Goal: Task Accomplishment & Management: Manage account settings

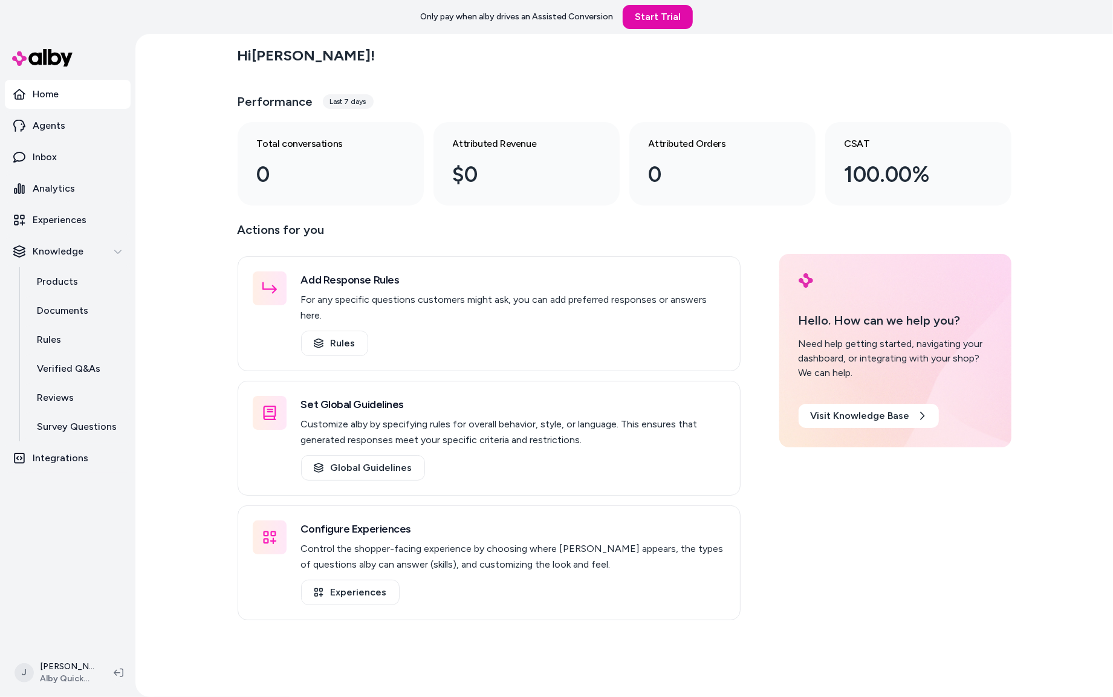
click at [173, 156] on div "Hi Jackie ! Performance Last 7 days Total conversations 0 Attributed Revenue $0…" at bounding box center [624, 365] width 978 height 663
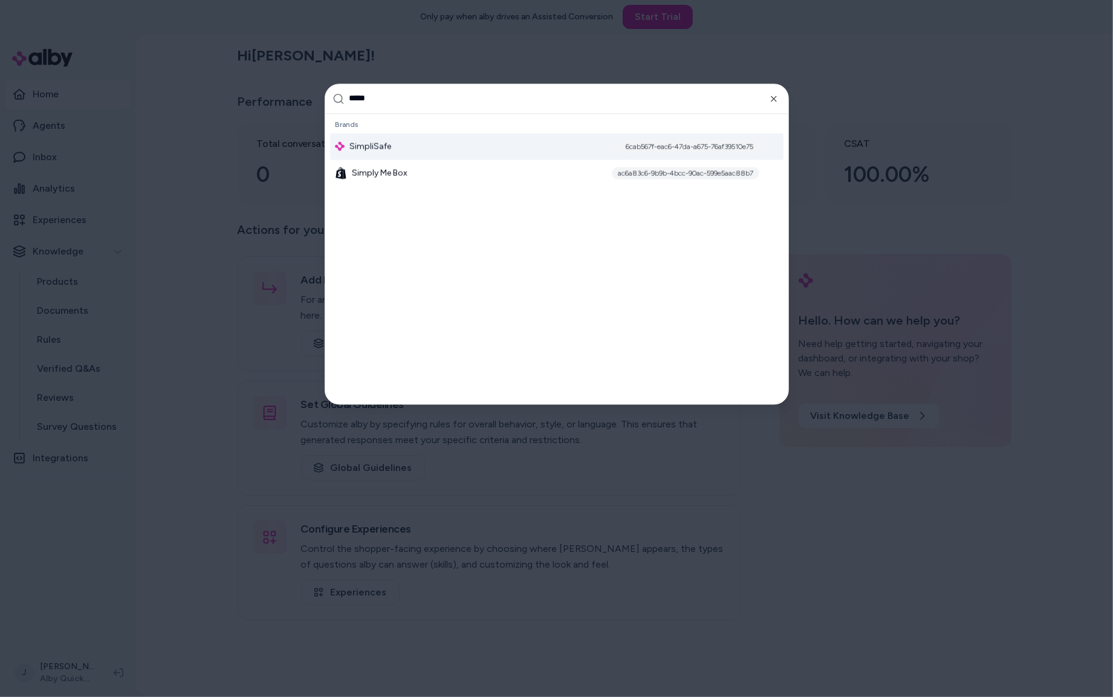
type input "*****"
click at [371, 149] on span "SimpliSafe" at bounding box center [370, 146] width 42 height 12
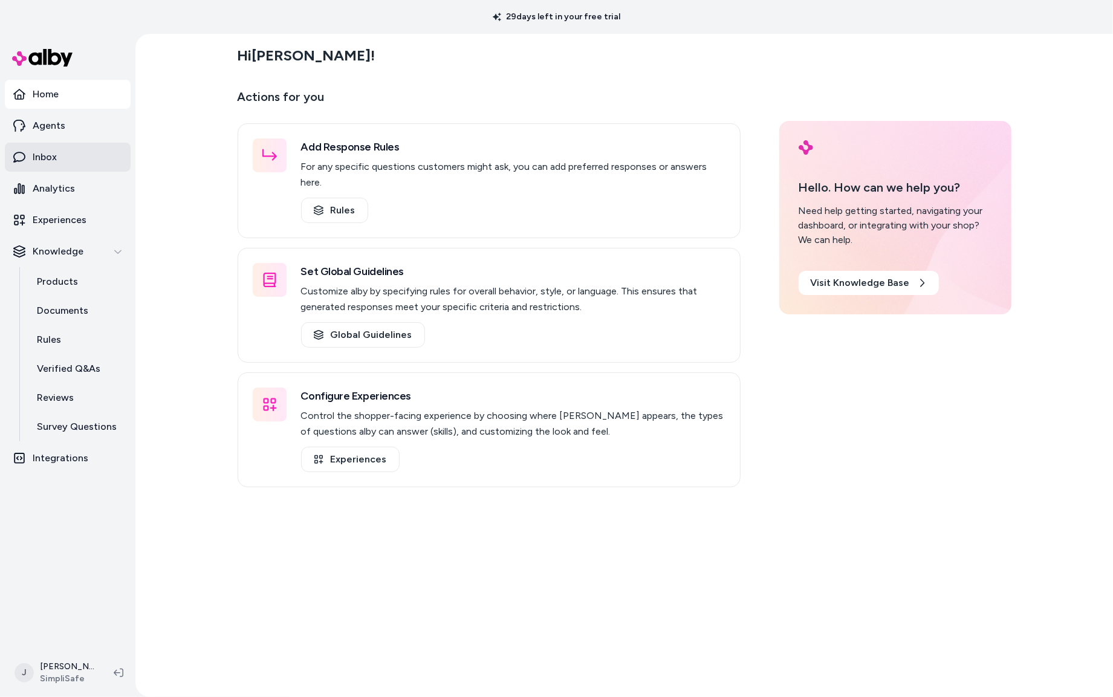
drag, startPoint x: 67, startPoint y: 277, endPoint x: 118, endPoint y: 152, distance: 135.6
click at [67, 277] on p "Products" at bounding box center [57, 281] width 41 height 15
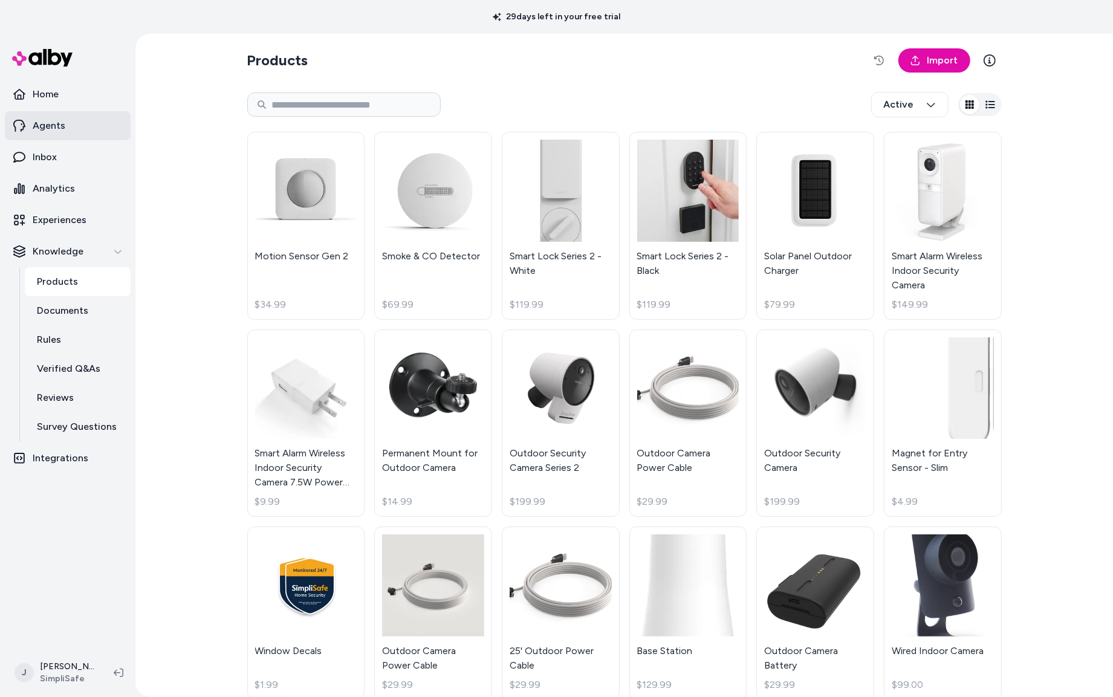
click at [68, 128] on link "Agents" at bounding box center [68, 125] width 126 height 29
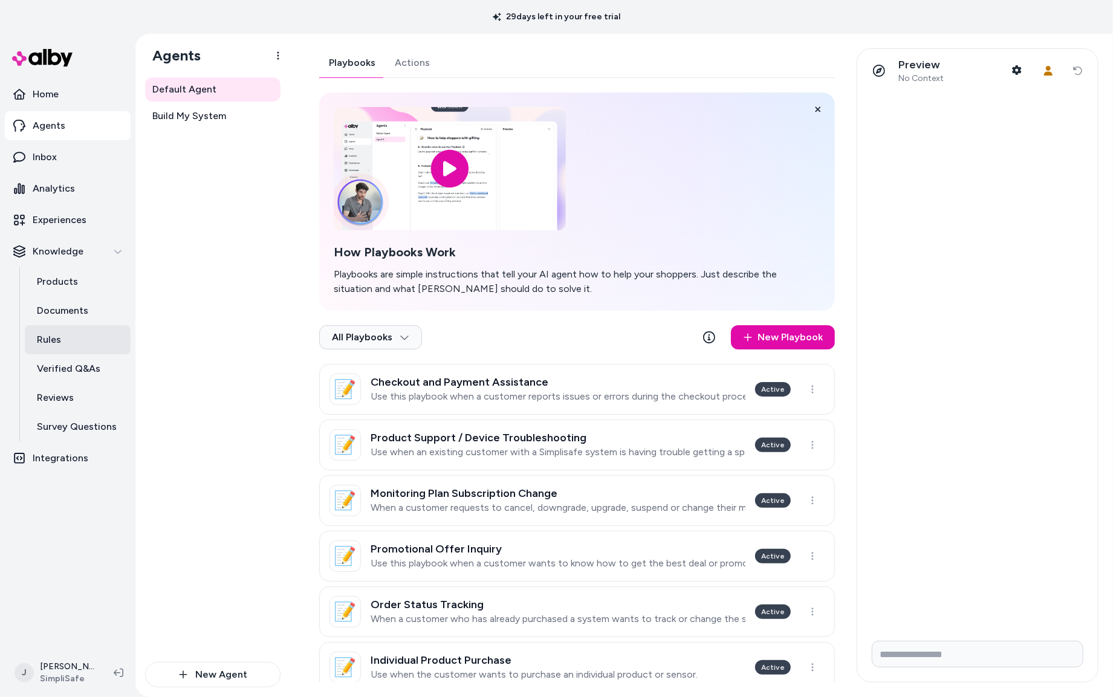
click at [59, 333] on p "Rules" at bounding box center [49, 340] width 24 height 15
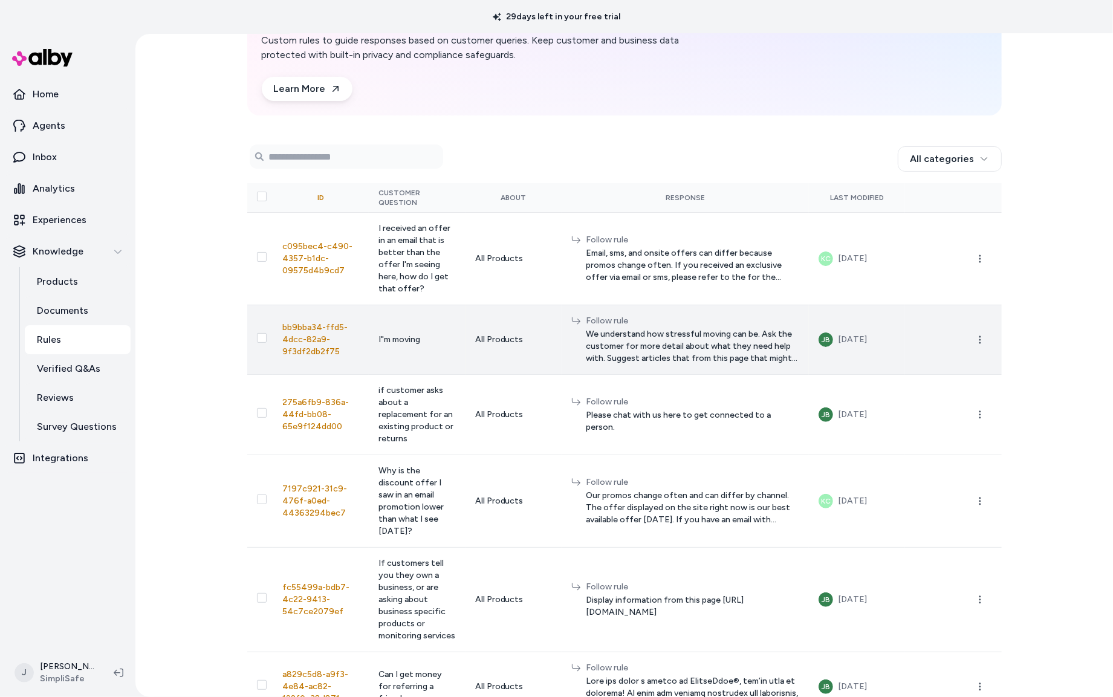
scroll to position [250, 0]
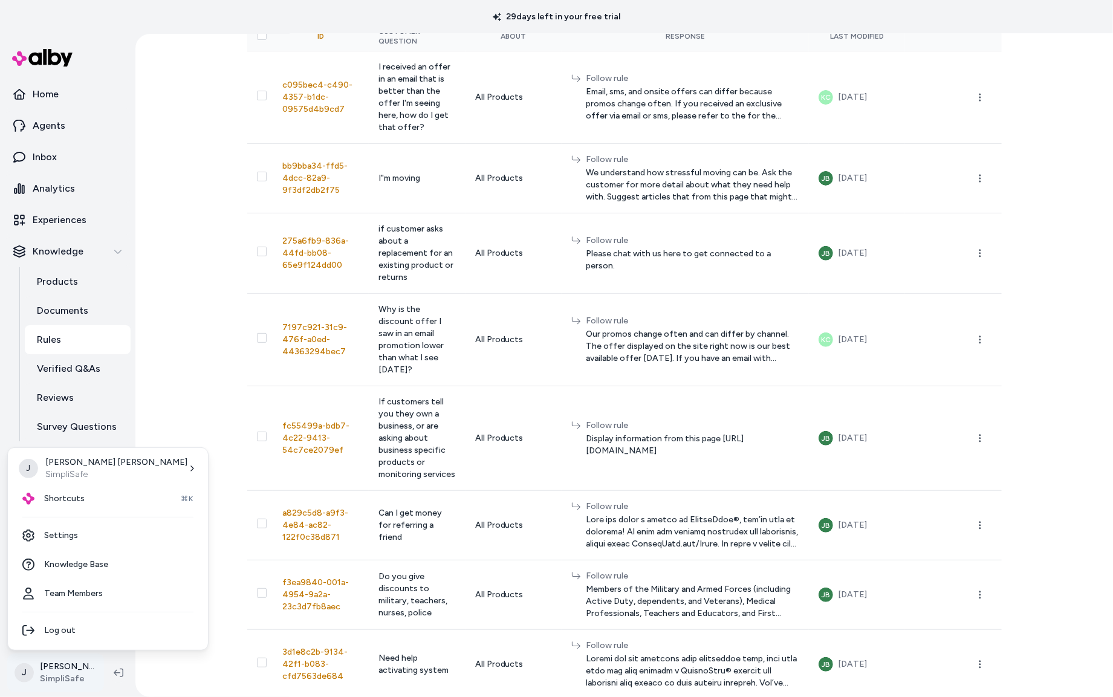
click at [58, 667] on html "29 days left in your free trial Home Agents Inbox Analytics Experiences Knowled…" at bounding box center [556, 348] width 1113 height 697
click at [77, 523] on link "Settings" at bounding box center [108, 535] width 190 height 29
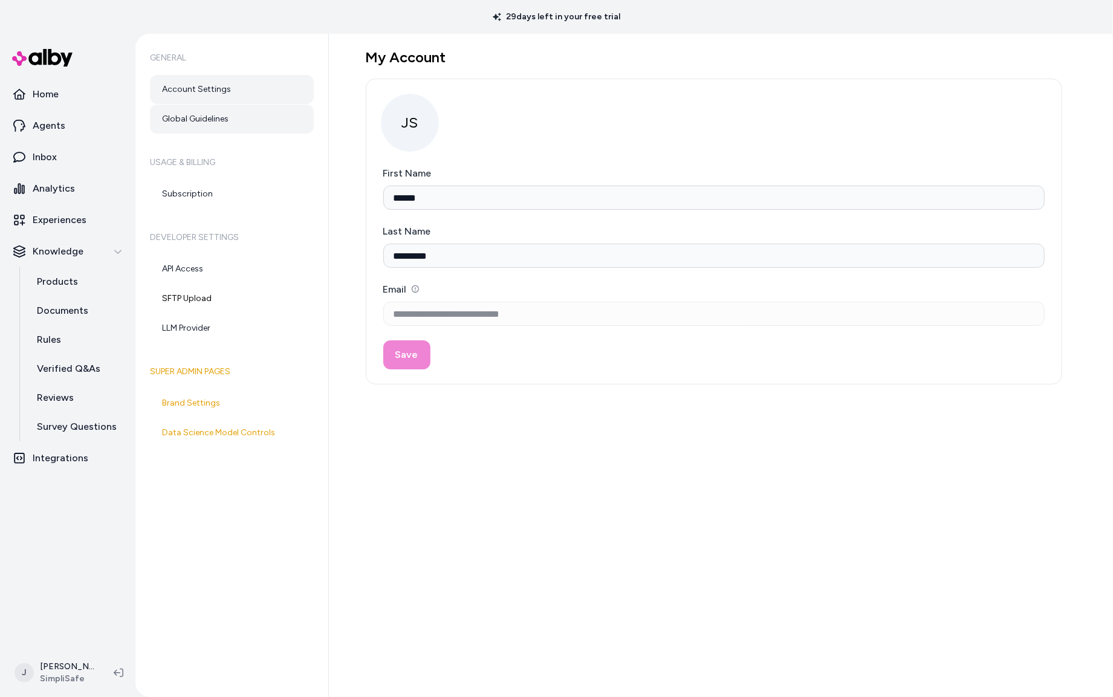
click at [203, 111] on link "Global Guidelines" at bounding box center [232, 119] width 164 height 29
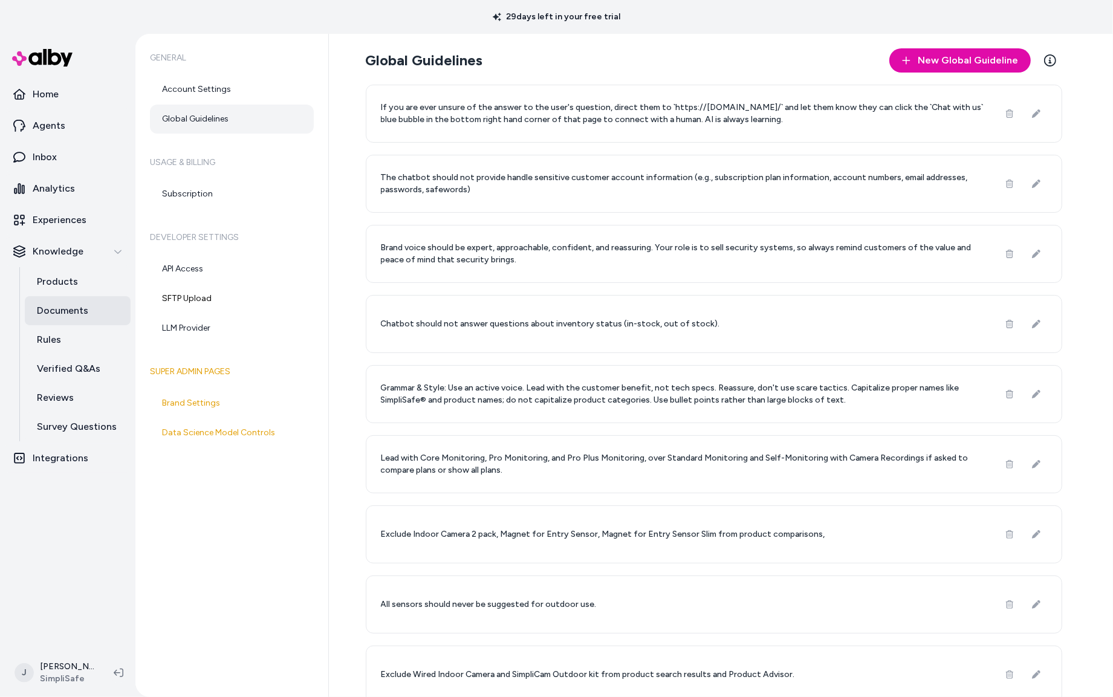
click at [61, 313] on p "Documents" at bounding box center [62, 310] width 51 height 15
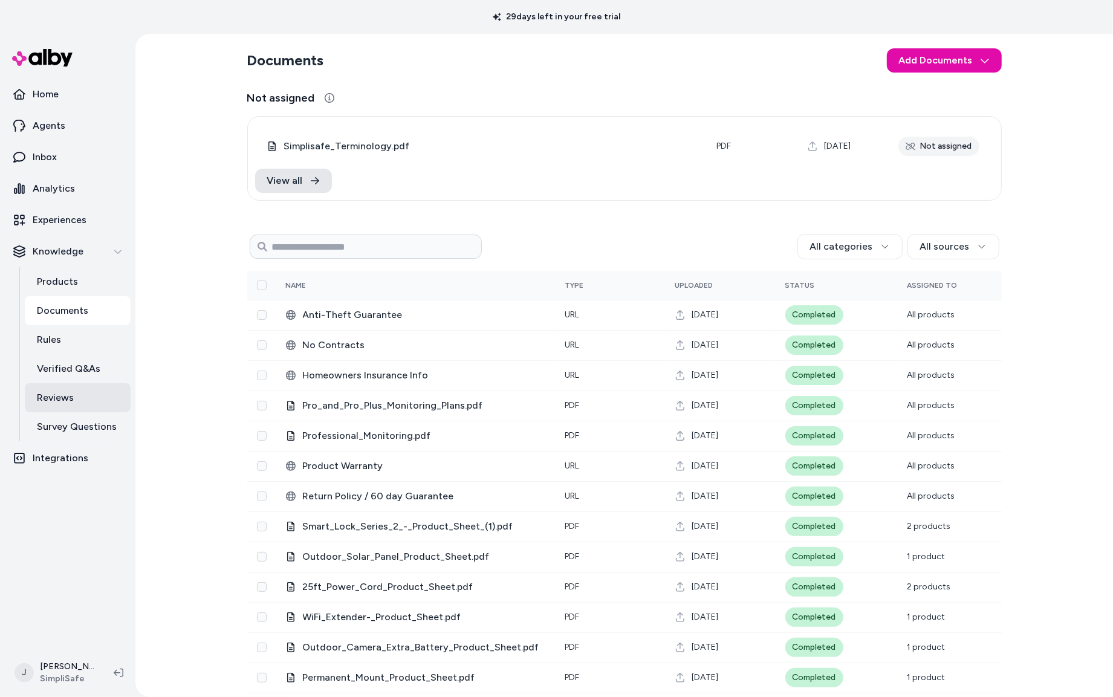
click at [51, 394] on p "Reviews" at bounding box center [55, 398] width 37 height 15
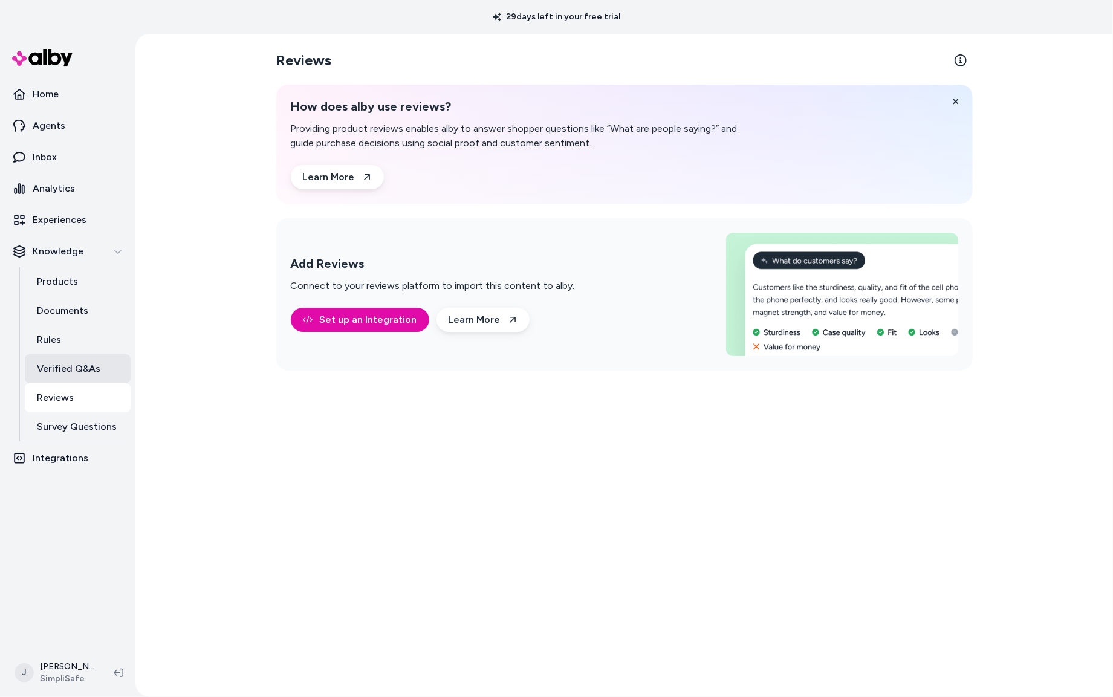
click at [65, 366] on p "Verified Q&As" at bounding box center [68, 369] width 63 height 15
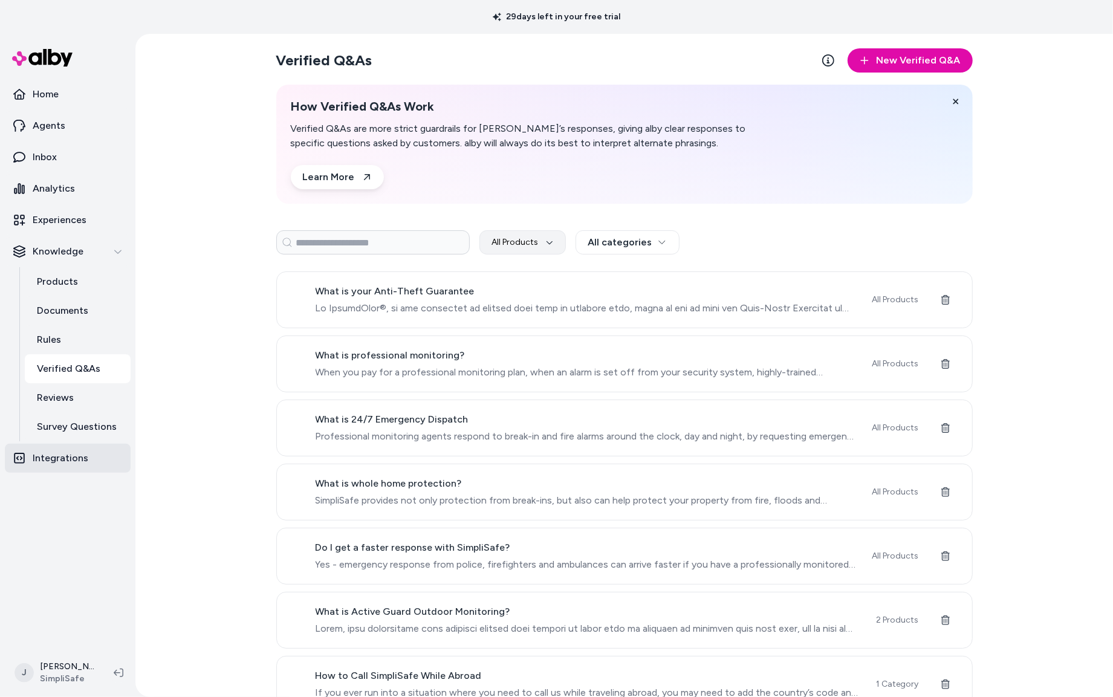
click at [68, 457] on p "Integrations" at bounding box center [61, 458] width 56 height 15
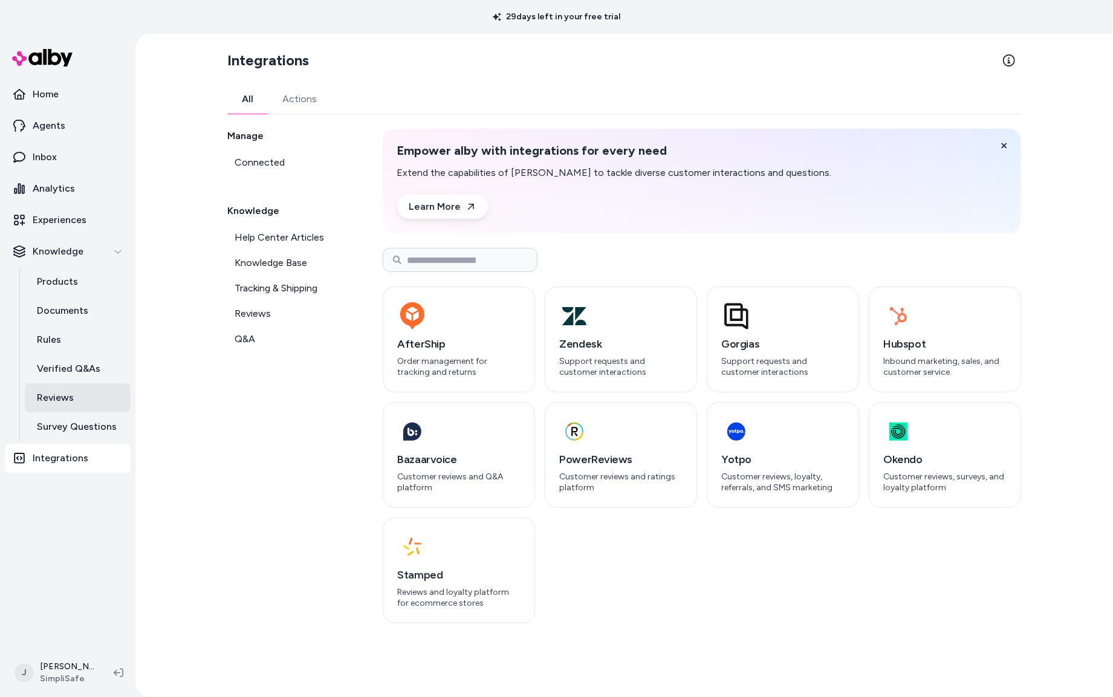
click at [59, 400] on p "Reviews" at bounding box center [55, 398] width 37 height 15
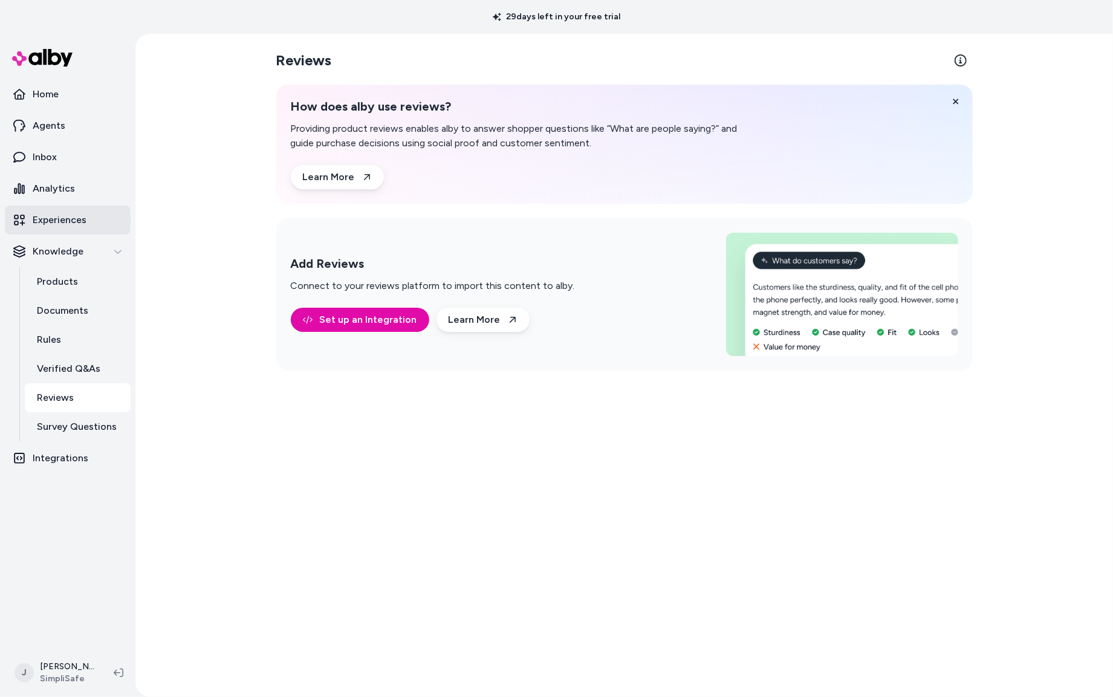
click at [57, 219] on p "Experiences" at bounding box center [60, 220] width 54 height 15
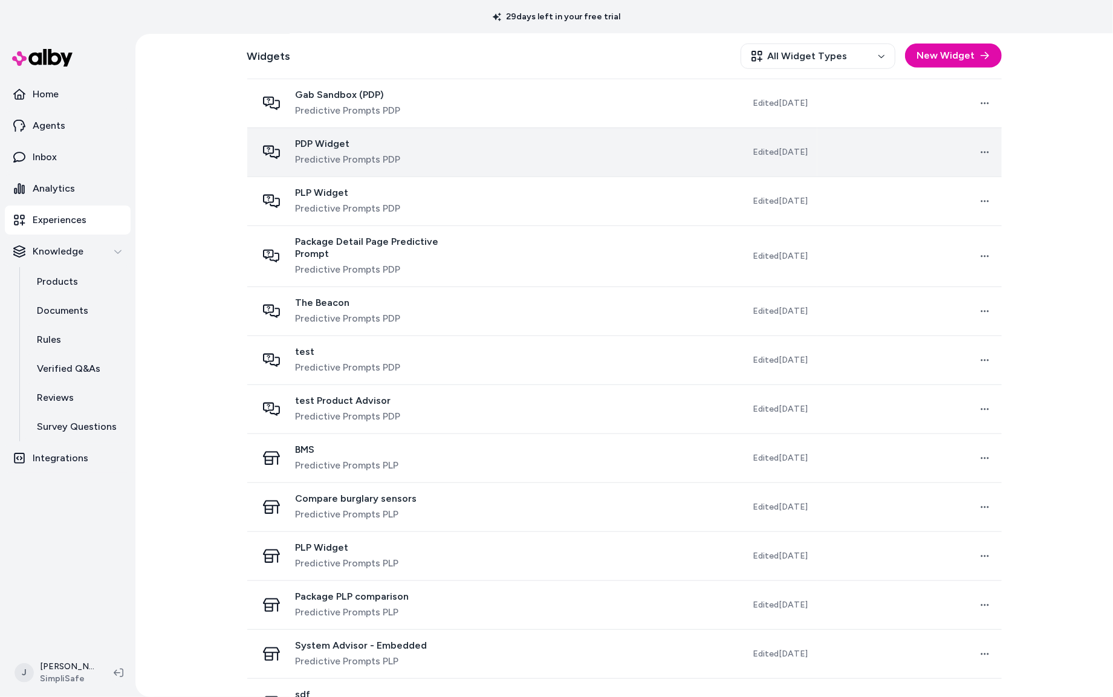
scroll to position [511, 0]
click at [462, 144] on div "PDP Widget Predictive Prompts PDP" at bounding box center [365, 149] width 216 height 29
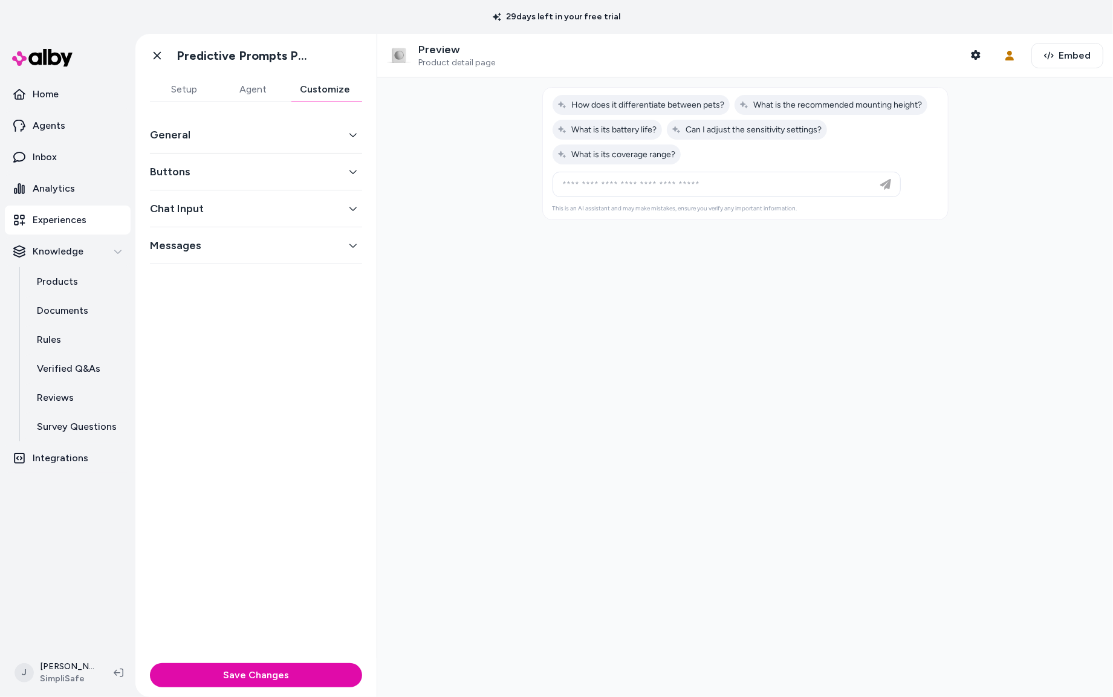
click at [303, 84] on button "Customize" at bounding box center [325, 89] width 74 height 24
click at [267, 178] on button "Buttons" at bounding box center [256, 171] width 212 height 17
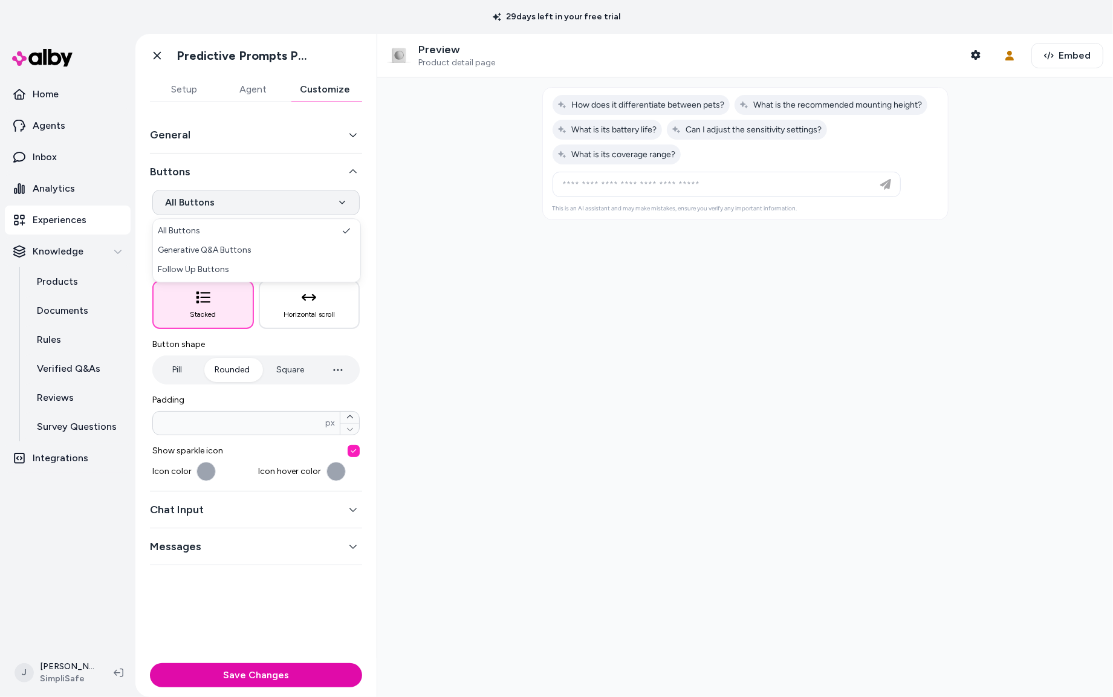
click at [248, 209] on html "**********" at bounding box center [556, 348] width 1113 height 697
click at [243, 178] on html "**********" at bounding box center [556, 348] width 1113 height 697
click at [347, 206] on html "**********" at bounding box center [556, 348] width 1113 height 697
select select "*******"
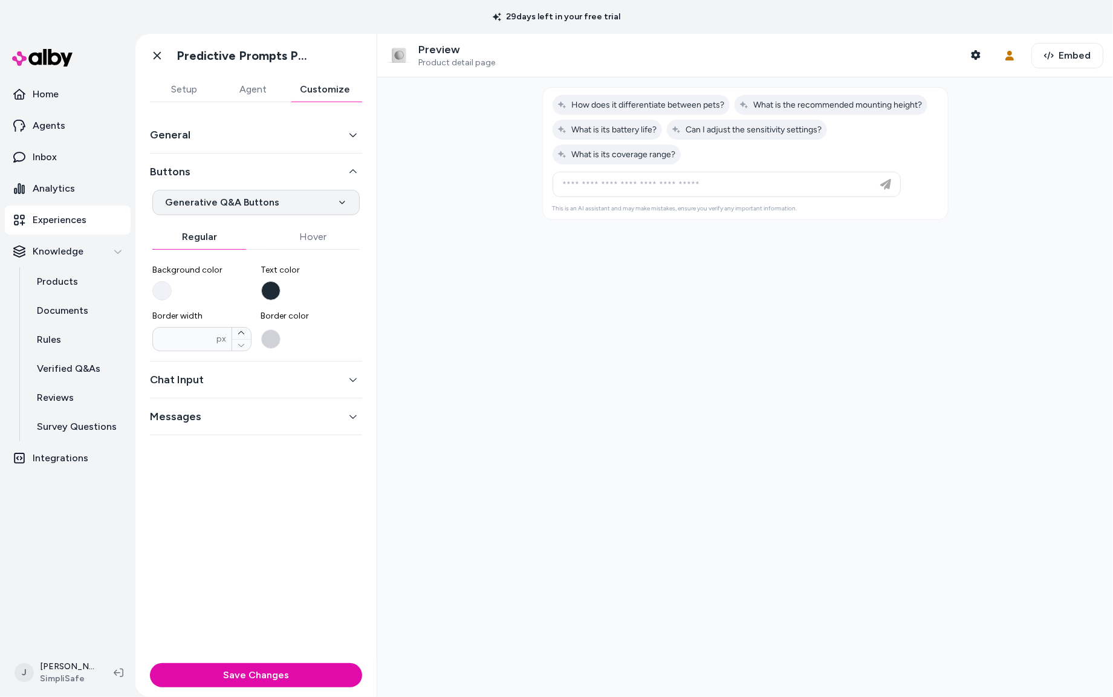
click at [336, 201] on html "**********" at bounding box center [556, 348] width 1113 height 697
click at [72, 120] on link "Agents" at bounding box center [68, 125] width 126 height 29
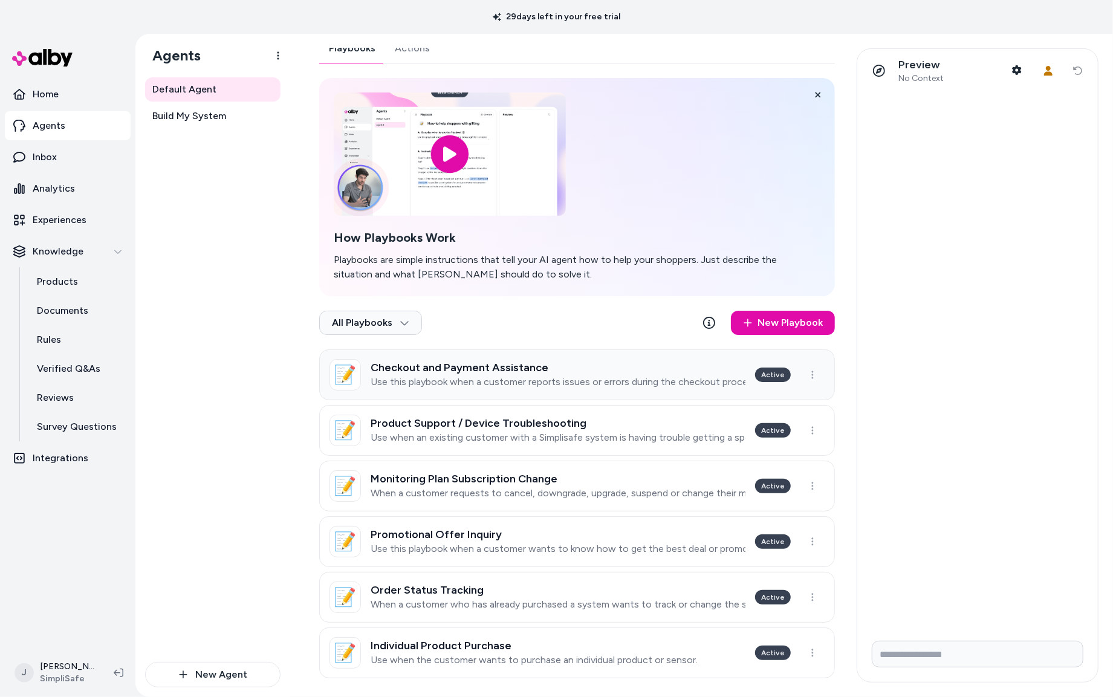
scroll to position [27, 0]
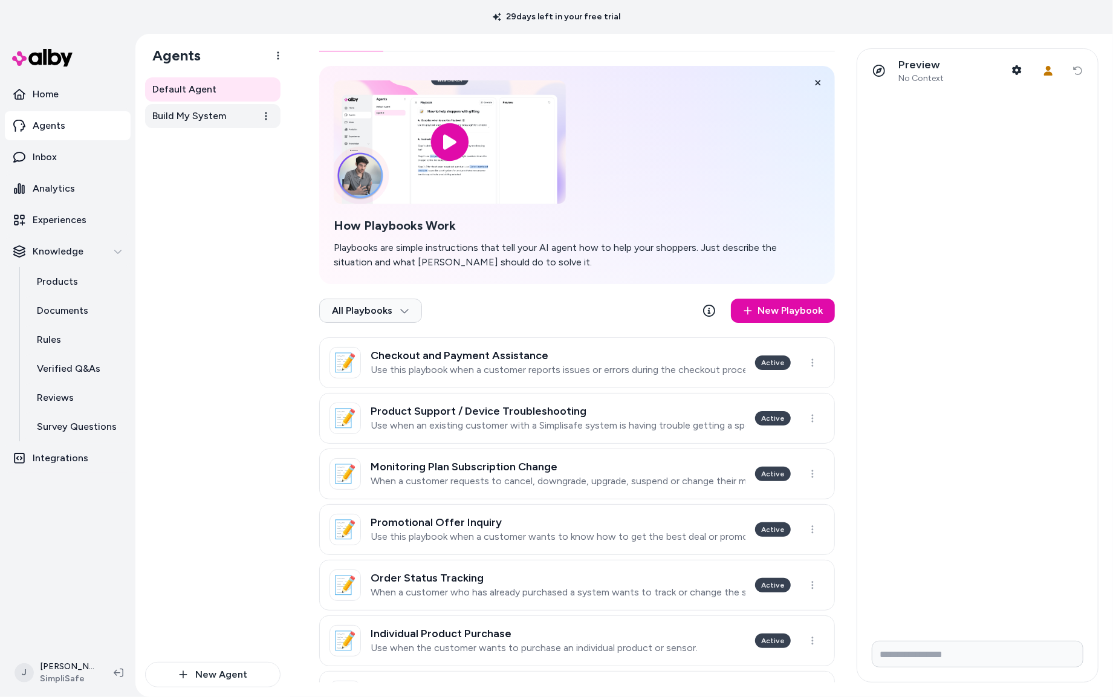
click at [216, 126] on link "Build My System" at bounding box center [212, 116] width 135 height 24
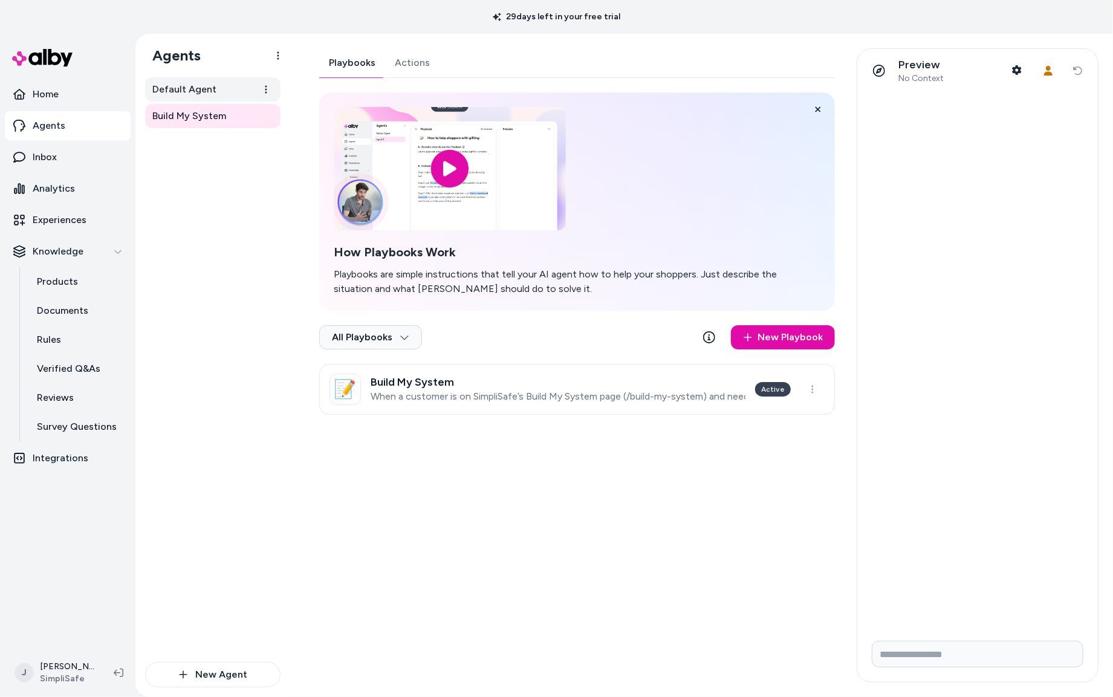
click at [195, 91] on span "Default Agent" at bounding box center [184, 89] width 64 height 15
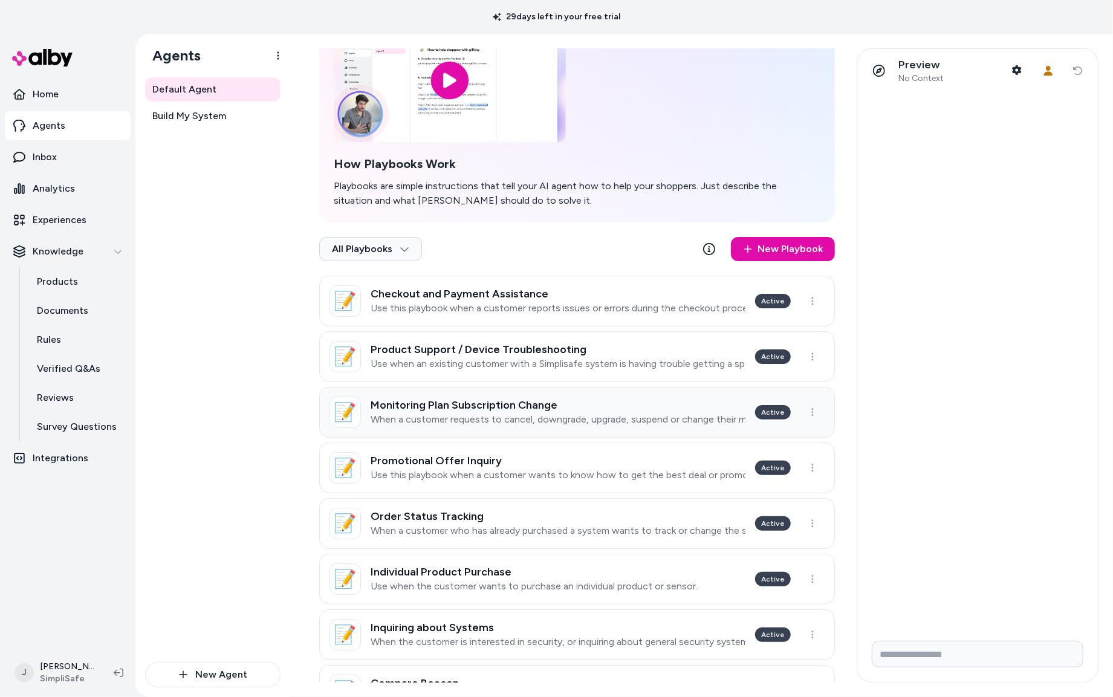
scroll to position [92, 0]
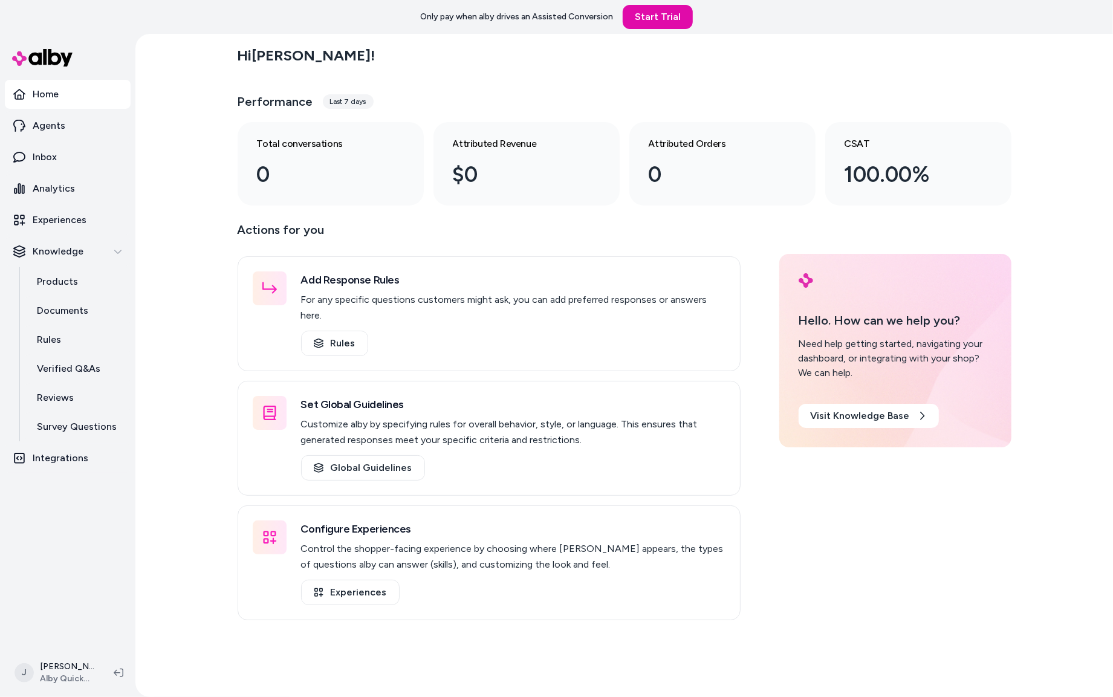
drag, startPoint x: 200, startPoint y: 410, endPoint x: 195, endPoint y: 404, distance: 7.7
click at [196, 406] on div "Hi Jackie ! Performance Last 7 days Total conversations 0 Attributed Revenue $0…" at bounding box center [624, 365] width 978 height 663
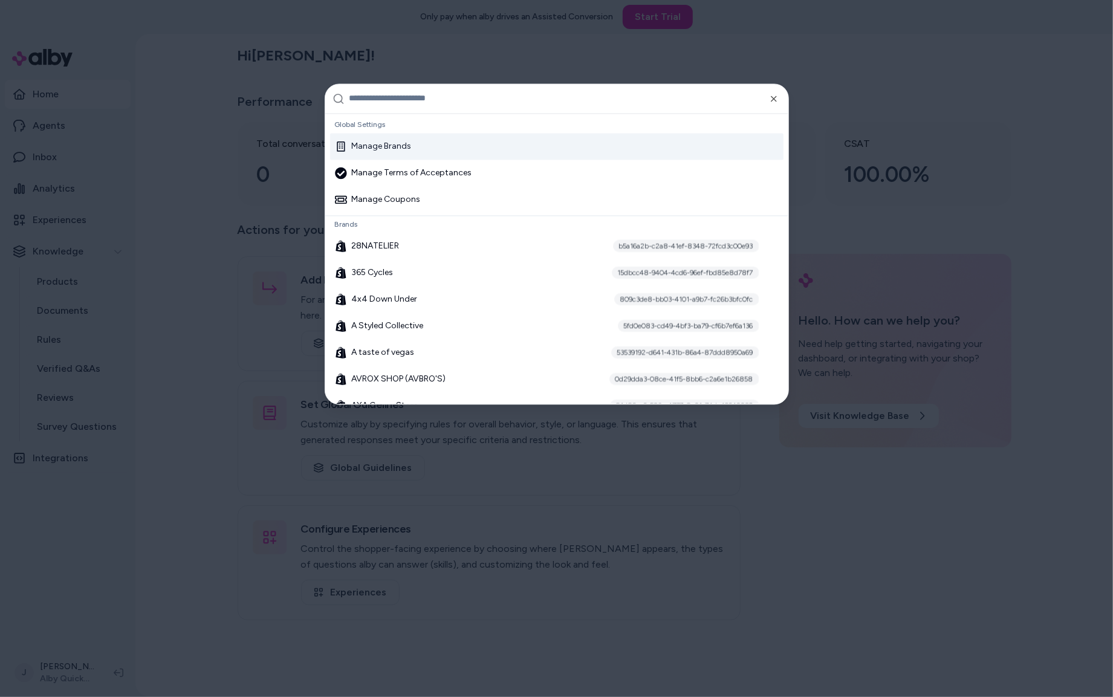
type input "*"
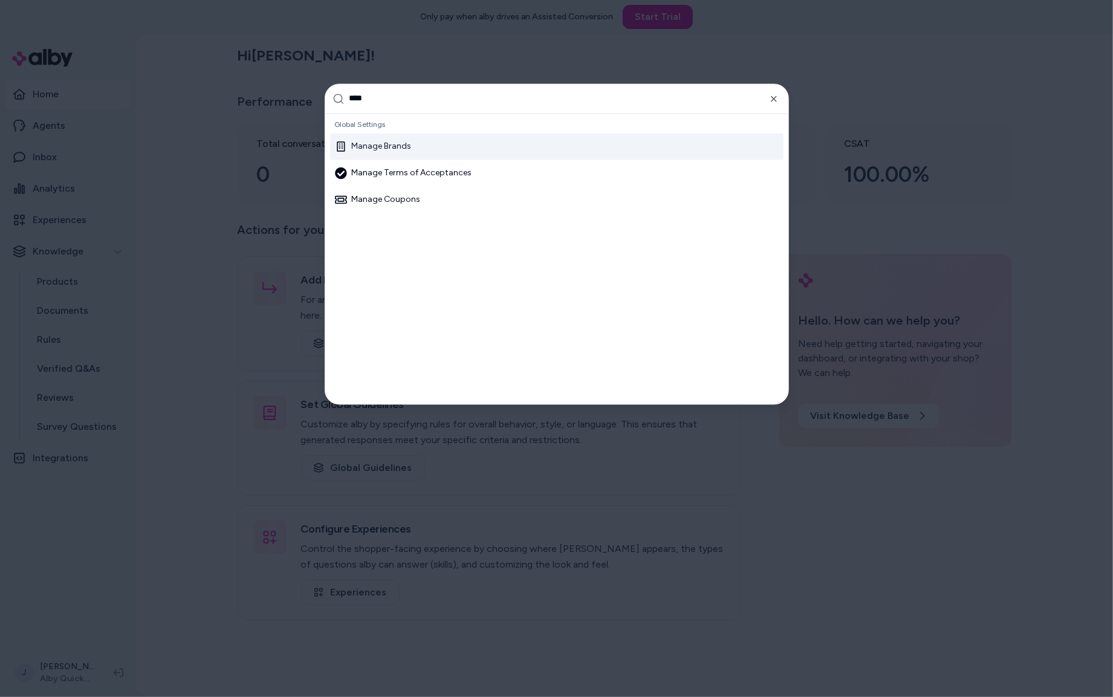
type input "****"
click at [414, 150] on div "Manage Brands" at bounding box center [556, 146] width 453 height 27
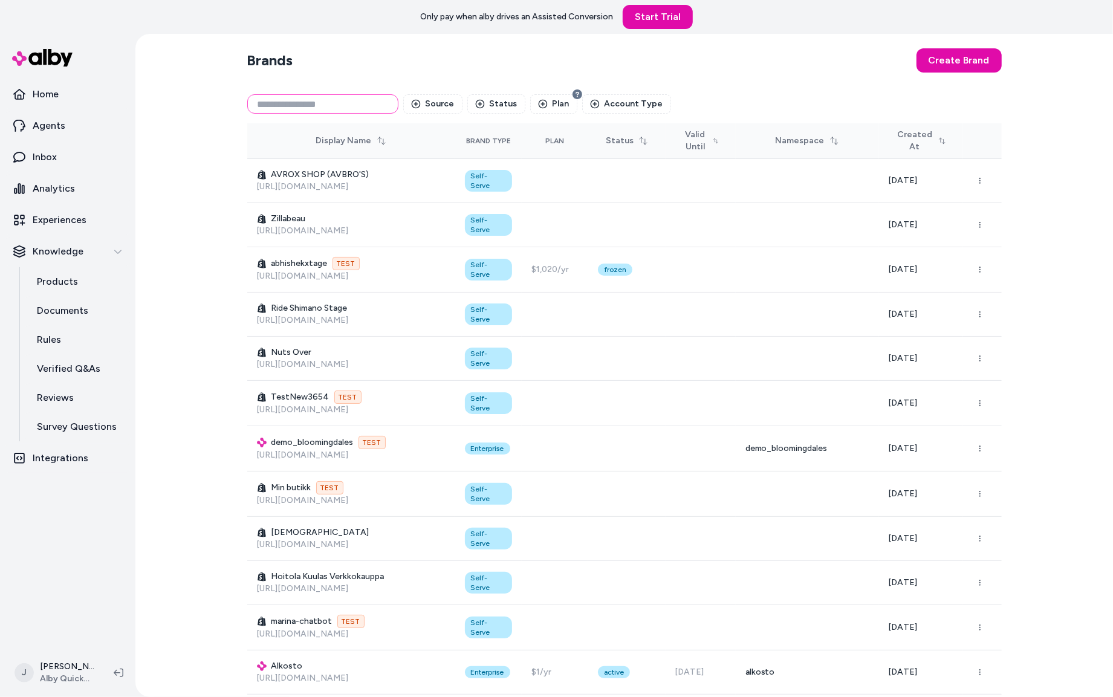
click at [290, 112] on input at bounding box center [322, 103] width 151 height 19
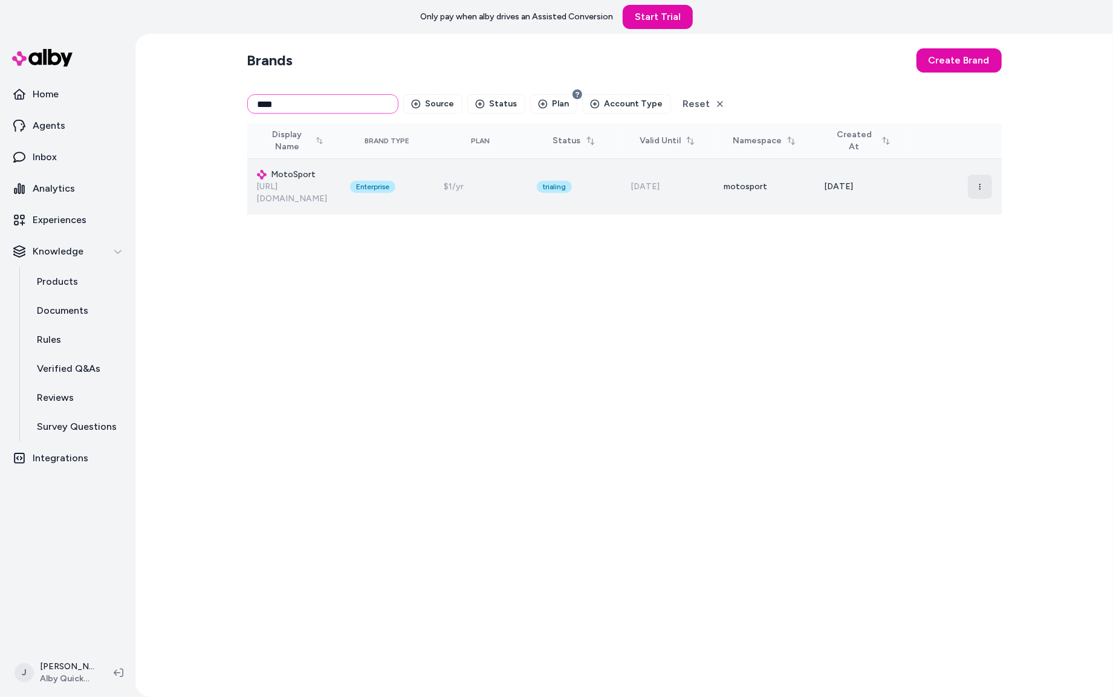
type input "****"
click at [978, 175] on button "button" at bounding box center [980, 187] width 24 height 24
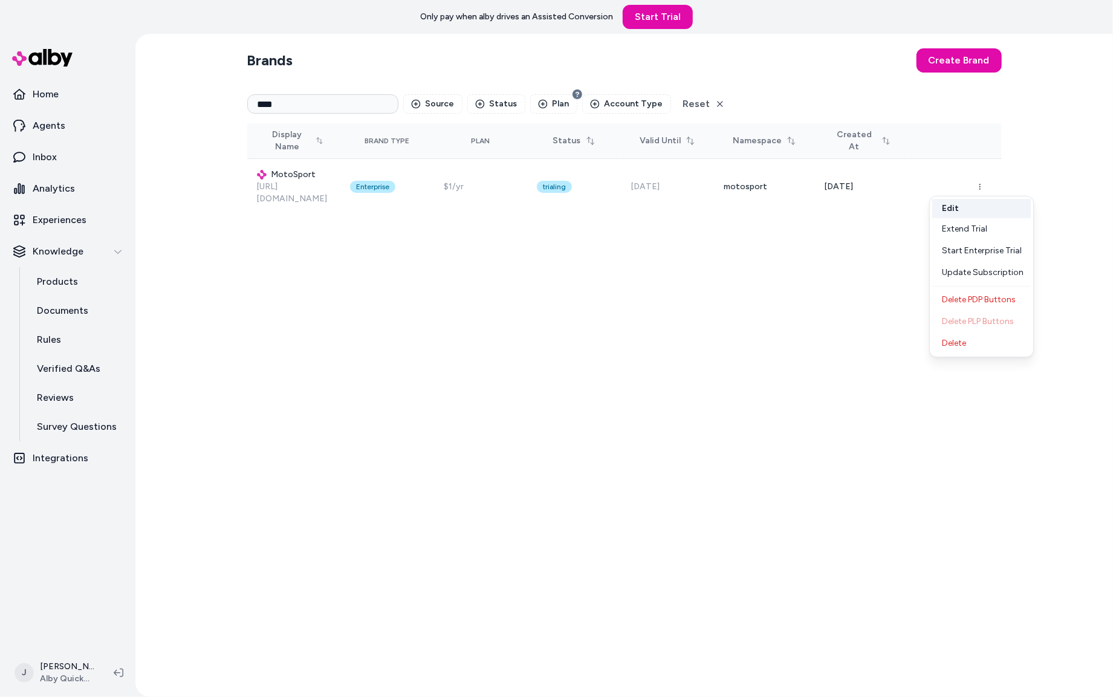
click at [967, 205] on button "Edit" at bounding box center [981, 208] width 99 height 19
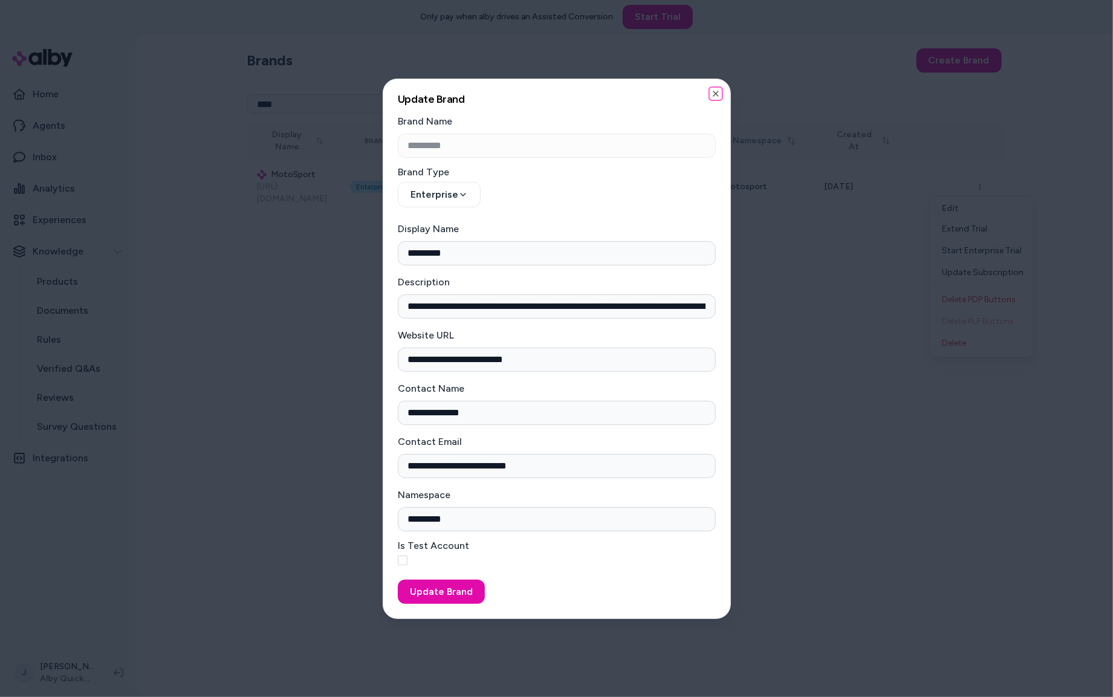
drag, startPoint x: 715, startPoint y: 89, endPoint x: 730, endPoint y: 97, distance: 16.5
click at [715, 89] on icon "button" at bounding box center [716, 94] width 10 height 10
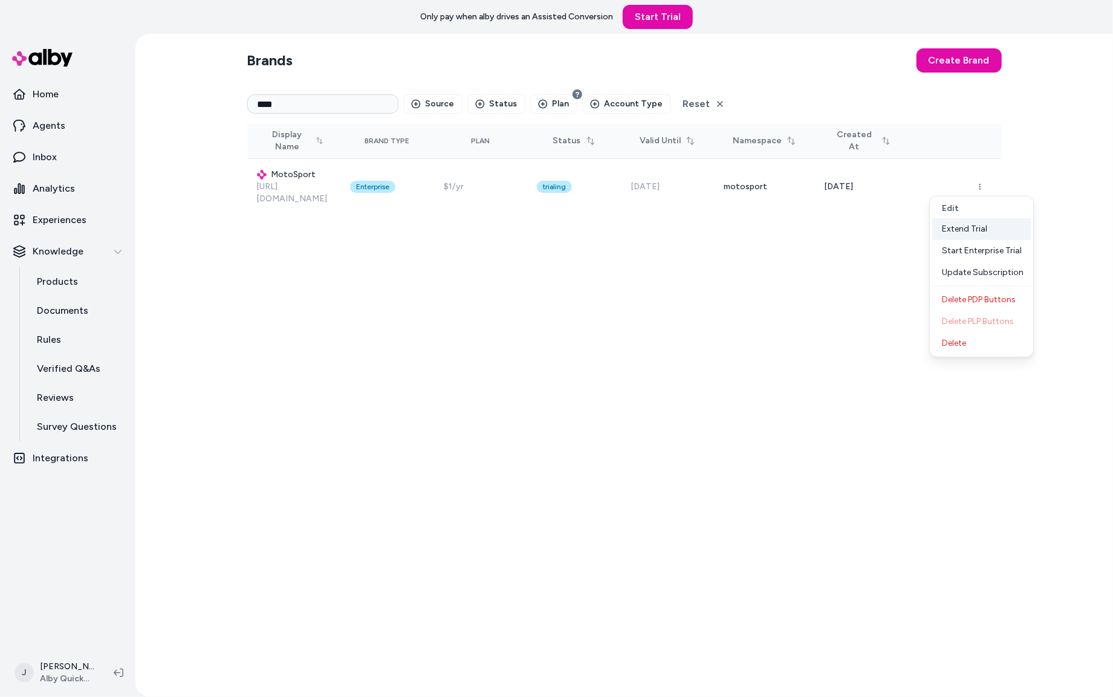
click at [969, 230] on div "Extend Trial" at bounding box center [981, 229] width 99 height 22
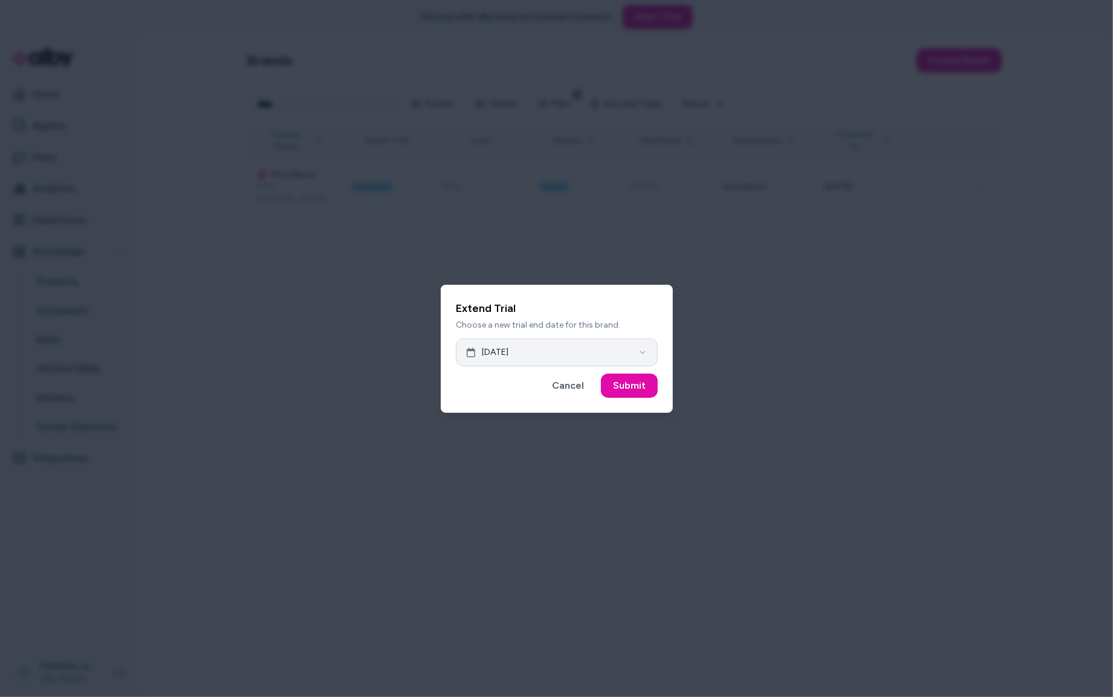
click at [574, 350] on button "Sep 25, 2025" at bounding box center [557, 353] width 202 height 28
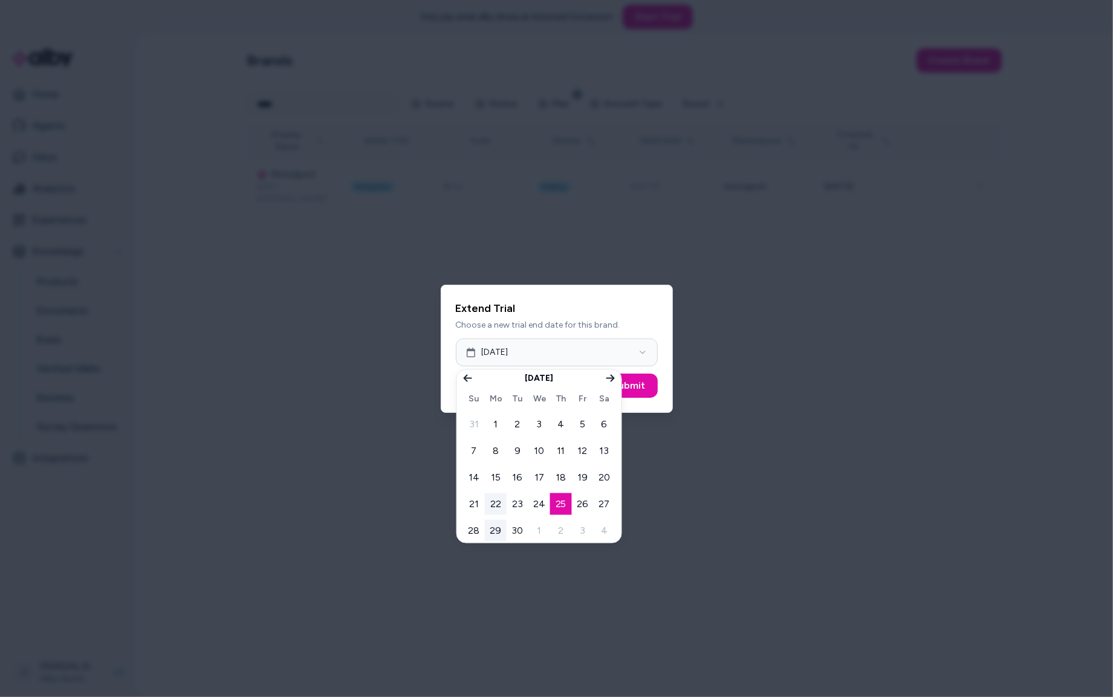
click at [495, 530] on button "29" at bounding box center [496, 531] width 22 height 22
click at [646, 384] on button "Submit" at bounding box center [629, 386] width 57 height 24
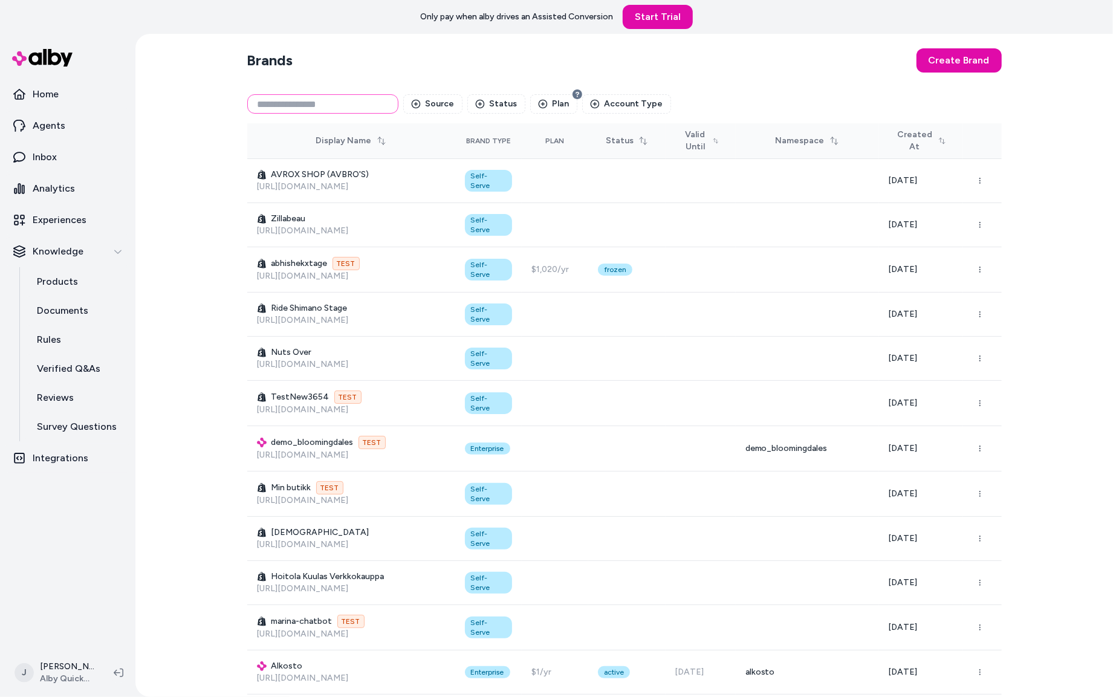
click at [310, 103] on input at bounding box center [322, 103] width 151 height 19
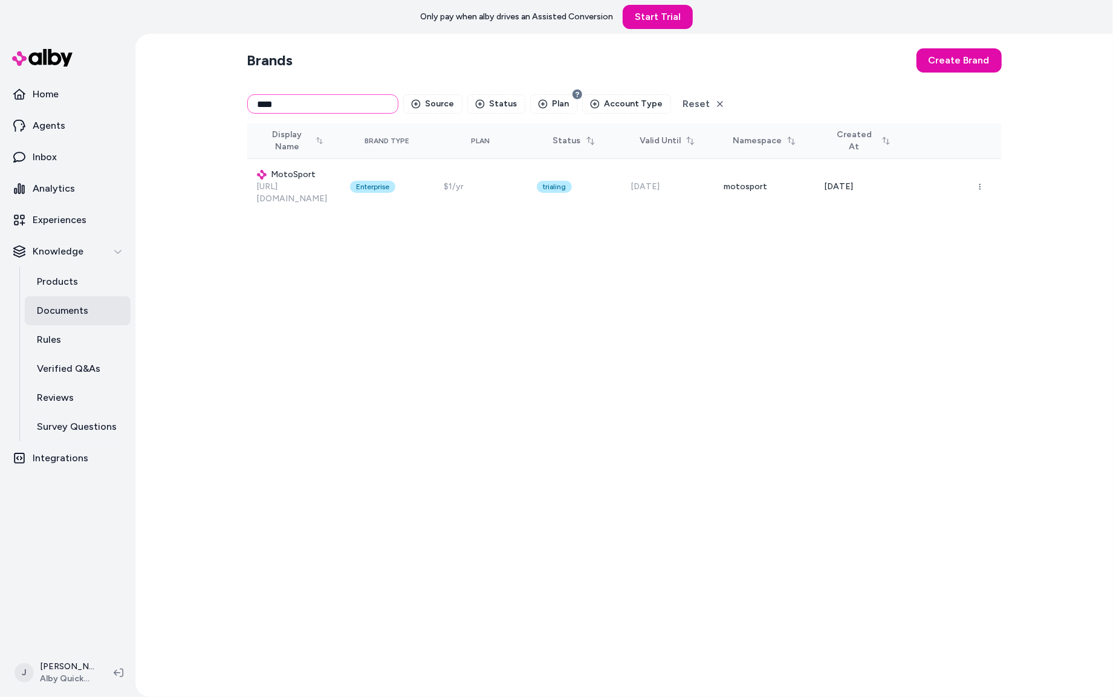
type input "****"
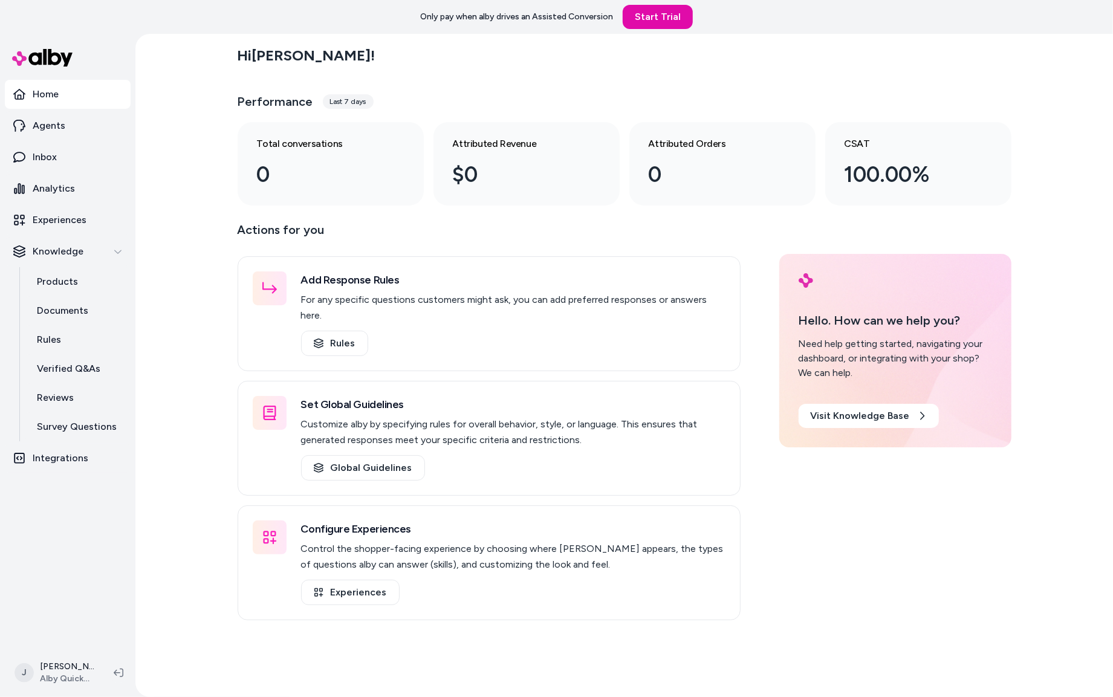
click at [184, 188] on div "Hi [PERSON_NAME] ! Performance Last 7 days Total conversations 0 Attributed Rev…" at bounding box center [624, 365] width 978 height 663
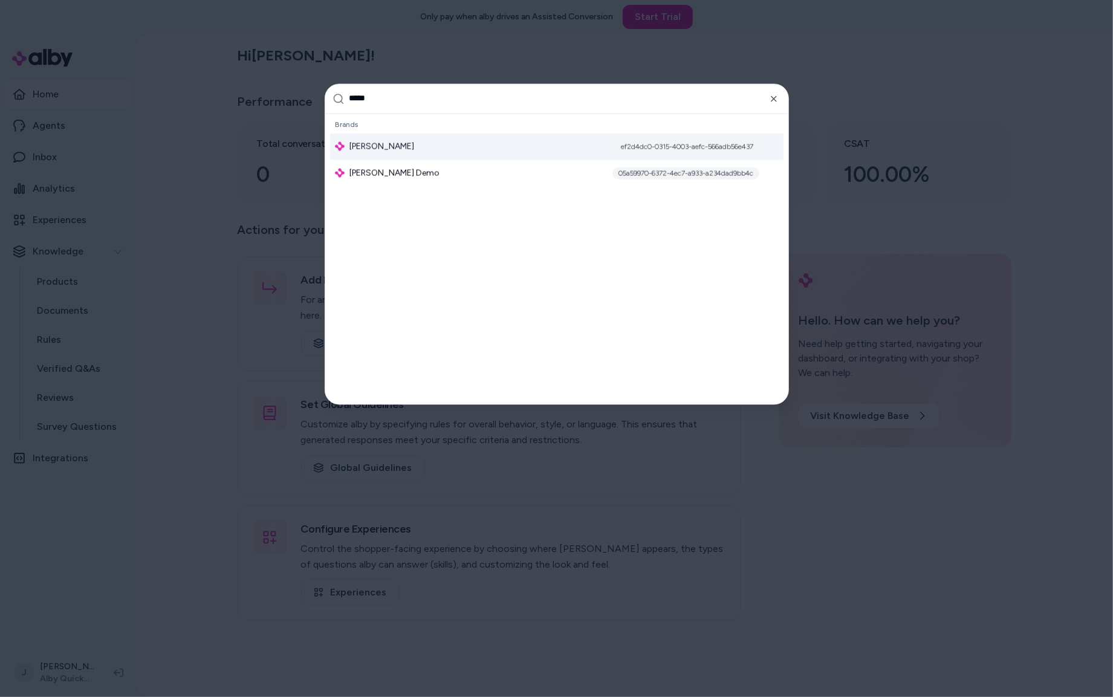
type input "*****"
click at [763, 264] on div "Global Settings Brands Jabra Enhance ef2d4dc0-0315-4003-aefc-566adb56e437 Jabra…" at bounding box center [556, 259] width 463 height 290
click at [424, 148] on div "Jabra Enhance ef2d4dc0-0315-4003-aefc-566adb56e437" at bounding box center [556, 146] width 453 height 27
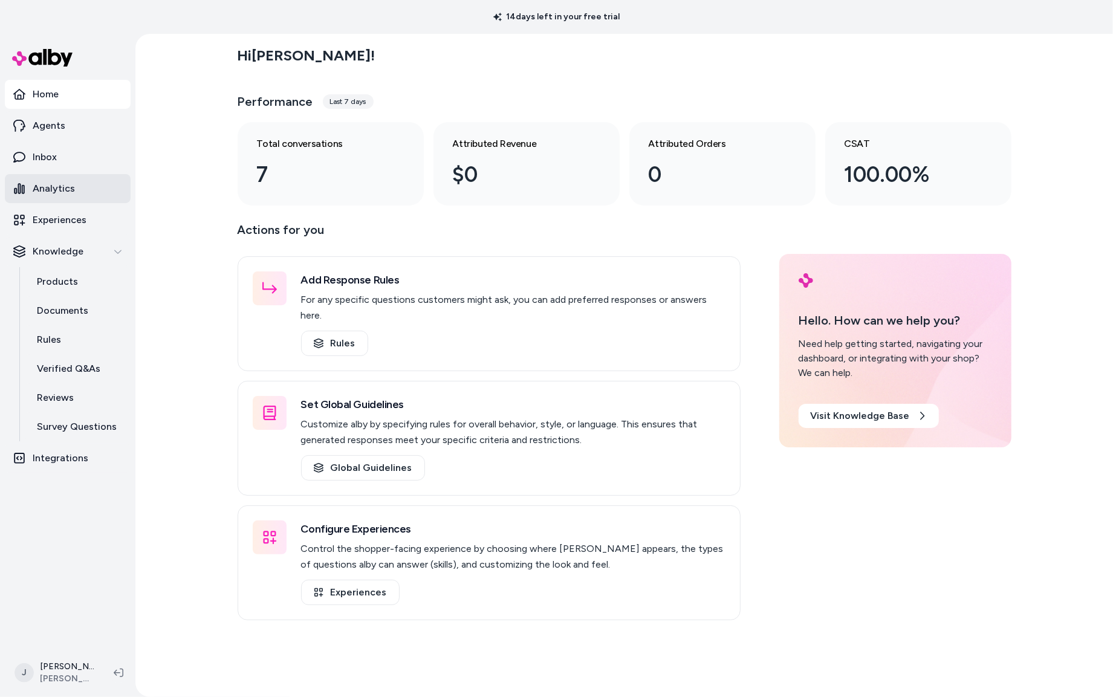
click at [60, 184] on p "Analytics" at bounding box center [54, 188] width 42 height 15
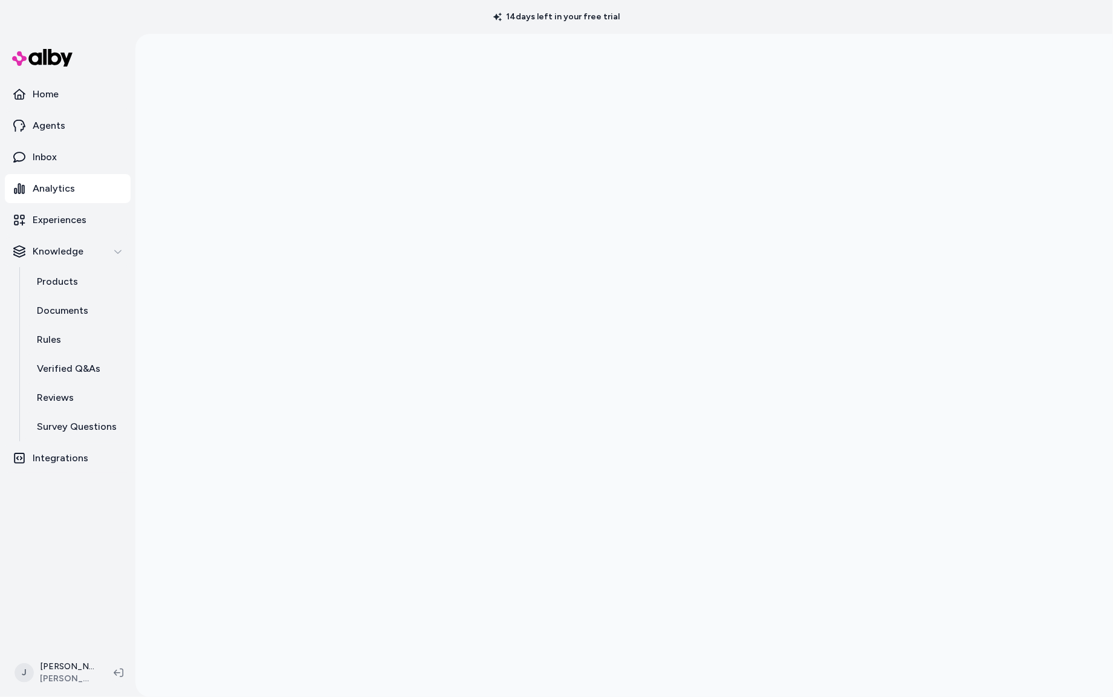
click at [175, 390] on div at bounding box center [624, 382] width 978 height 697
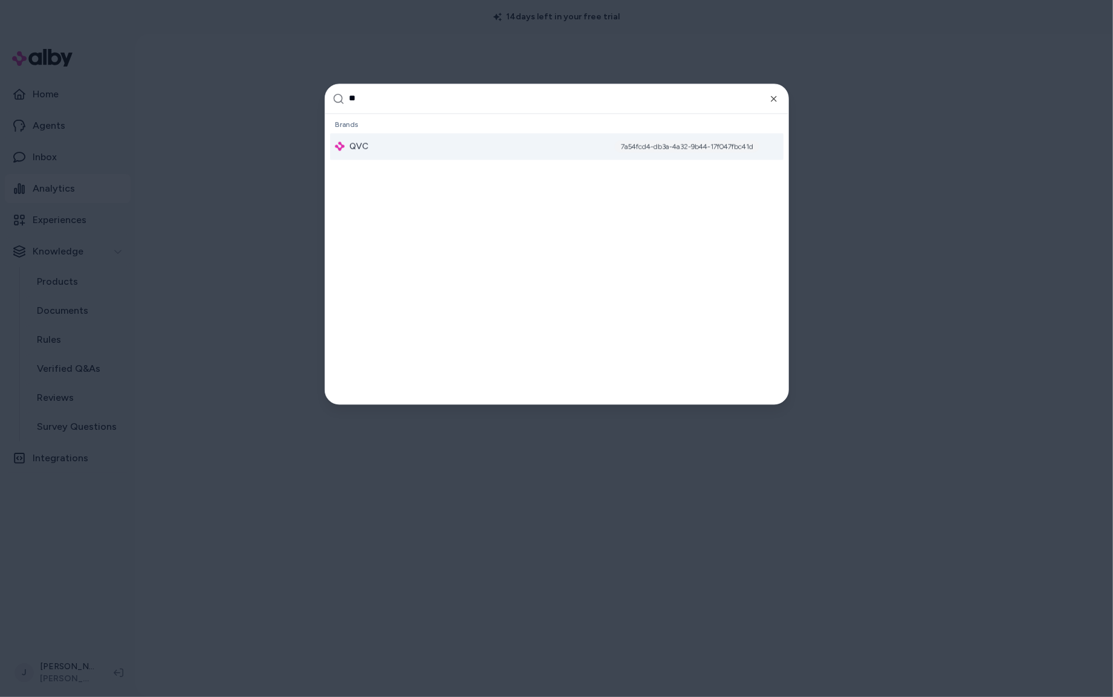
type input "**"
click at [397, 157] on div "QVC 7a54fcd4-db3a-4a32-9b44-17f047fbc41d" at bounding box center [556, 146] width 453 height 27
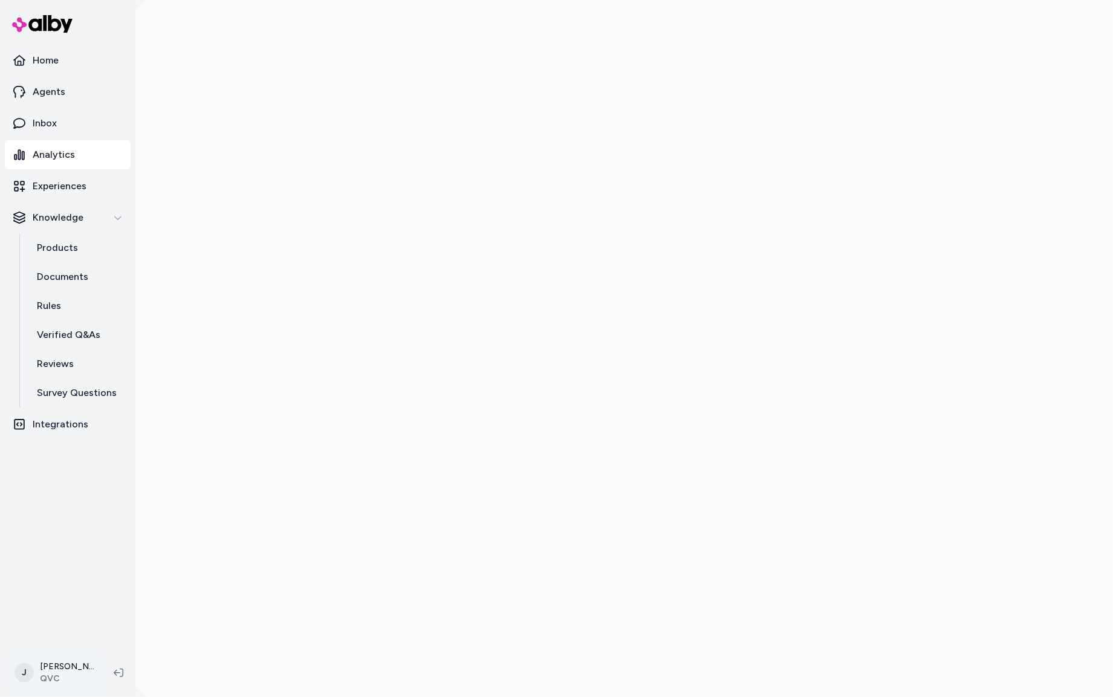
click at [66, 677] on html "Home Agents Inbox Analytics Experiences Knowledge Products Documents Rules Veri…" at bounding box center [556, 348] width 1113 height 697
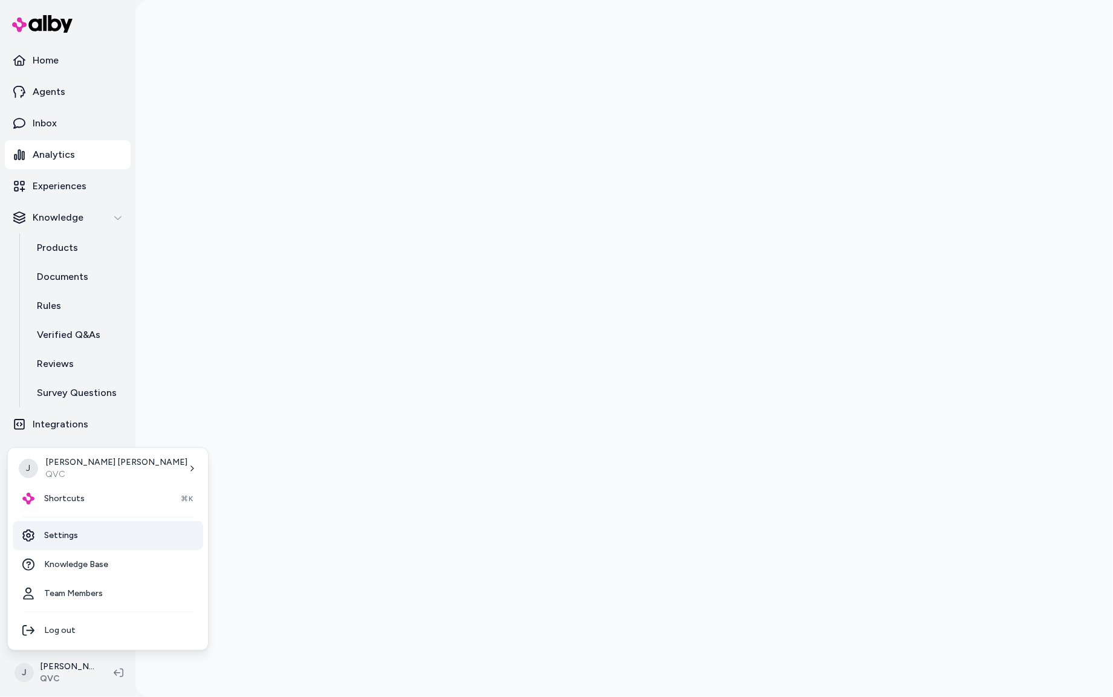
click at [79, 530] on link "Settings" at bounding box center [108, 535] width 190 height 29
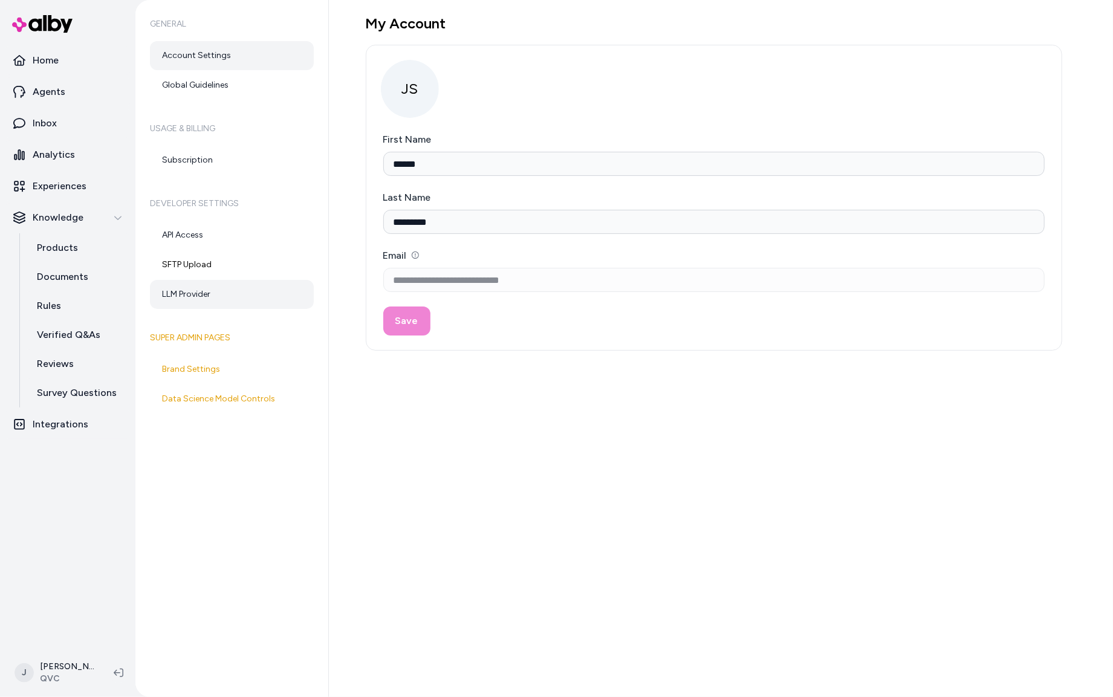
click at [189, 300] on link "LLM Provider" at bounding box center [232, 294] width 164 height 29
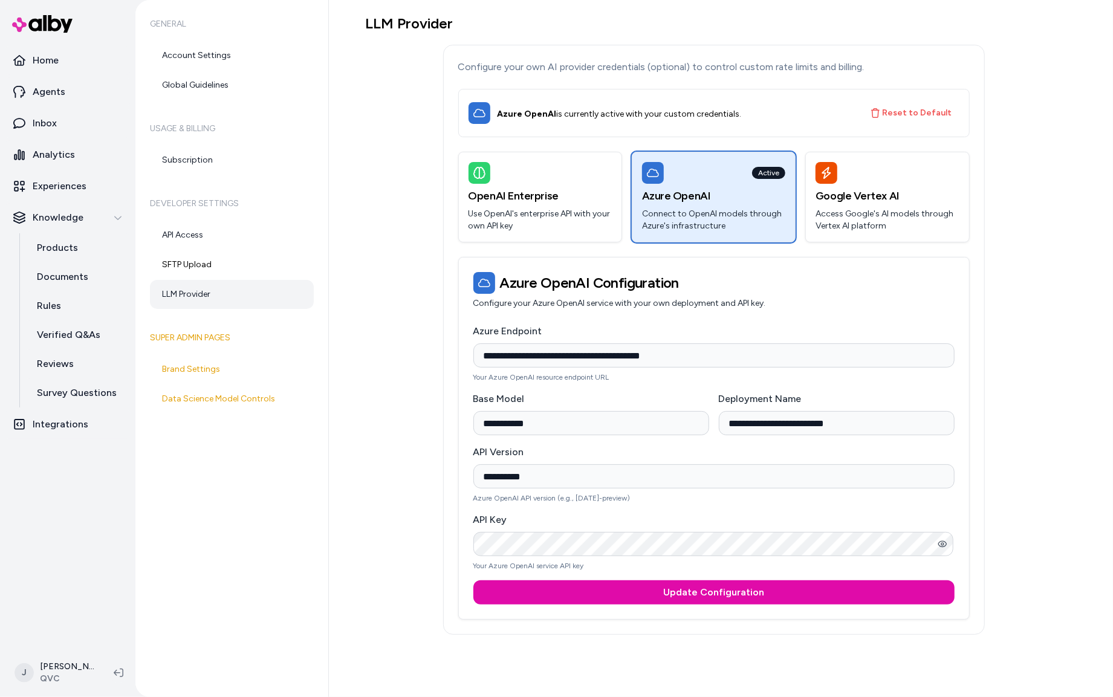
click at [381, 175] on div "**********" at bounding box center [714, 325] width 696 height 620
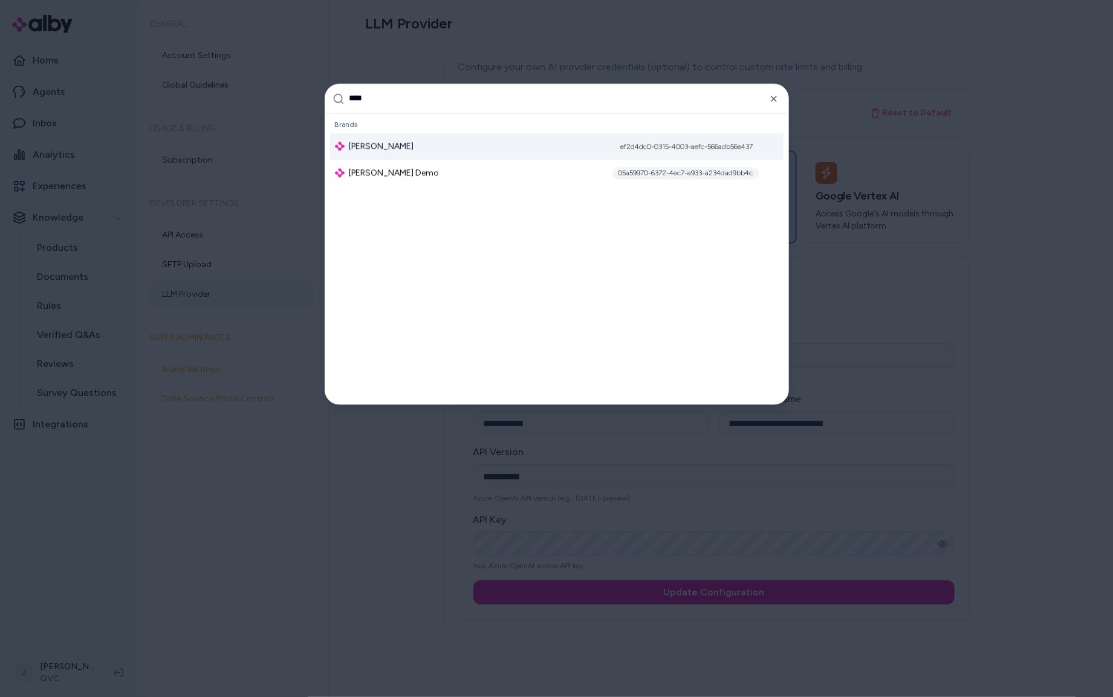
type input "****"
drag, startPoint x: 412, startPoint y: 141, endPoint x: 635, endPoint y: 58, distance: 238.2
click at [412, 141] on div "Jabra Enhance ef2d4dc0-0315-4003-aefc-566adb56e437" at bounding box center [556, 146] width 453 height 27
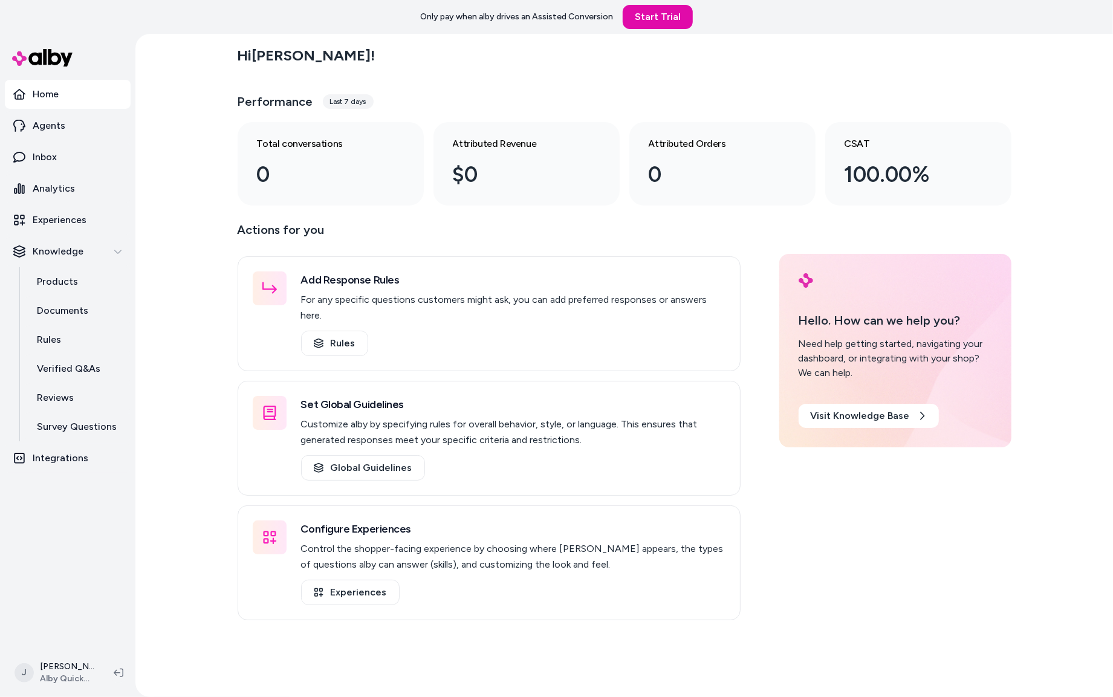
click at [162, 594] on div "Hi [PERSON_NAME] ! Performance Last 7 days Total conversations 0 Attributed Rev…" at bounding box center [624, 365] width 978 height 663
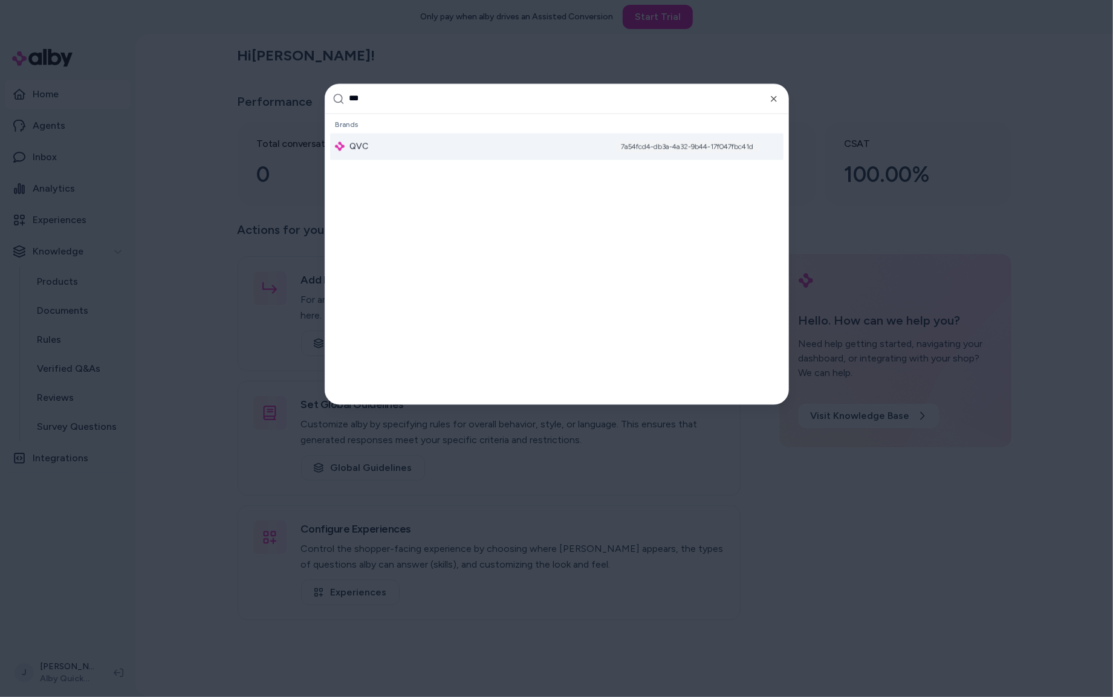
type input "***"
drag, startPoint x: 400, startPoint y: 138, endPoint x: 388, endPoint y: 141, distance: 12.3
click at [388, 140] on div "QVC 7a54fcd4-db3a-4a32-9b44-17f047fbc41d" at bounding box center [556, 146] width 453 height 27
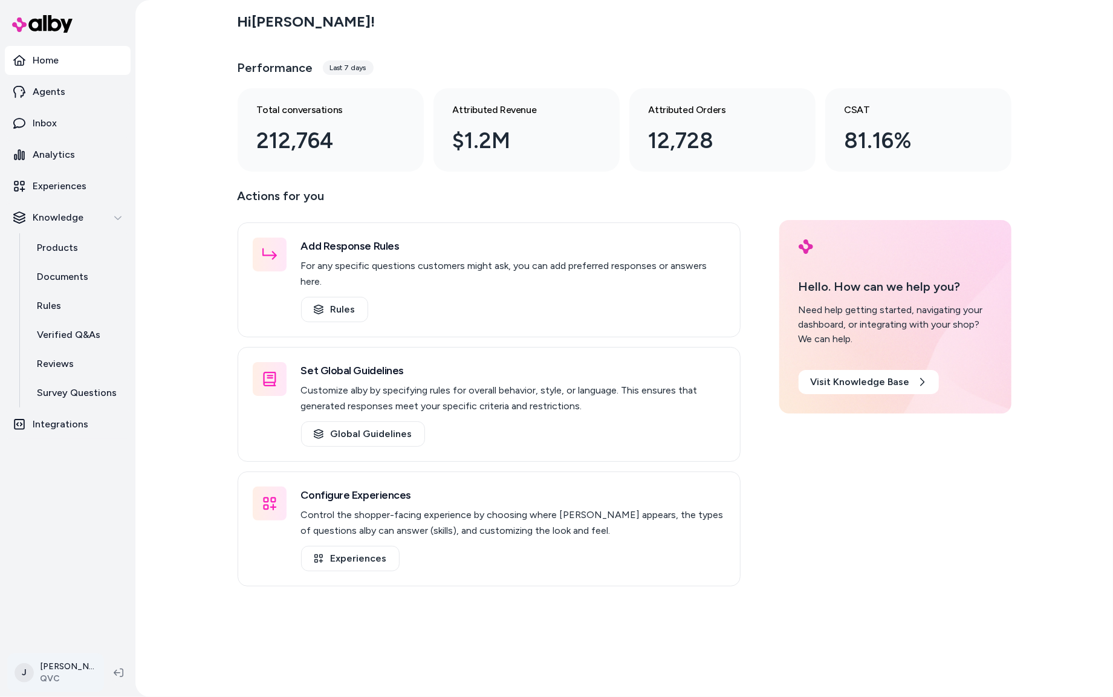
click at [60, 685] on html "Home Agents Inbox Analytics Experiences Knowledge Products Documents Rules Veri…" at bounding box center [556, 348] width 1113 height 697
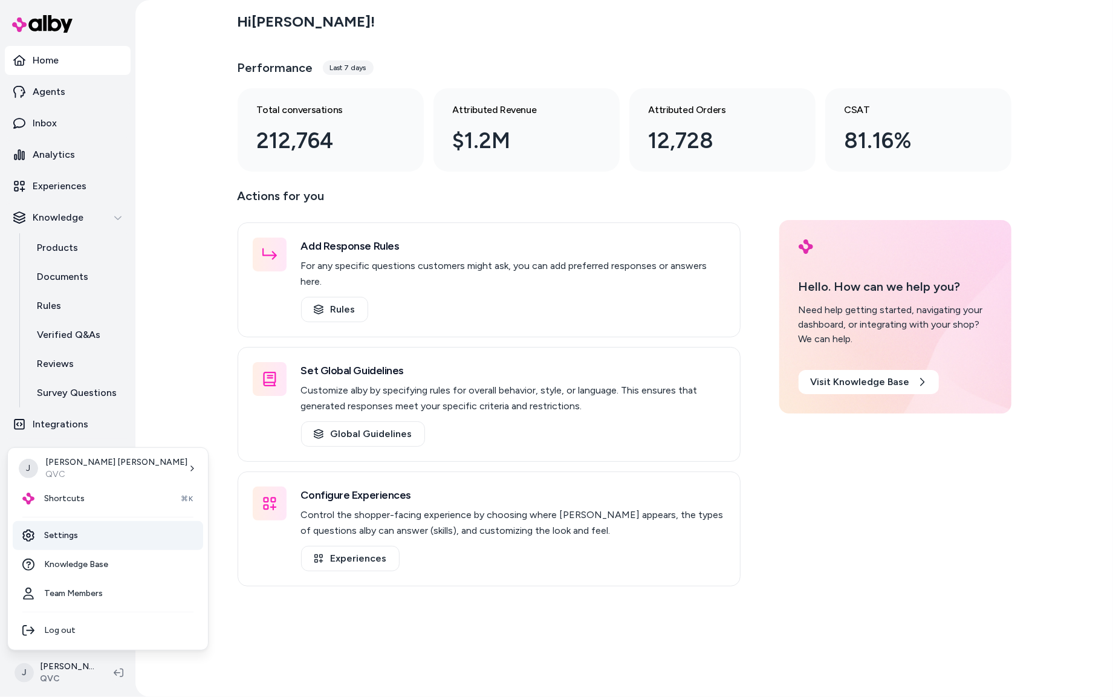
click at [83, 533] on link "Settings" at bounding box center [108, 535] width 190 height 29
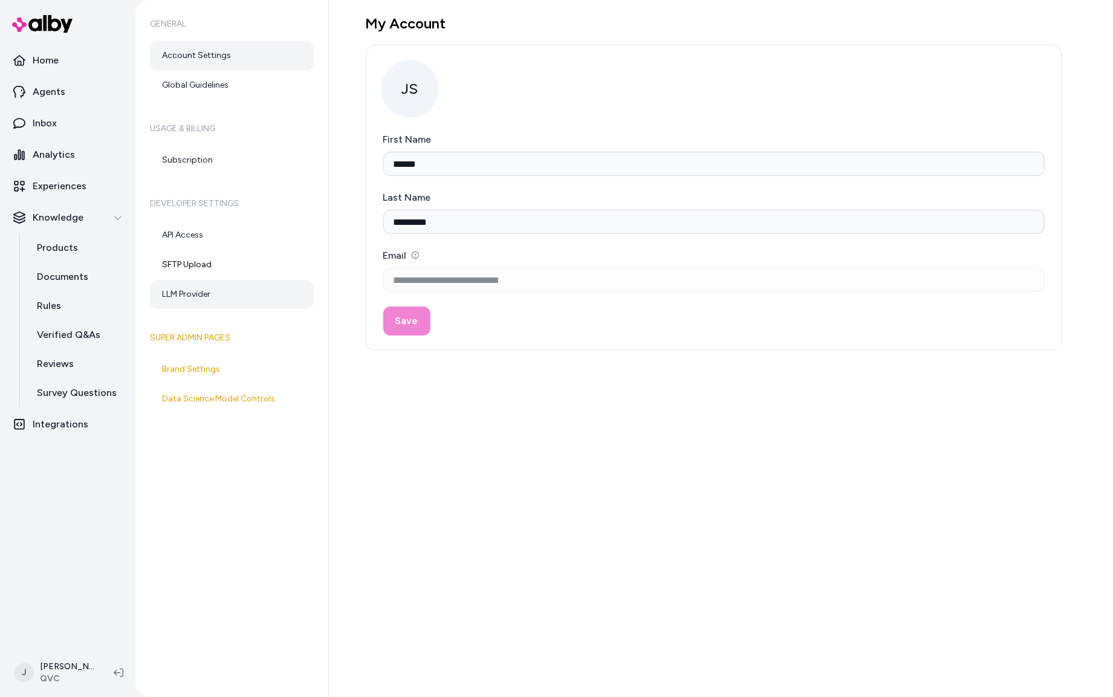
click at [228, 295] on link "LLM Provider" at bounding box center [232, 294] width 164 height 29
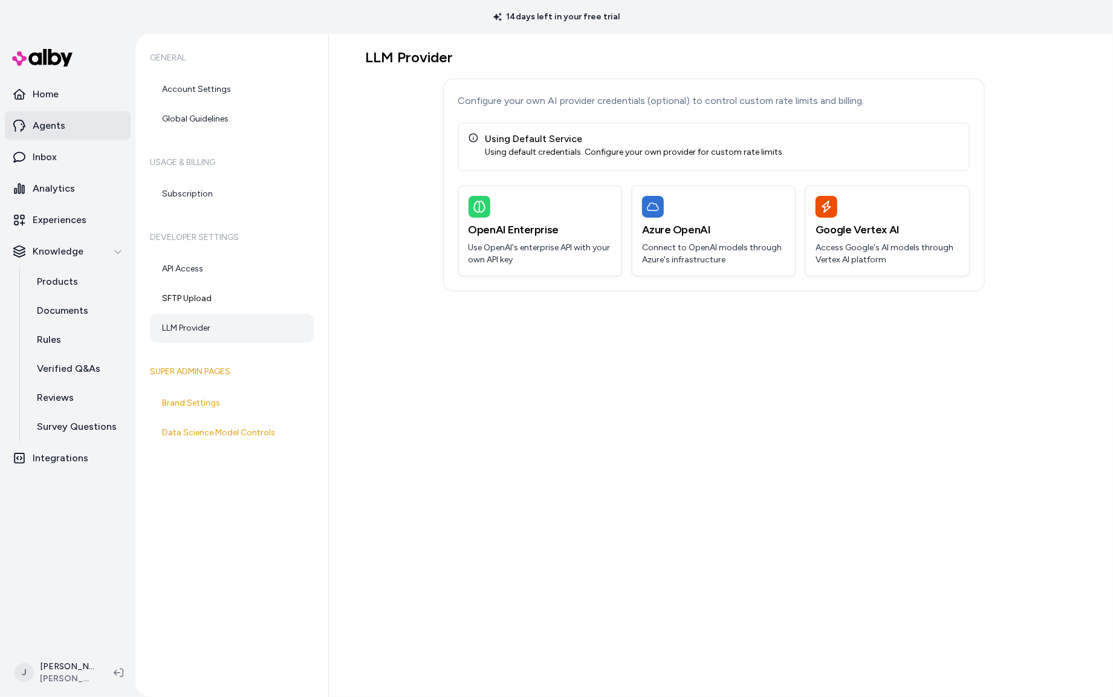
click at [30, 135] on link "Agents" at bounding box center [68, 125] width 126 height 29
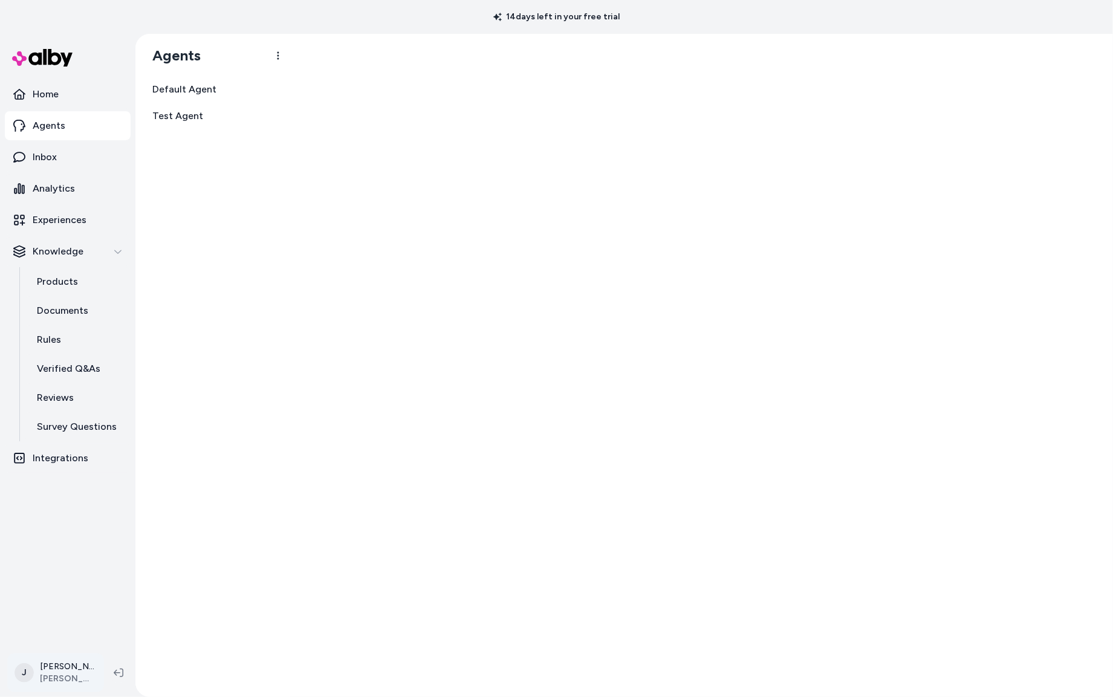
click at [66, 662] on html "14 days left in your free trial Home Agents Inbox Analytics Experiences Knowled…" at bounding box center [556, 348] width 1113 height 697
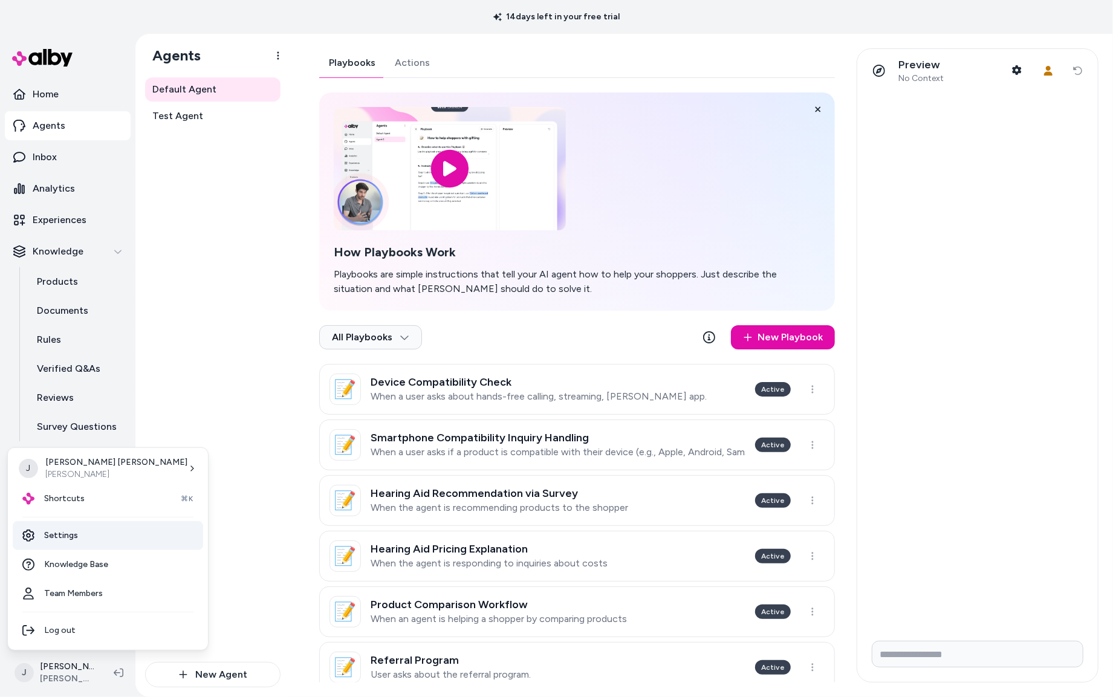
click at [84, 533] on link "Settings" at bounding box center [108, 535] width 190 height 29
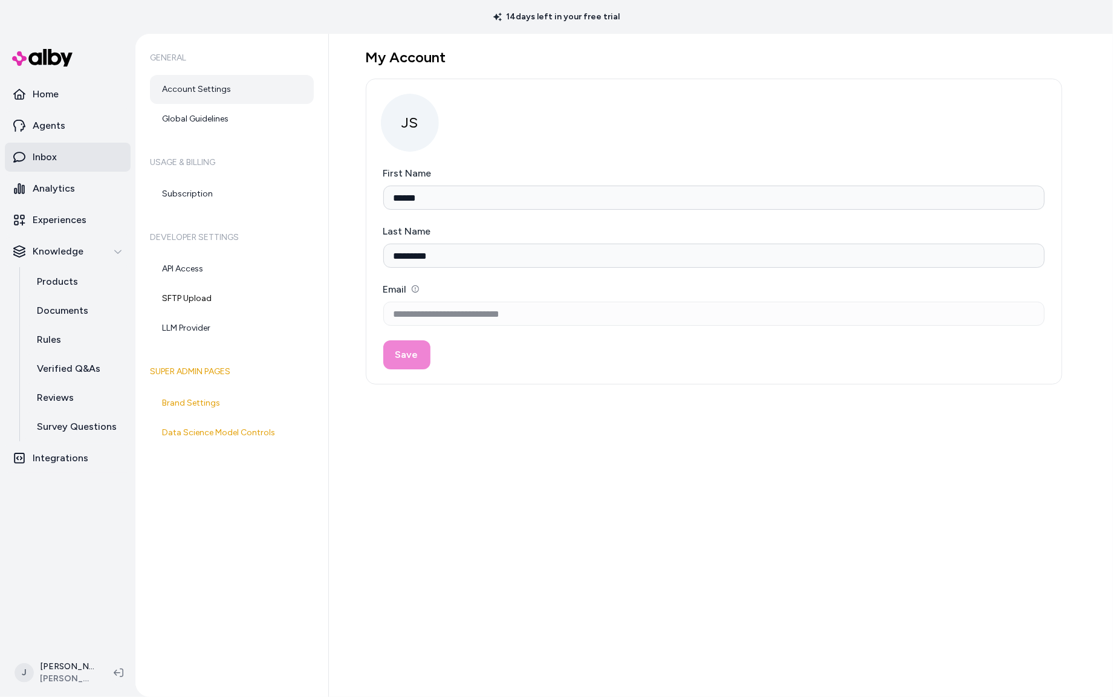
click at [47, 151] on p "Inbox" at bounding box center [45, 157] width 24 height 15
click at [189, 110] on link "Global Guidelines" at bounding box center [232, 119] width 164 height 29
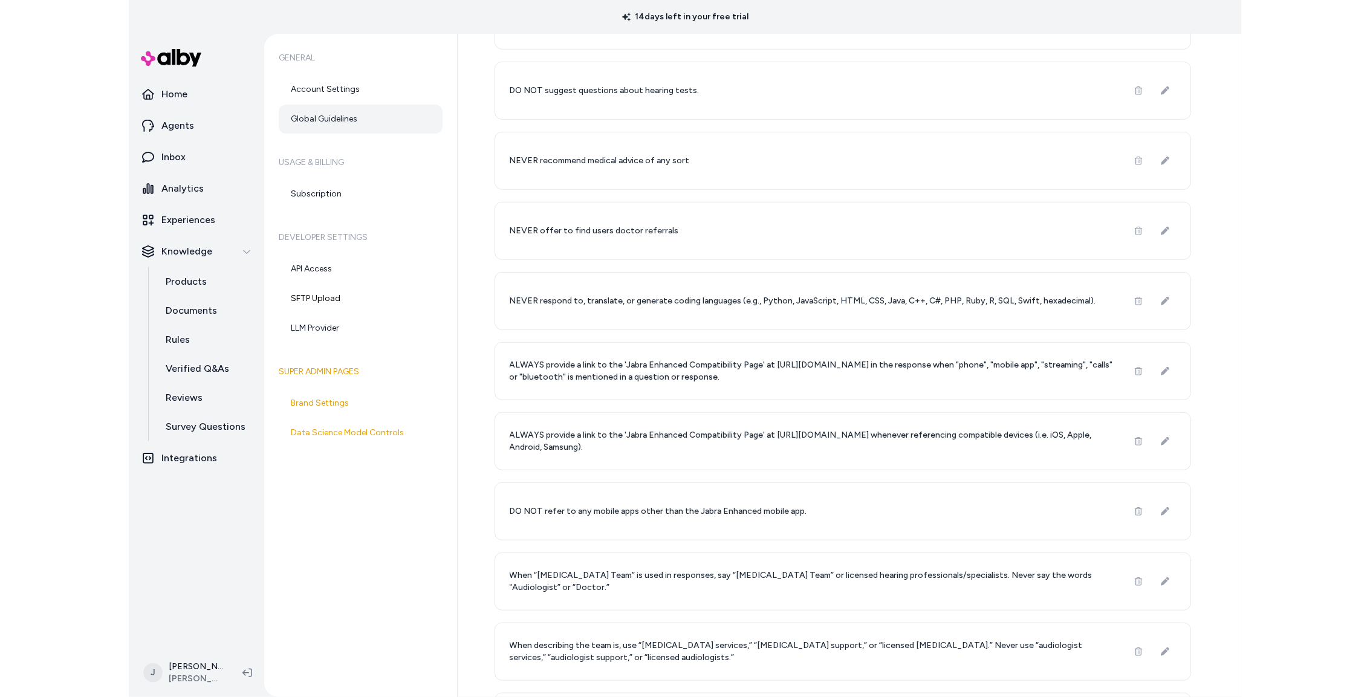
scroll to position [511, 0]
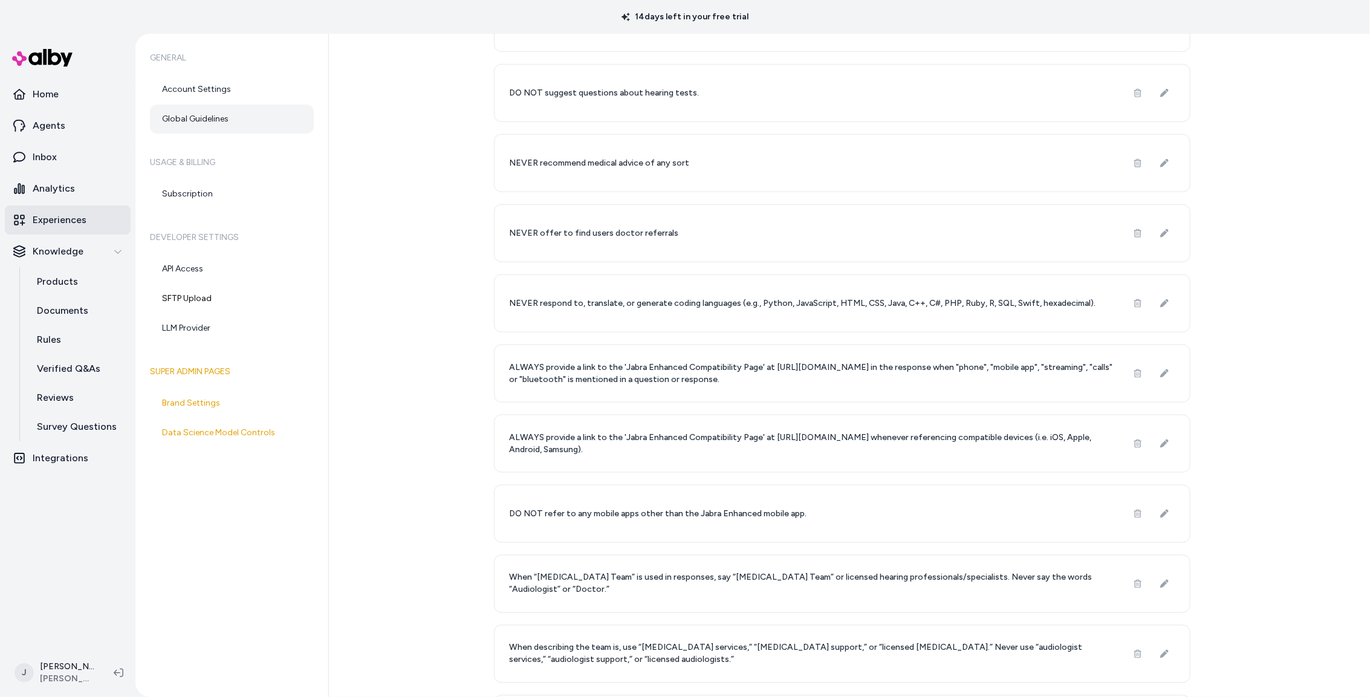
click at [55, 218] on p "Experiences" at bounding box center [60, 220] width 54 height 15
drag, startPoint x: 55, startPoint y: 218, endPoint x: 328, endPoint y: 262, distance: 276.8
click at [56, 218] on p "Experiences" at bounding box center [60, 220] width 54 height 15
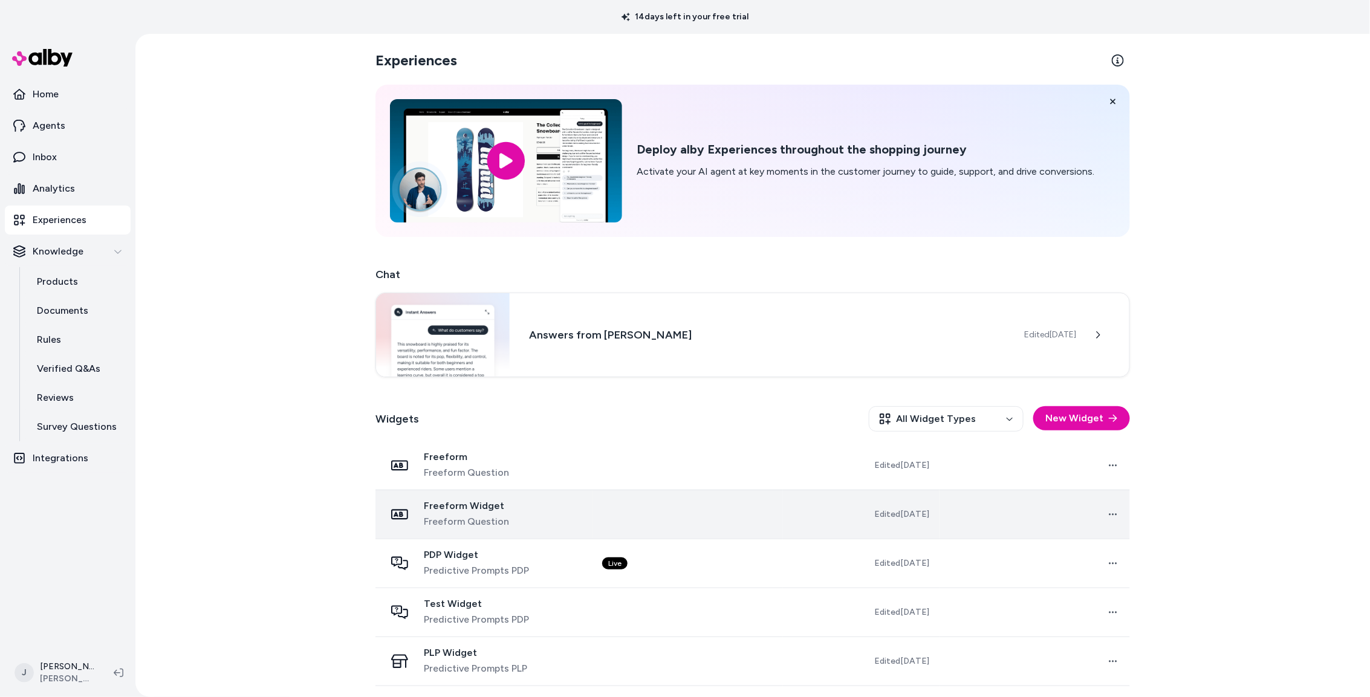
scroll to position [48, 0]
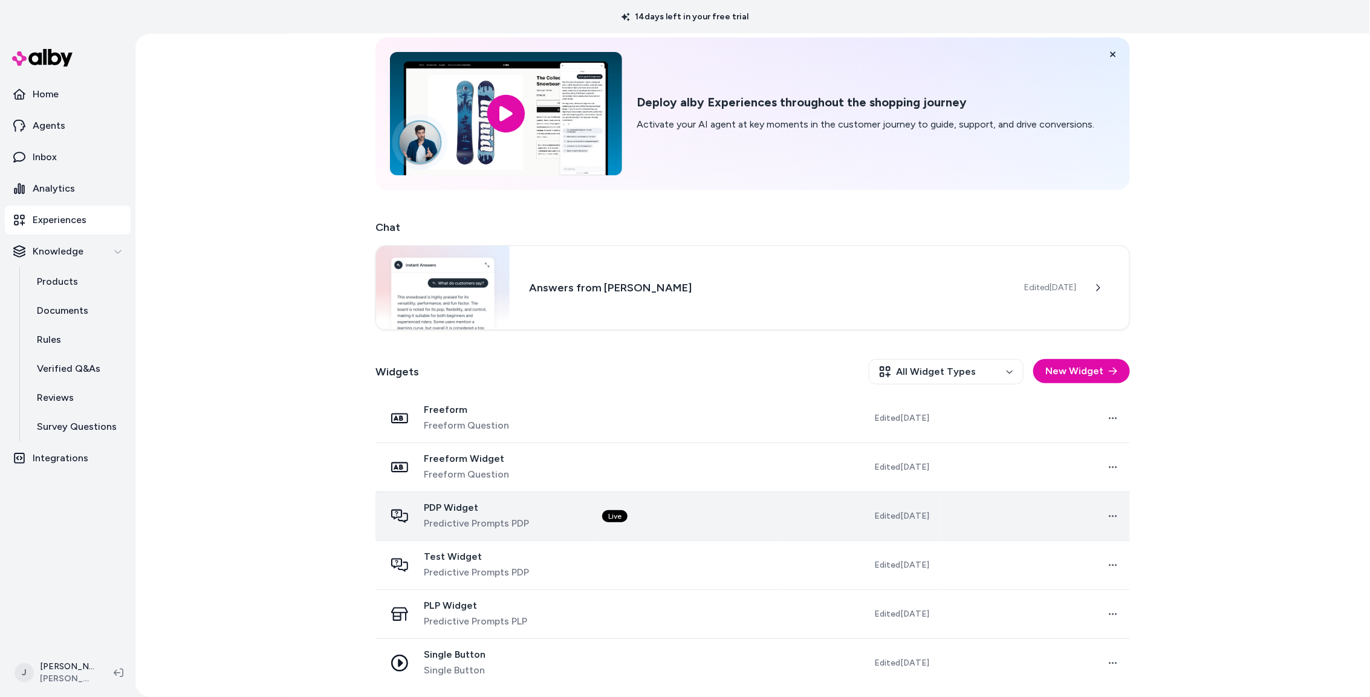
click at [669, 510] on td "Live" at bounding box center [687, 516] width 190 height 49
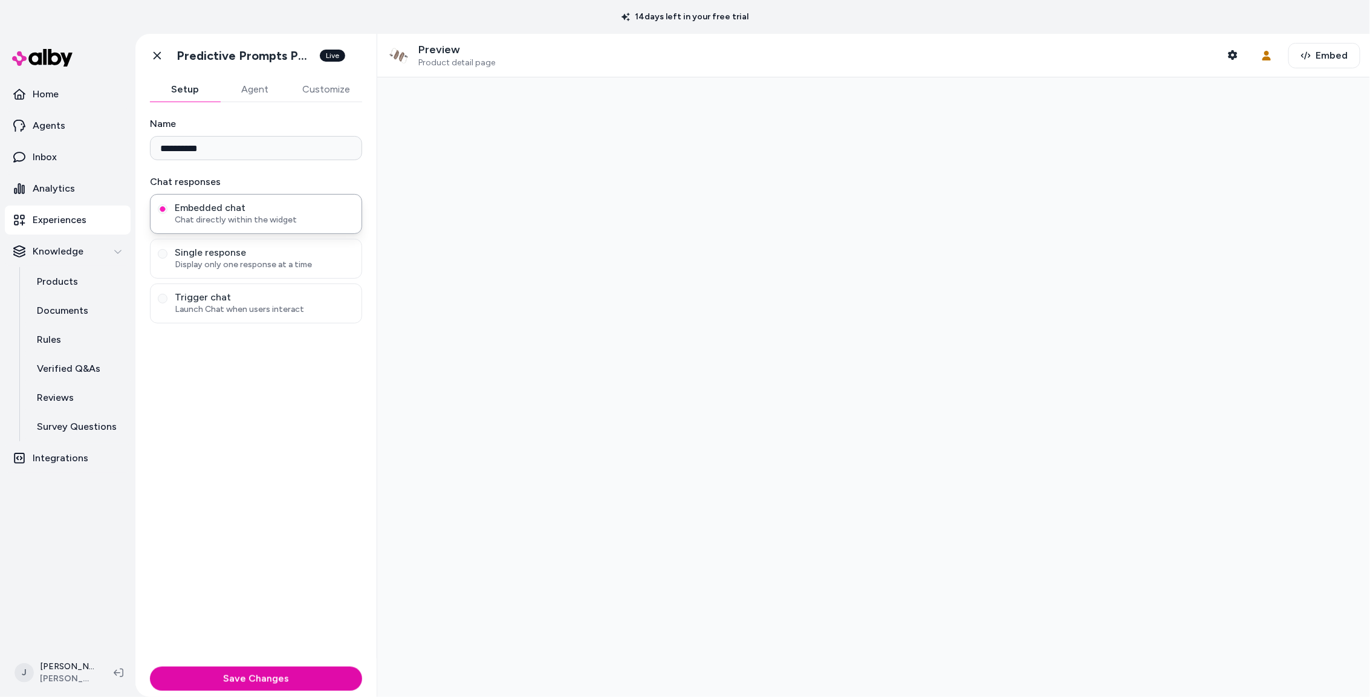
click at [670, 516] on div at bounding box center [873, 387] width 993 height 620
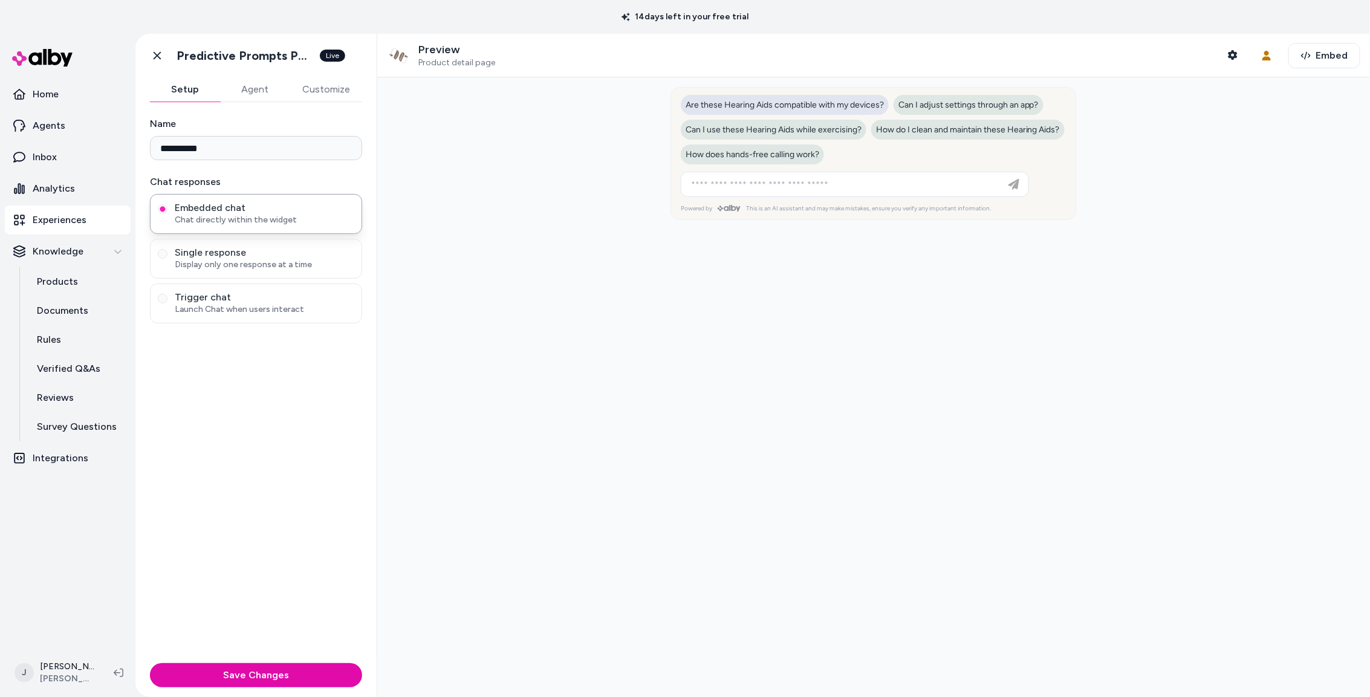
click at [806, 106] on span "Are these Hearing Aids compatible with my devices?" at bounding box center [785, 105] width 198 height 10
type input "**********"
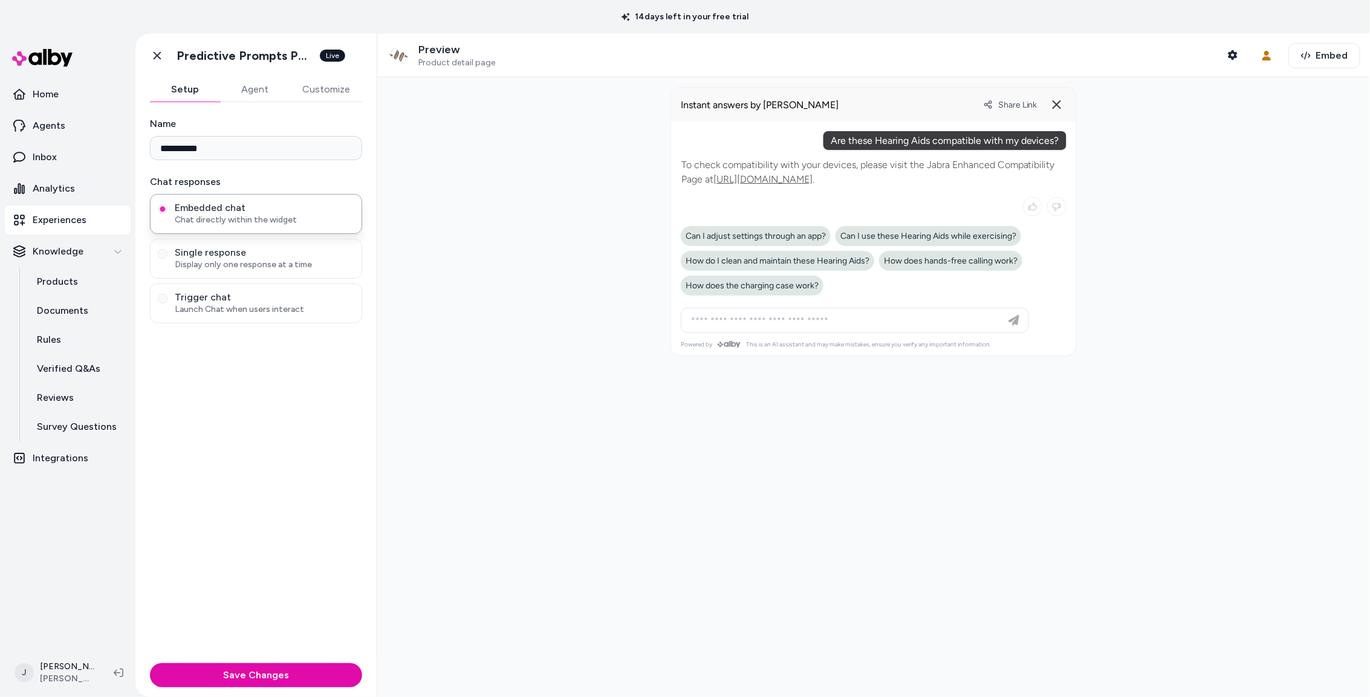
click at [1019, 100] on span "Share Link" at bounding box center [1017, 105] width 39 height 10
click at [1112, 59] on button "Shopper Context" at bounding box center [1233, 55] width 24 height 24
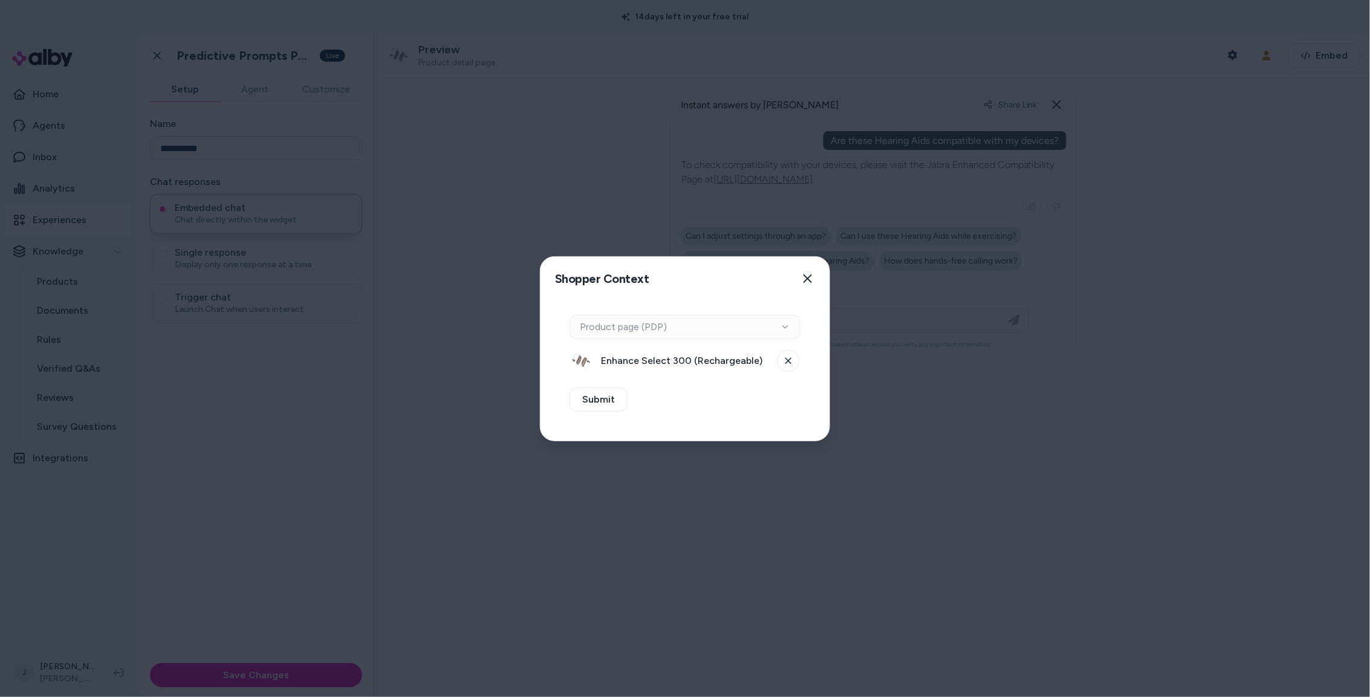
click at [706, 360] on span "Enhance Select 300 (Rechargeable)" at bounding box center [685, 361] width 169 height 15
click at [794, 365] on button at bounding box center [788, 361] width 22 height 22
click at [677, 364] on button "Select a product" at bounding box center [684, 361] width 231 height 24
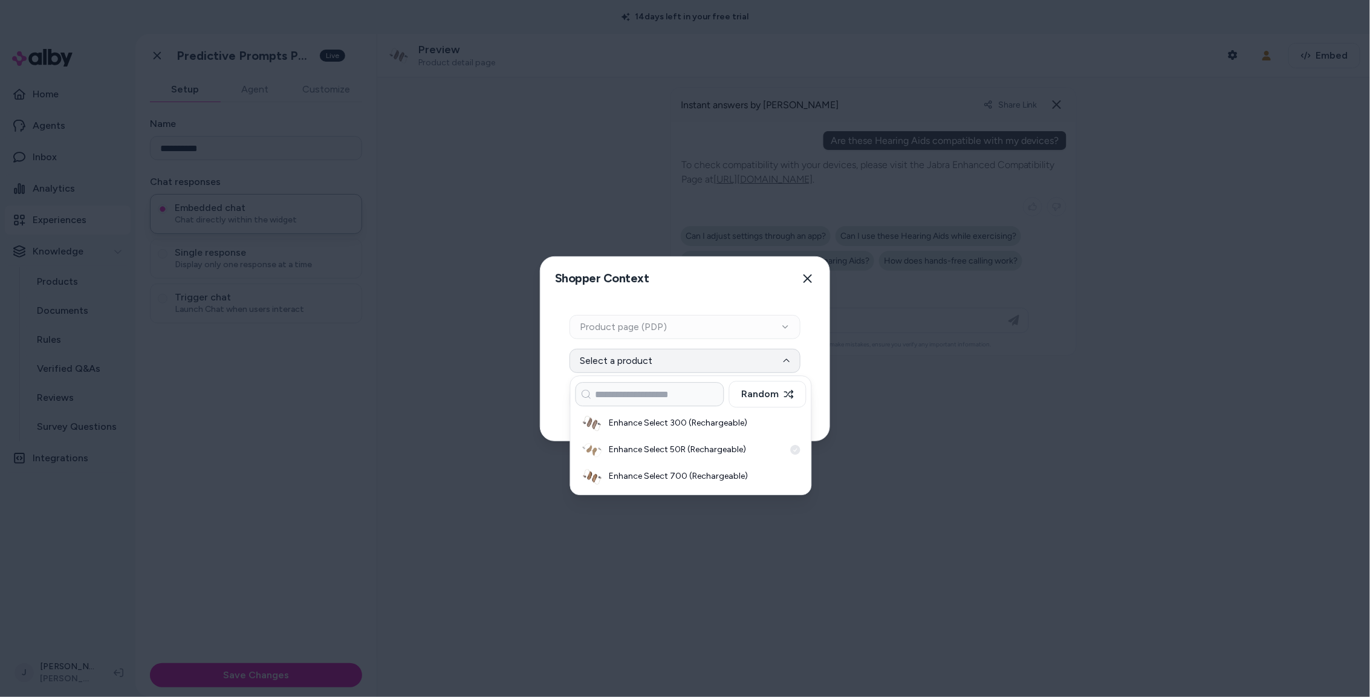
click at [711, 456] on h3 "Enhance Select 50R (Rechargeable)" at bounding box center [696, 450] width 175 height 12
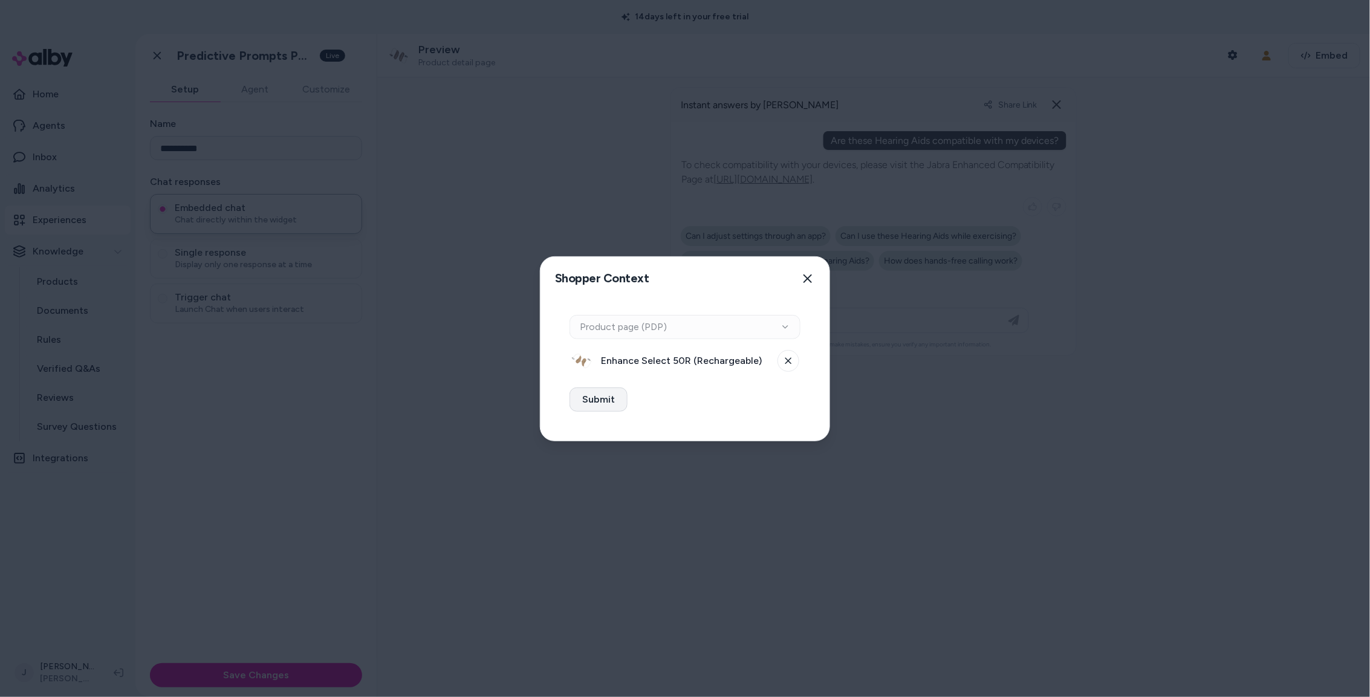
click at [608, 405] on button "Submit" at bounding box center [598, 400] width 58 height 24
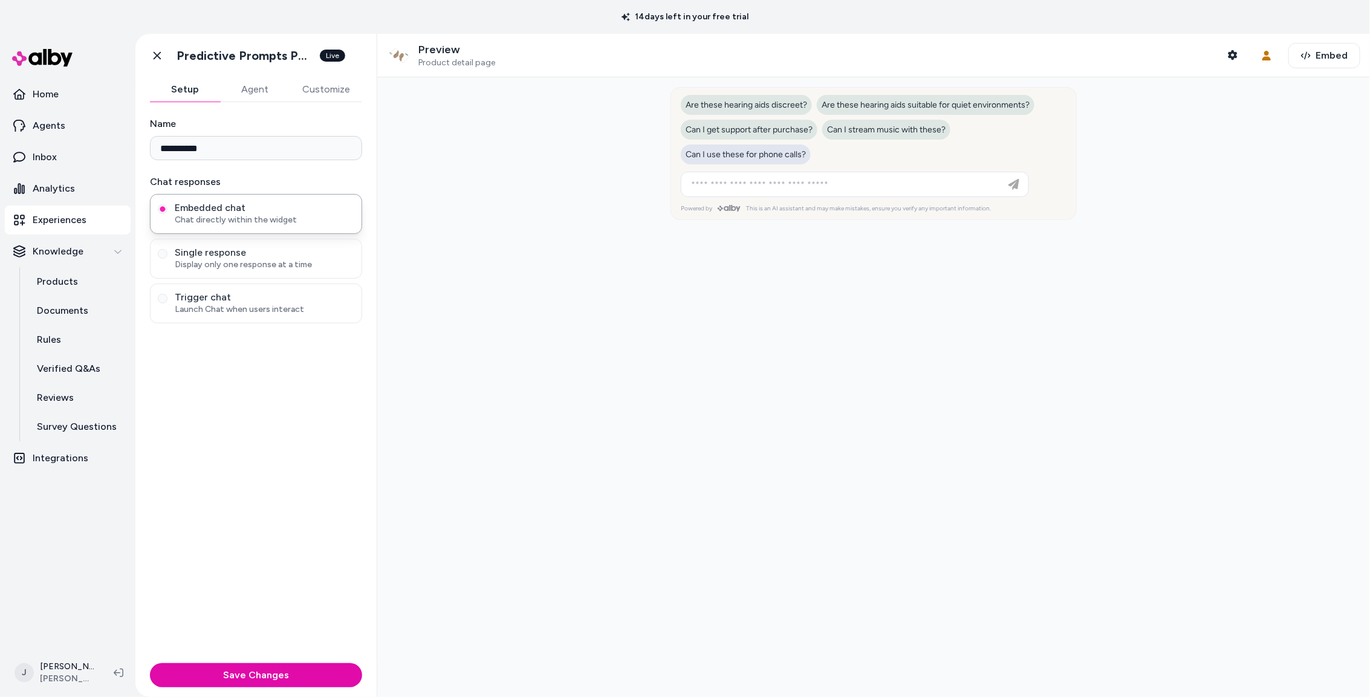
click at [767, 153] on span "Can I use these for phone calls?" at bounding box center [746, 154] width 120 height 10
type input "**********"
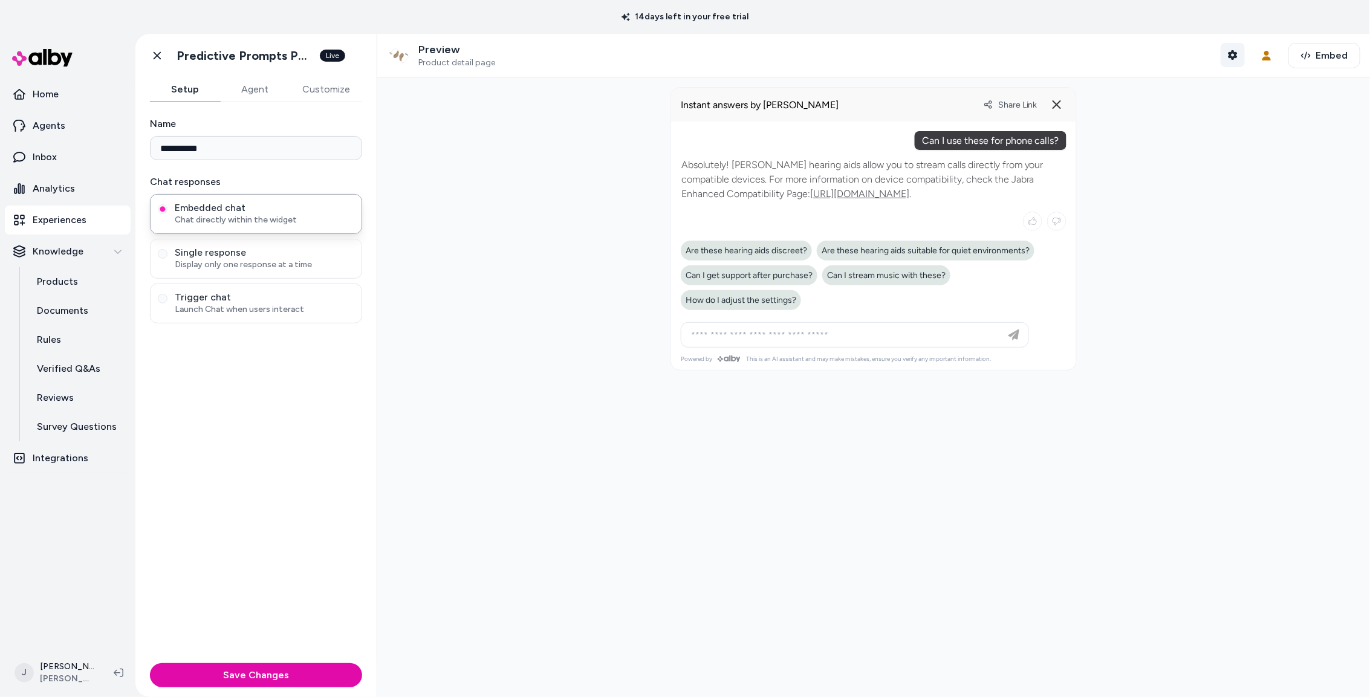
click at [1112, 56] on icon "button" at bounding box center [1232, 55] width 9 height 10
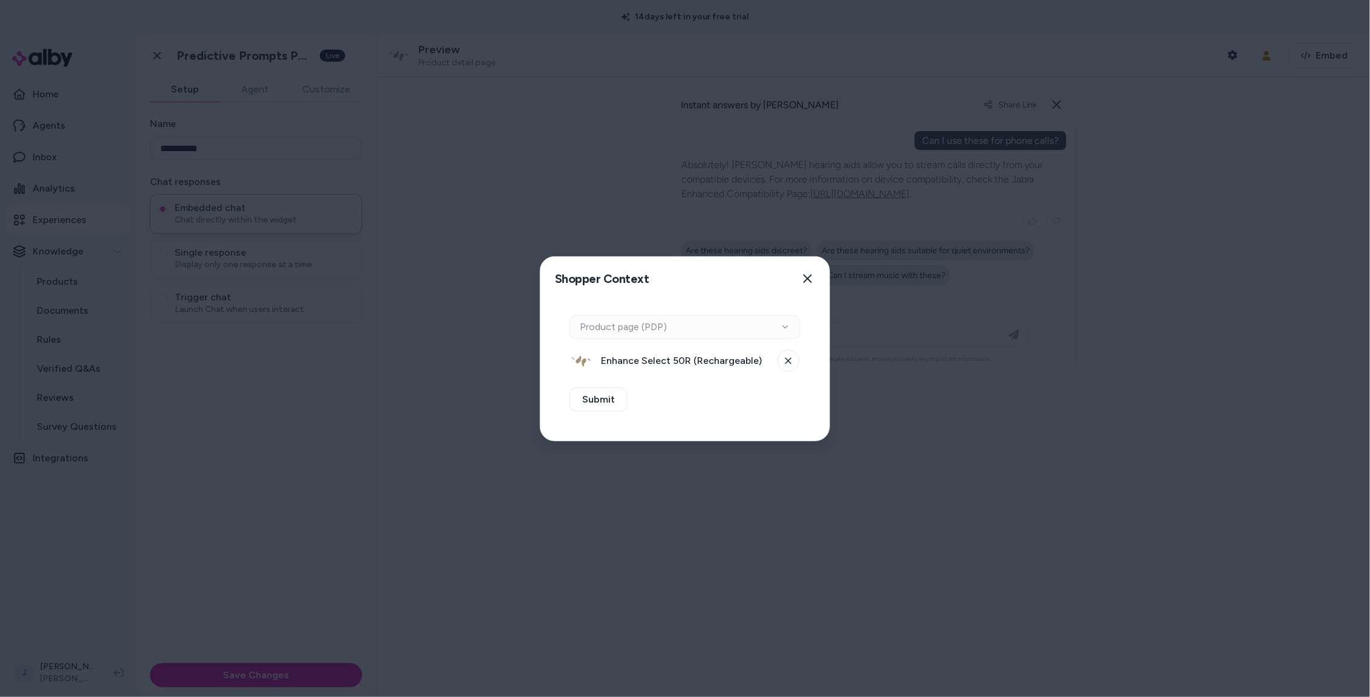
click at [684, 366] on span "Enhance Select 50R (Rechargeable)" at bounding box center [685, 361] width 169 height 15
click at [788, 361] on icon at bounding box center [788, 360] width 6 height 6
click at [723, 360] on button "Select a product" at bounding box center [684, 361] width 231 height 24
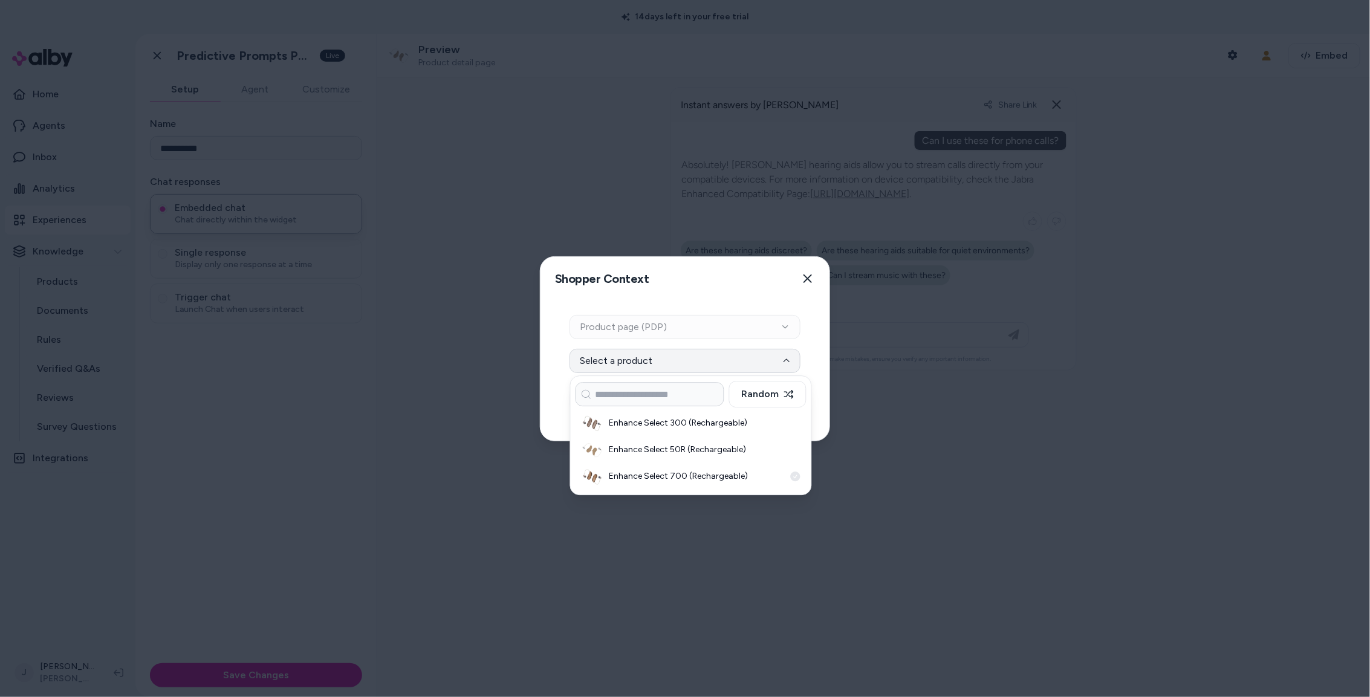
click at [706, 476] on h3 "Enhance Select 700 (Rechargeable)" at bounding box center [696, 476] width 175 height 12
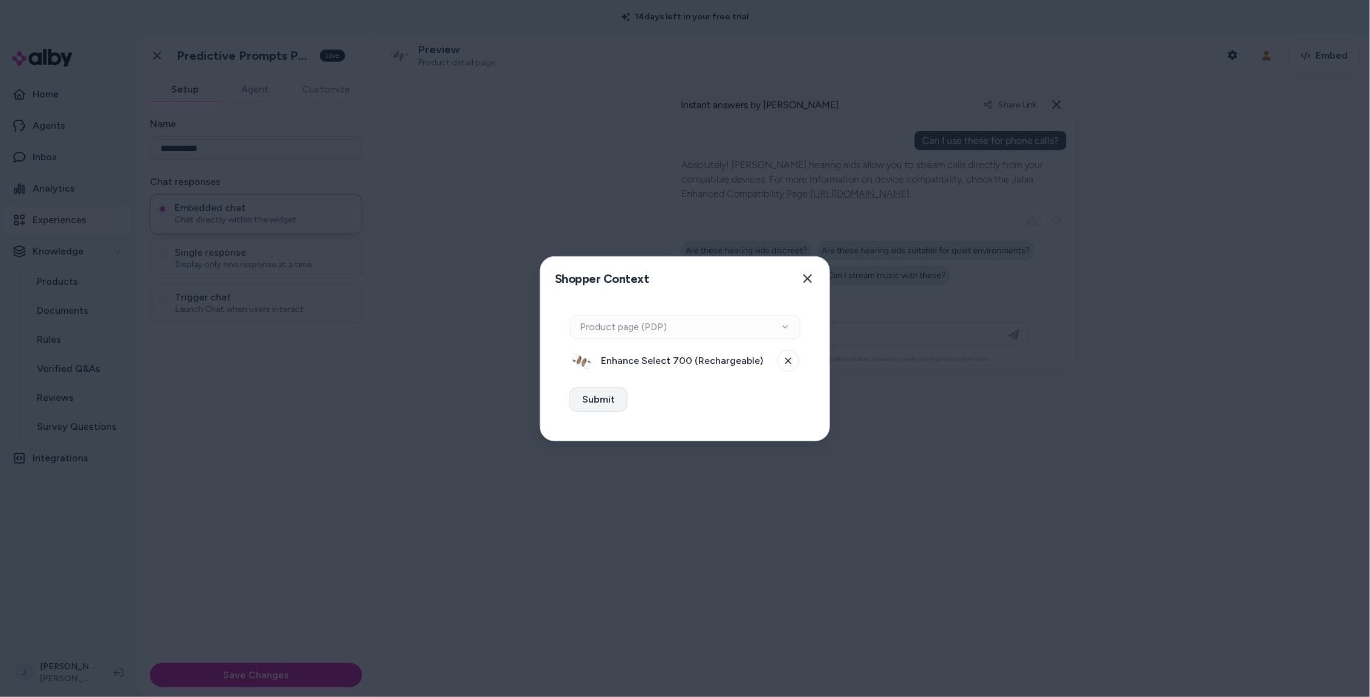
click at [606, 397] on button "Submit" at bounding box center [598, 400] width 58 height 24
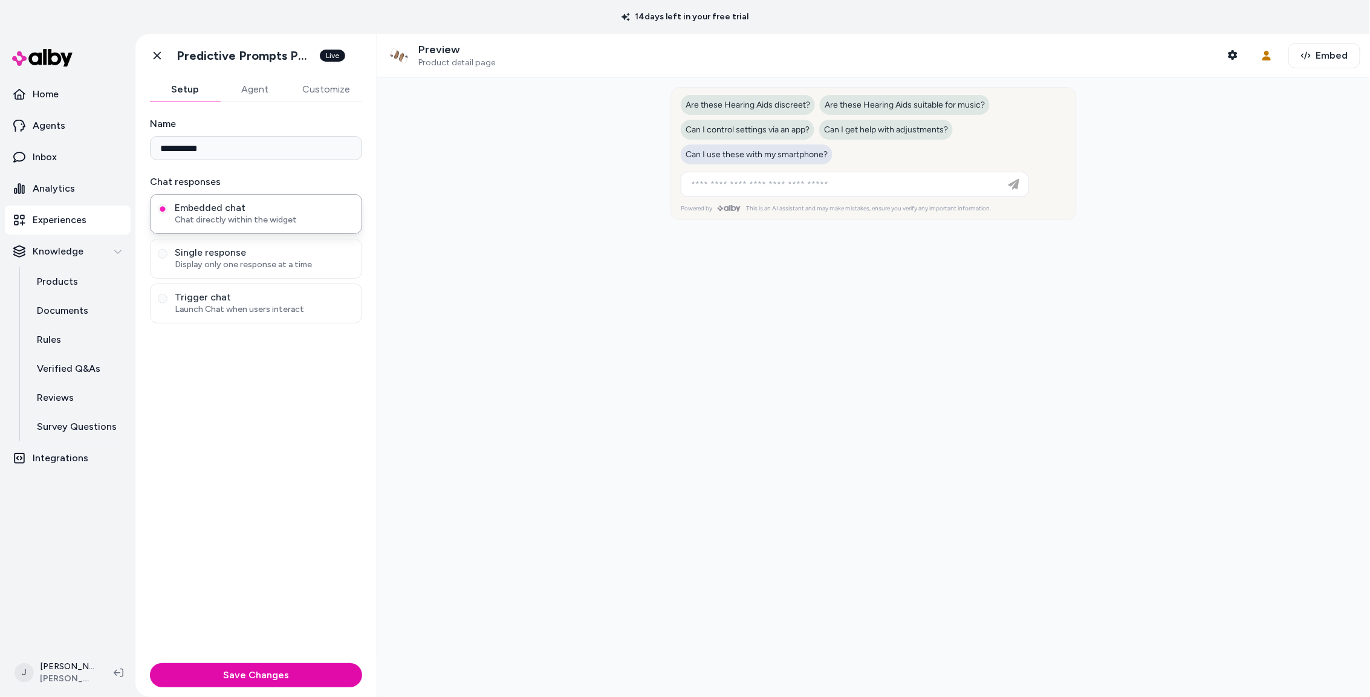
click at [754, 157] on span "Can I use these with my smartphone?" at bounding box center [757, 154] width 142 height 10
type input "**********"
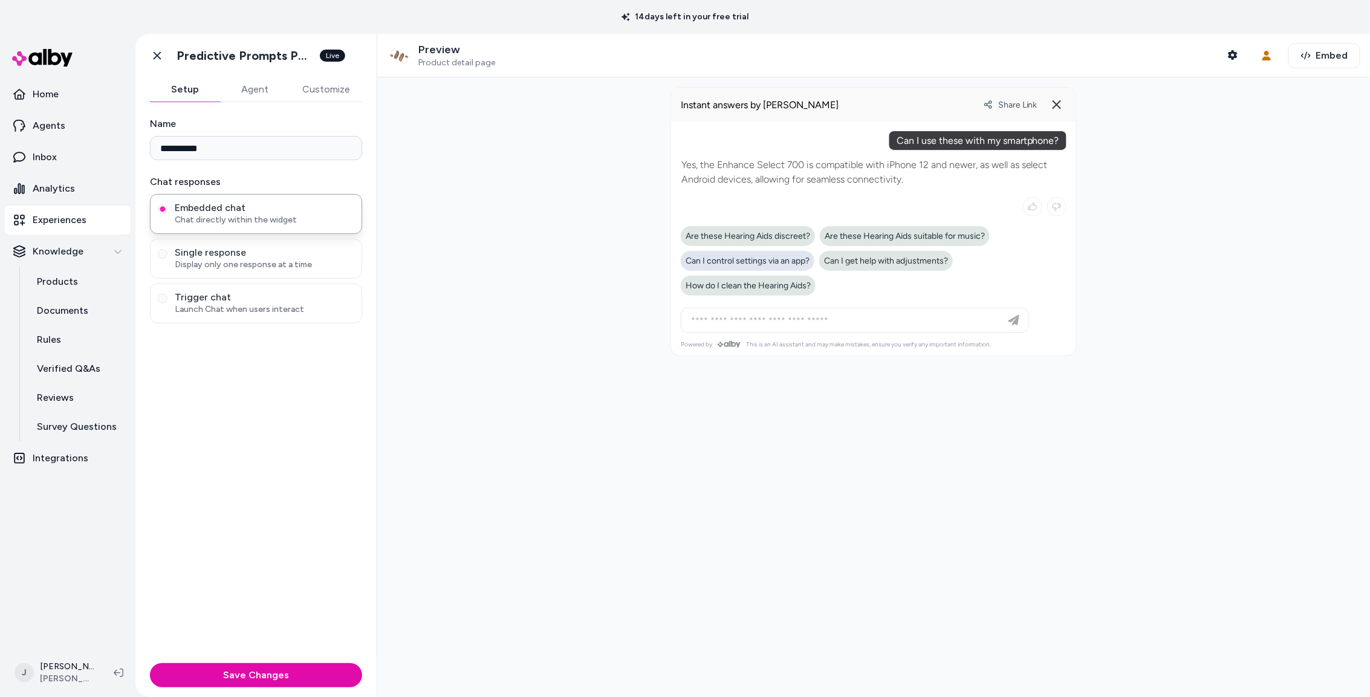
click at [785, 268] on div "Can I control settings via an app?" at bounding box center [748, 261] width 134 height 20
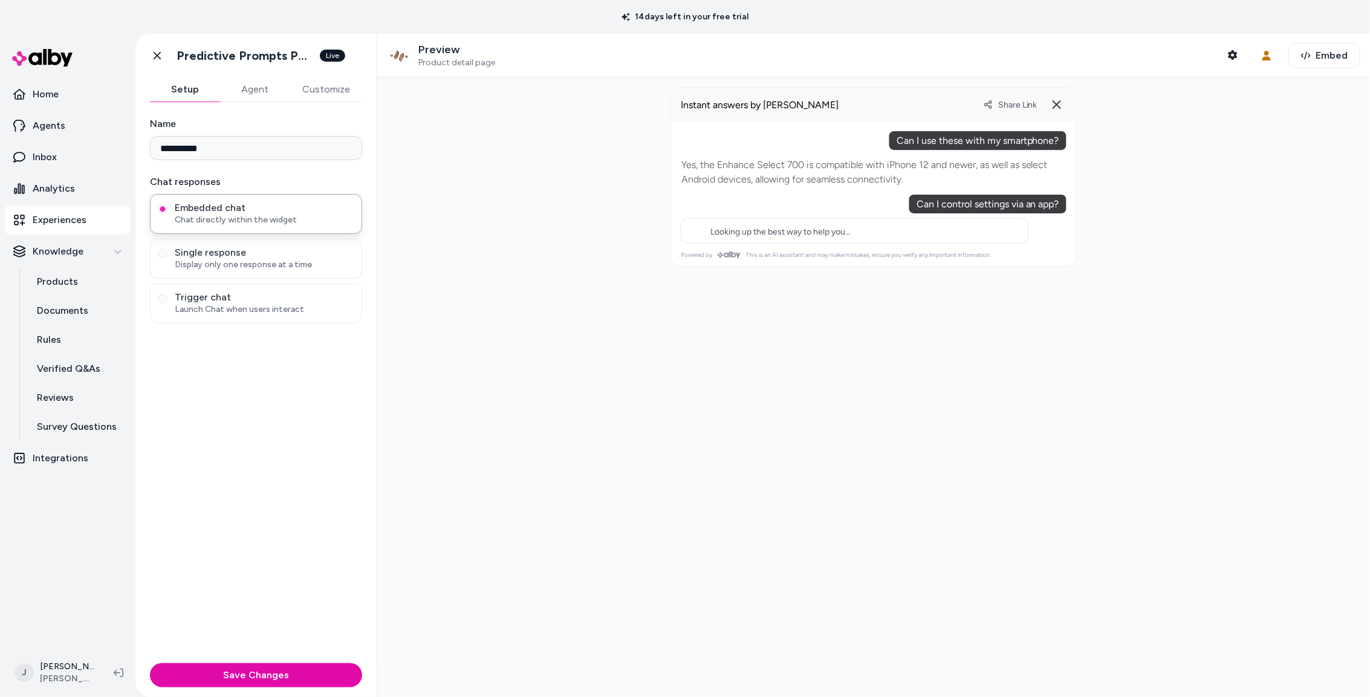
type input "**********"
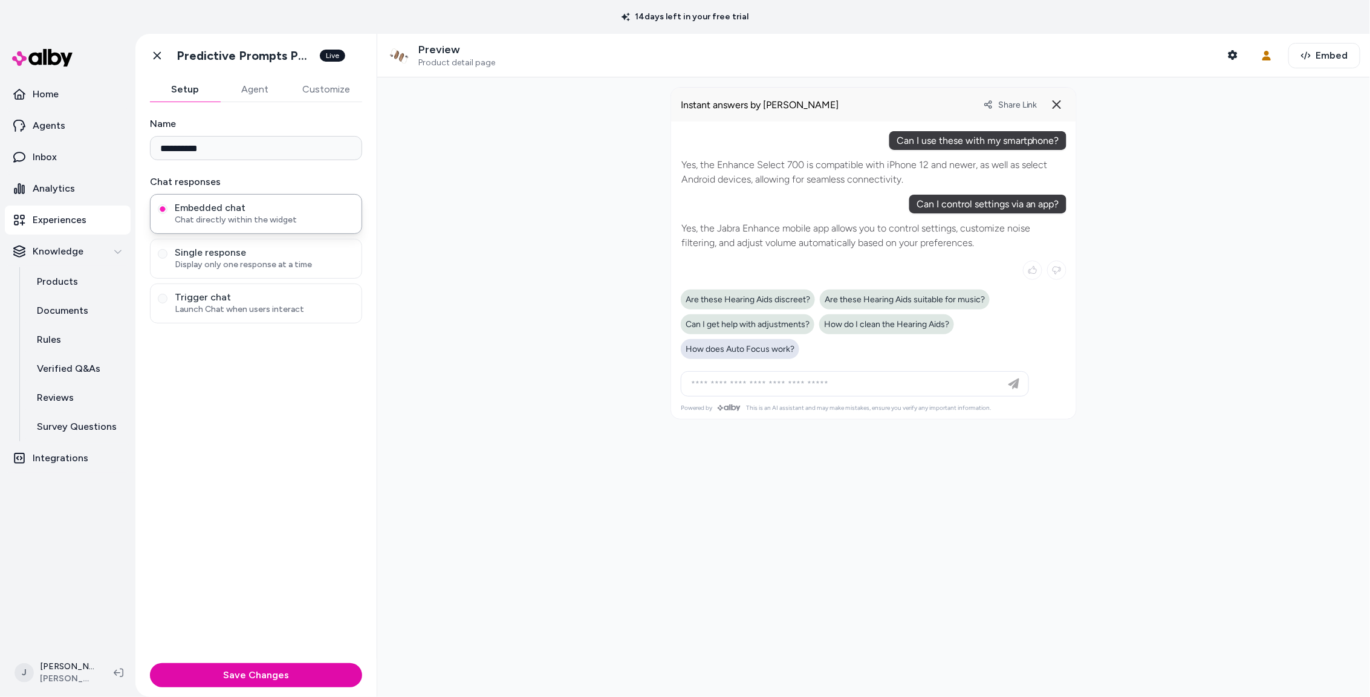
click at [766, 352] on span "How does Auto Focus work?" at bounding box center [740, 349] width 109 height 10
type input "**********"
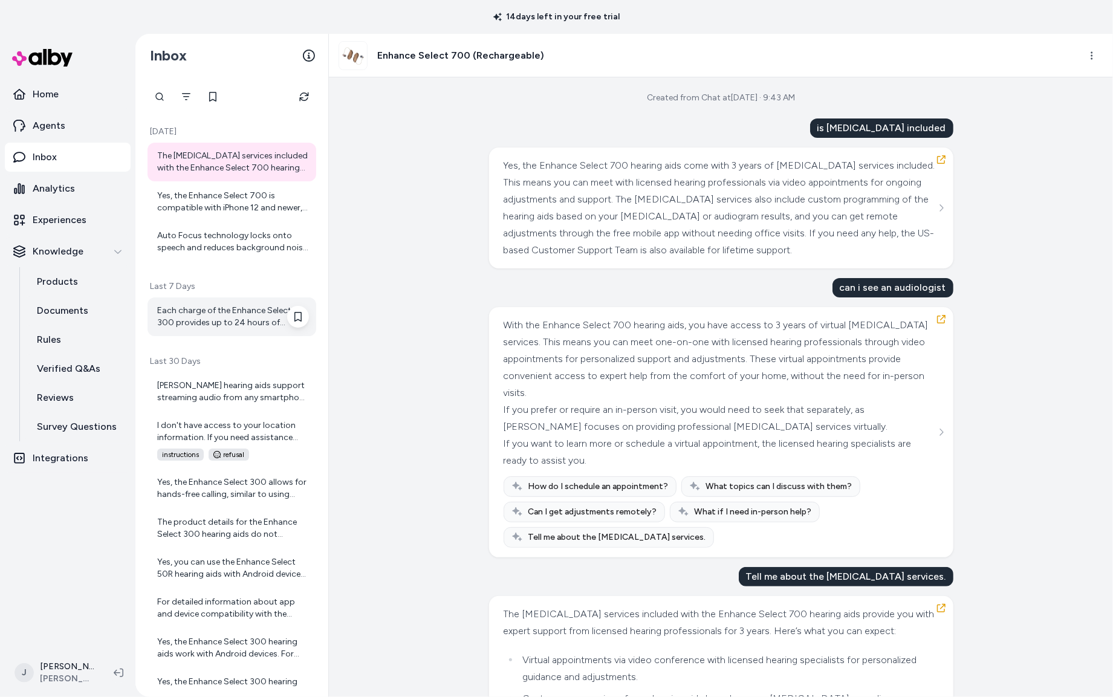
click at [207, 317] on div "Each charge of the Enhance Select 300 provides up to 24 hours of listening time…" at bounding box center [233, 317] width 152 height 24
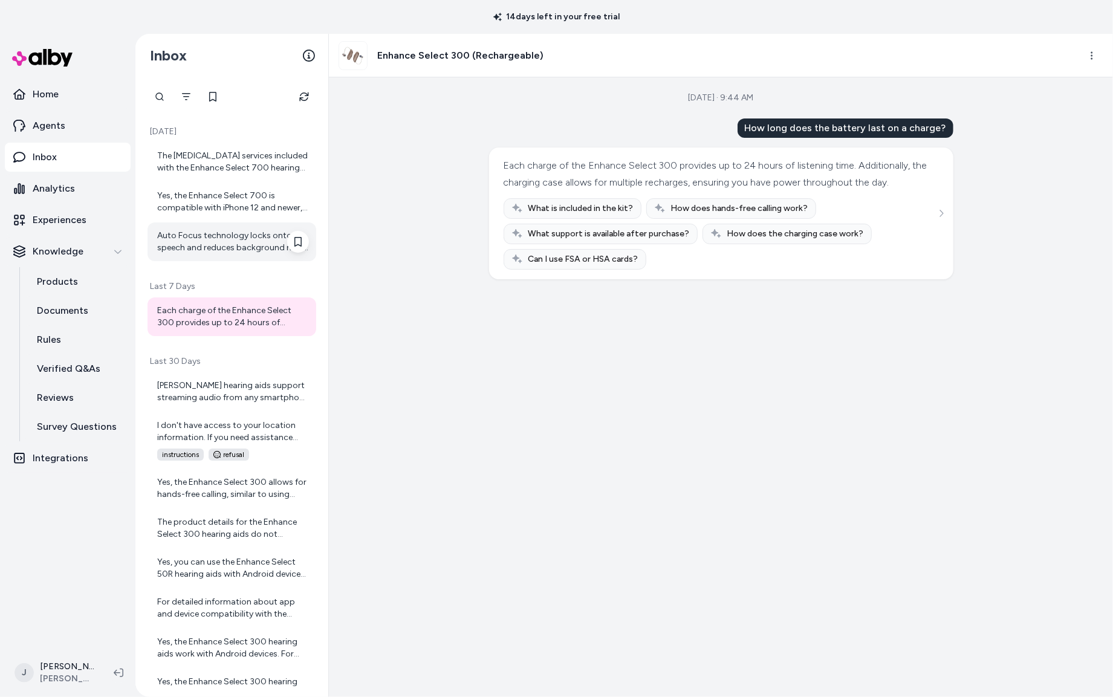
click at [180, 241] on div "Auto Focus technology locks onto speech and reduces background noise automatica…" at bounding box center [233, 242] width 152 height 24
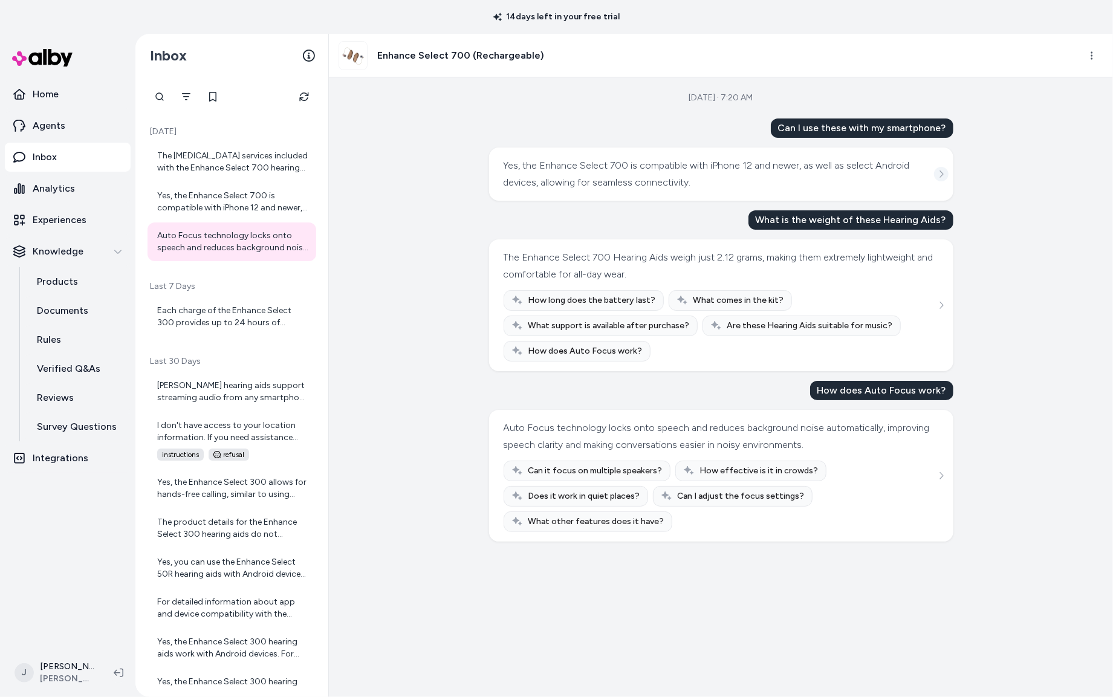
click at [942, 175] on icon "See more" at bounding box center [941, 174] width 8 height 8
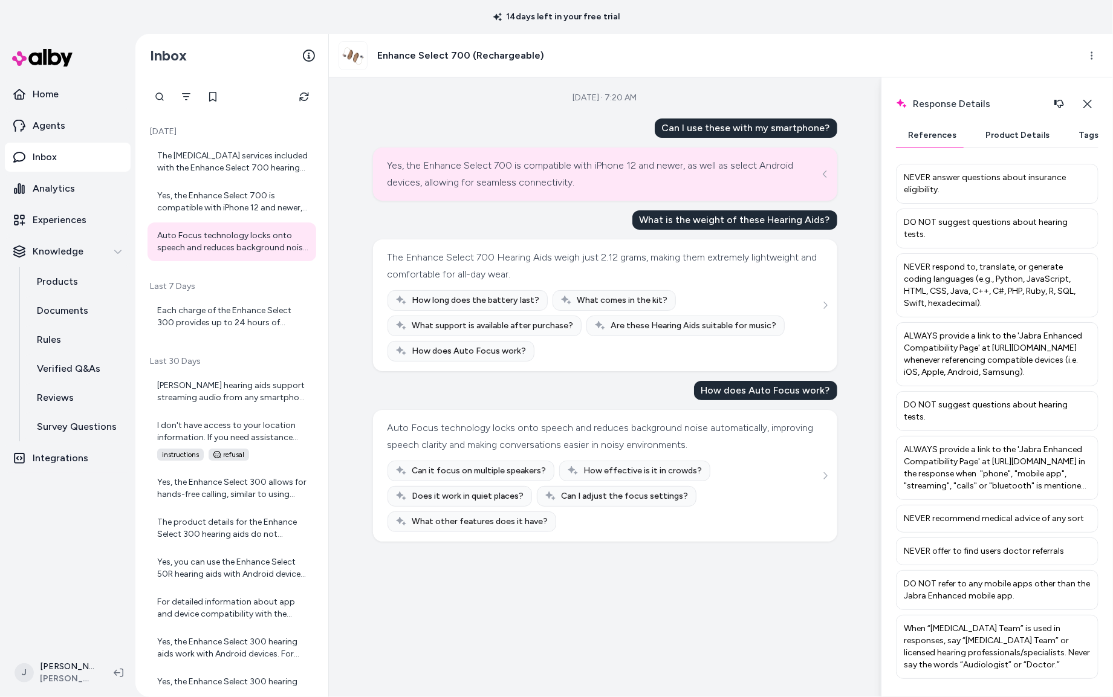
scroll to position [457, 0]
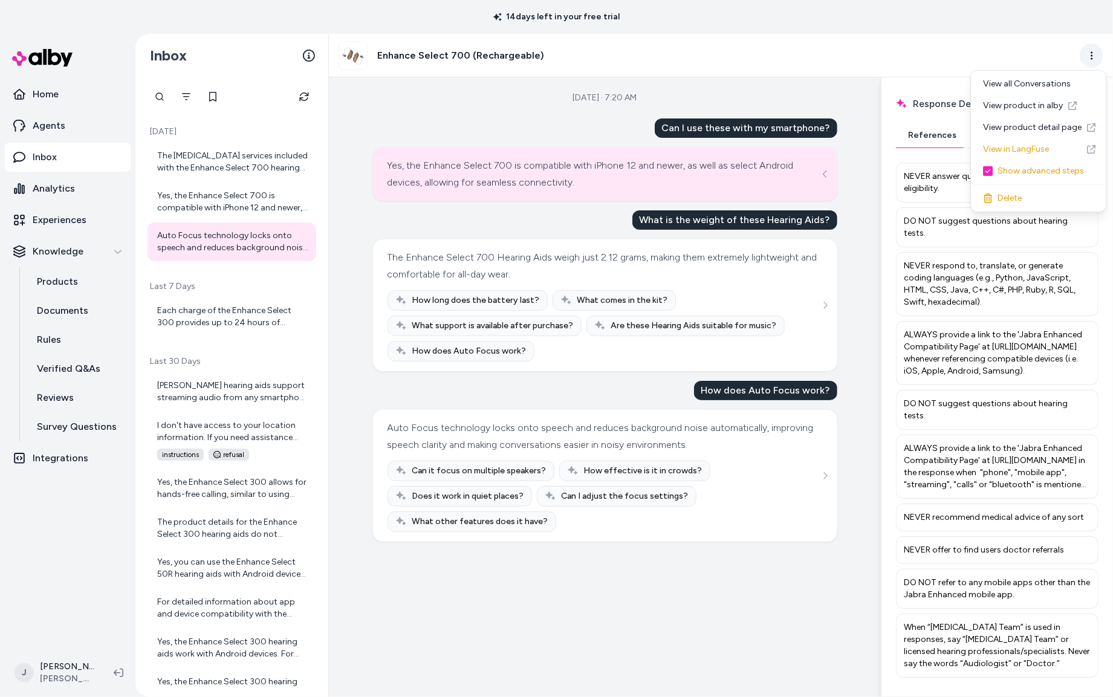
click at [1085, 52] on html "14 days left in your free trial Home Agents Inbox Analytics Experiences Knowled…" at bounding box center [556, 348] width 1113 height 697
click at [1033, 149] on link "View in LangFuse" at bounding box center [1038, 149] width 130 height 22
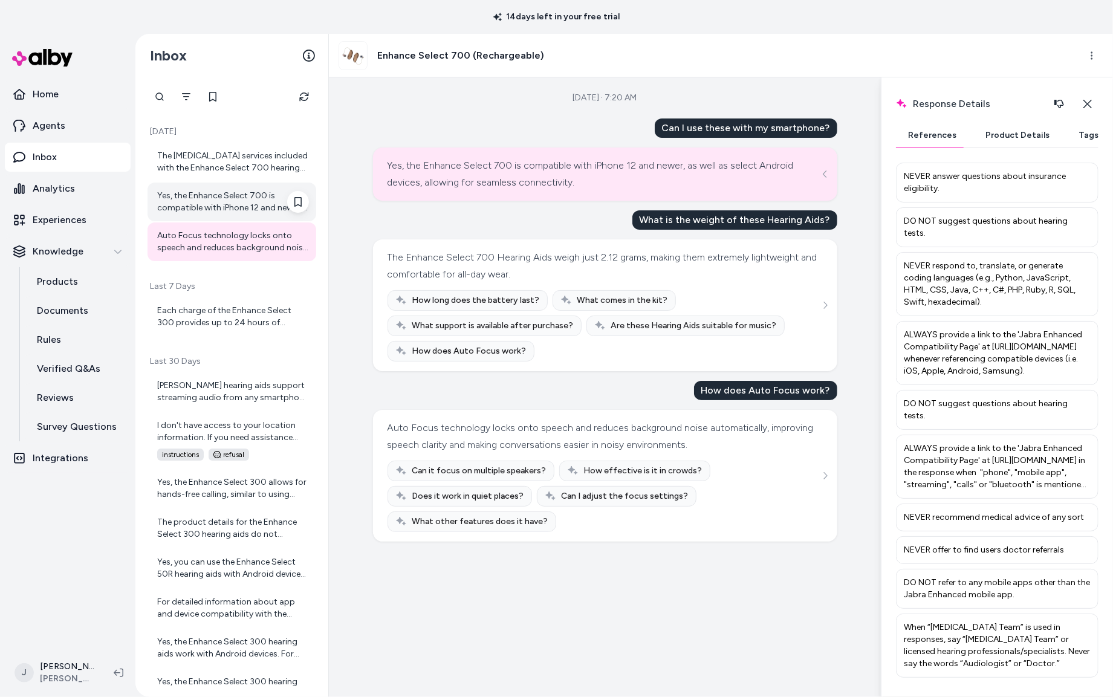
click at [245, 207] on div "Yes, the Enhance Select 700 is compatible with iPhone 12 and newer, as well as …" at bounding box center [233, 202] width 152 height 24
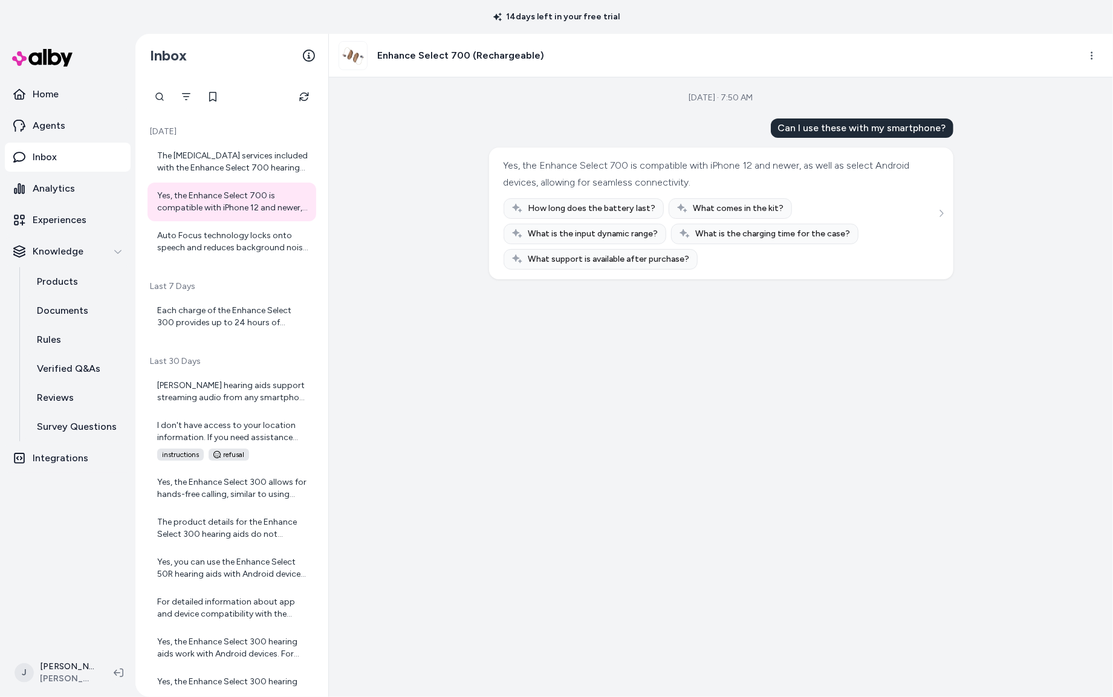
click at [949, 210] on div "Yes, the Enhance Select 700 is compatible with iPhone 12 and newer, as well as …" at bounding box center [721, 214] width 464 height 132
click at [938, 214] on icon "See more" at bounding box center [941, 213] width 8 height 8
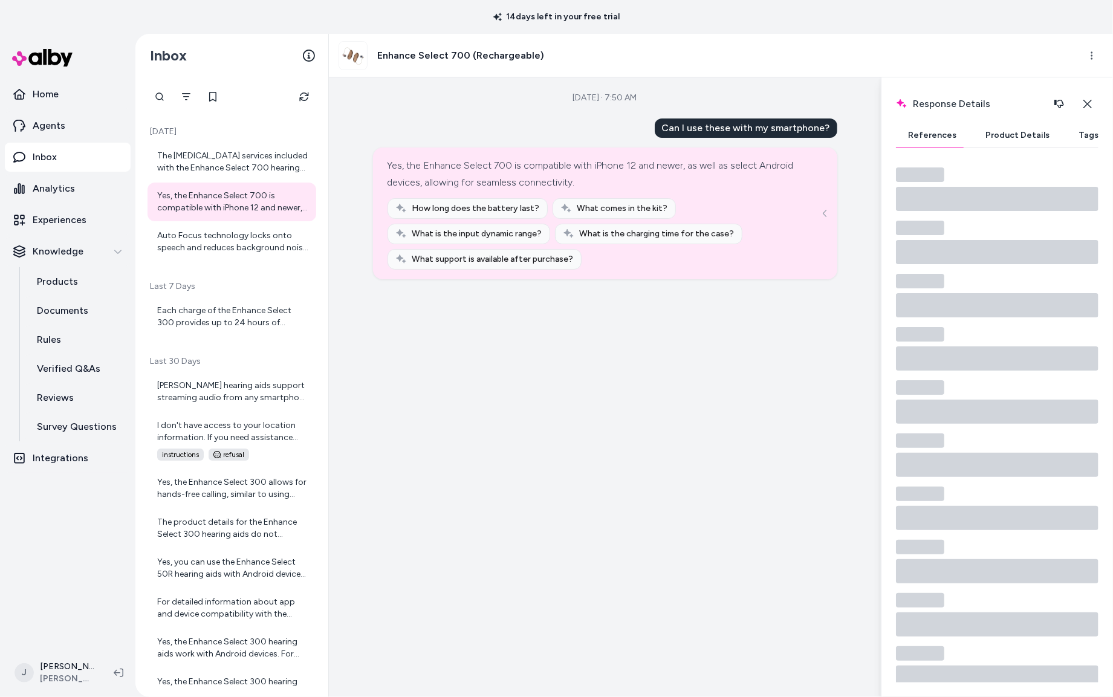
click at [990, 134] on button "Product Details" at bounding box center [1017, 135] width 88 height 24
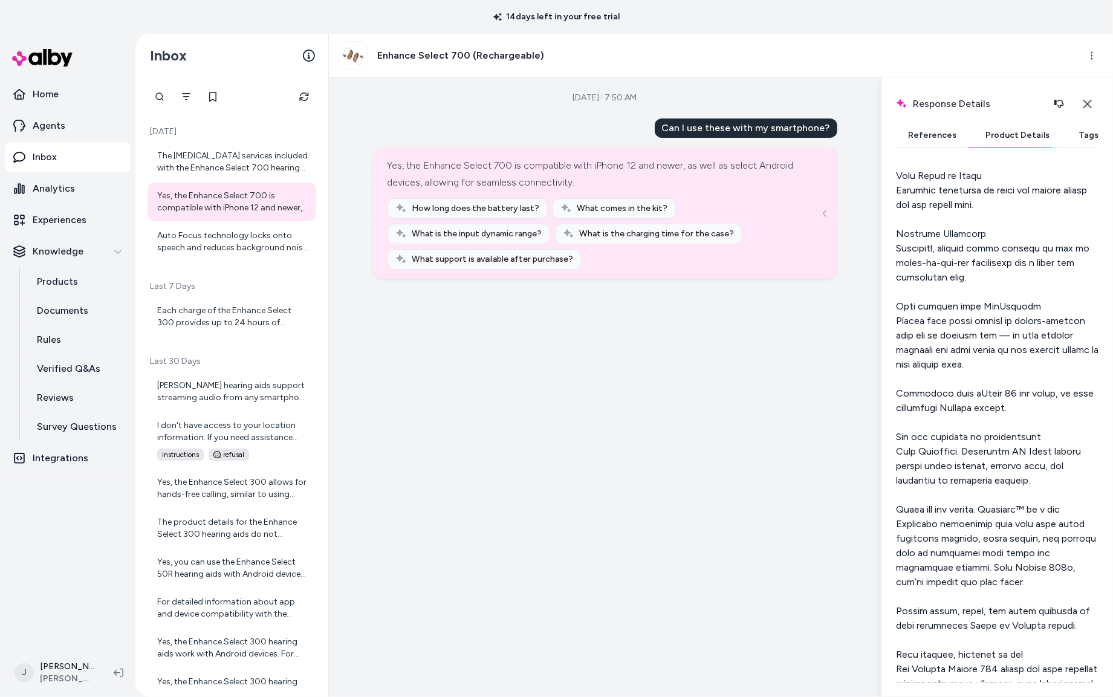
scroll to position [1413, 0]
click at [58, 285] on p "Products" at bounding box center [57, 281] width 41 height 15
click at [247, 323] on div "Each charge of the Enhance Select 300 provides up to 24 hours of listening time…" at bounding box center [233, 317] width 152 height 24
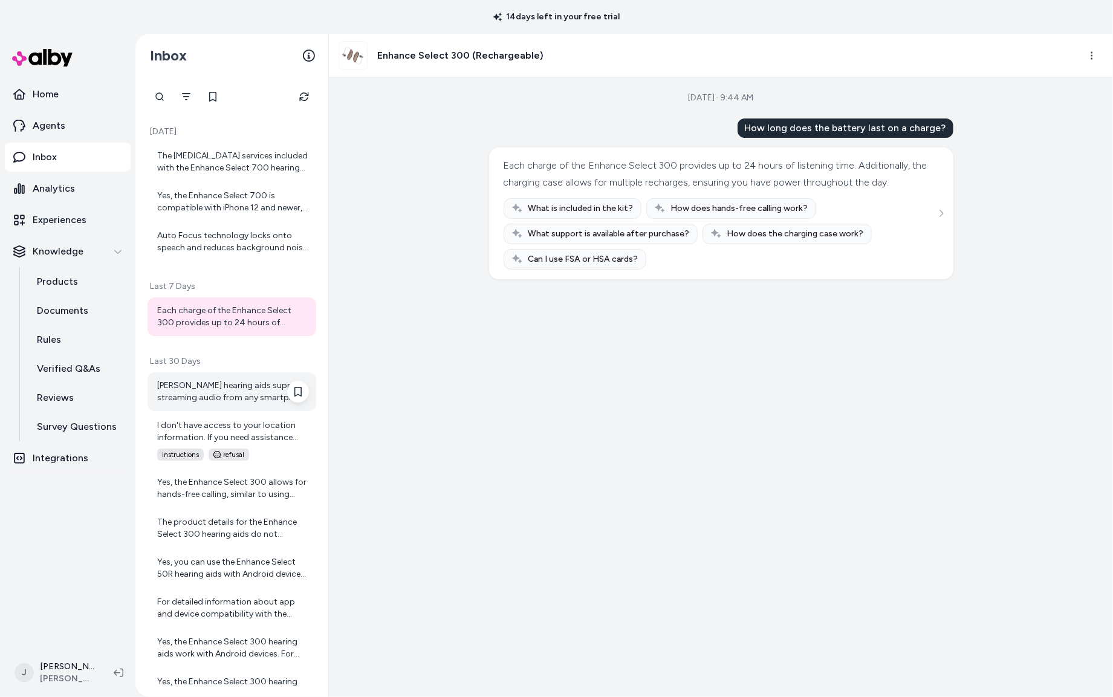
click at [231, 398] on div "Jabra Enhance hearing aids support streaming audio from any smartphone apps tha…" at bounding box center [233, 392] width 152 height 24
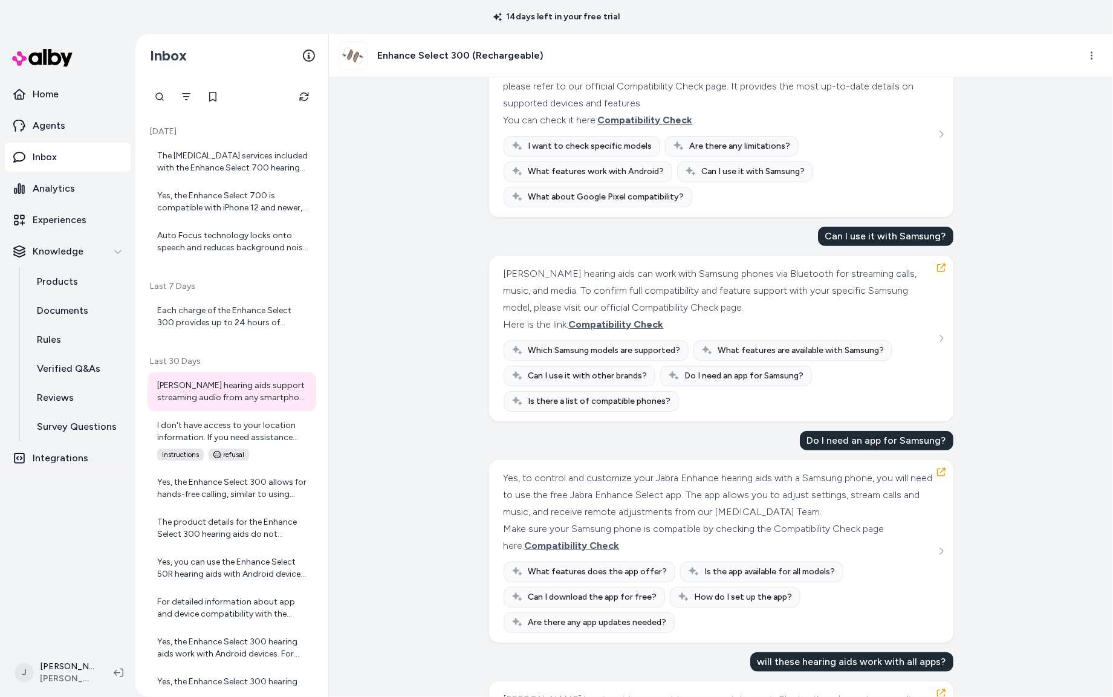
scroll to position [566, 0]
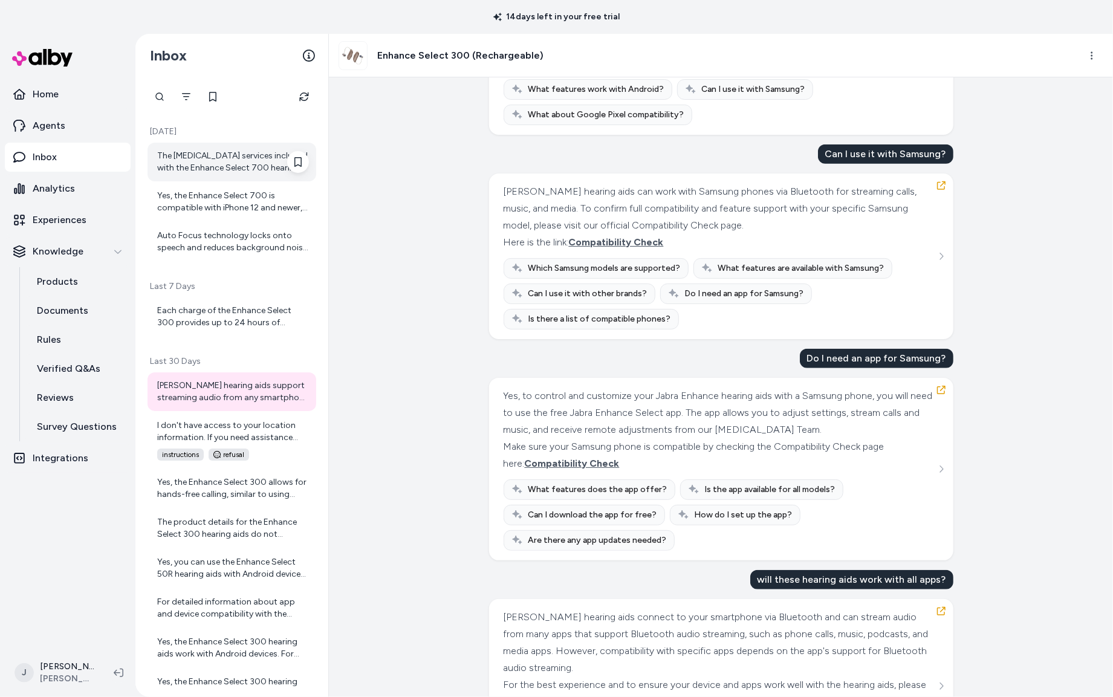
click at [243, 164] on div "The audiology services included with the Enhance Select 700 hearing aids provid…" at bounding box center [233, 162] width 152 height 24
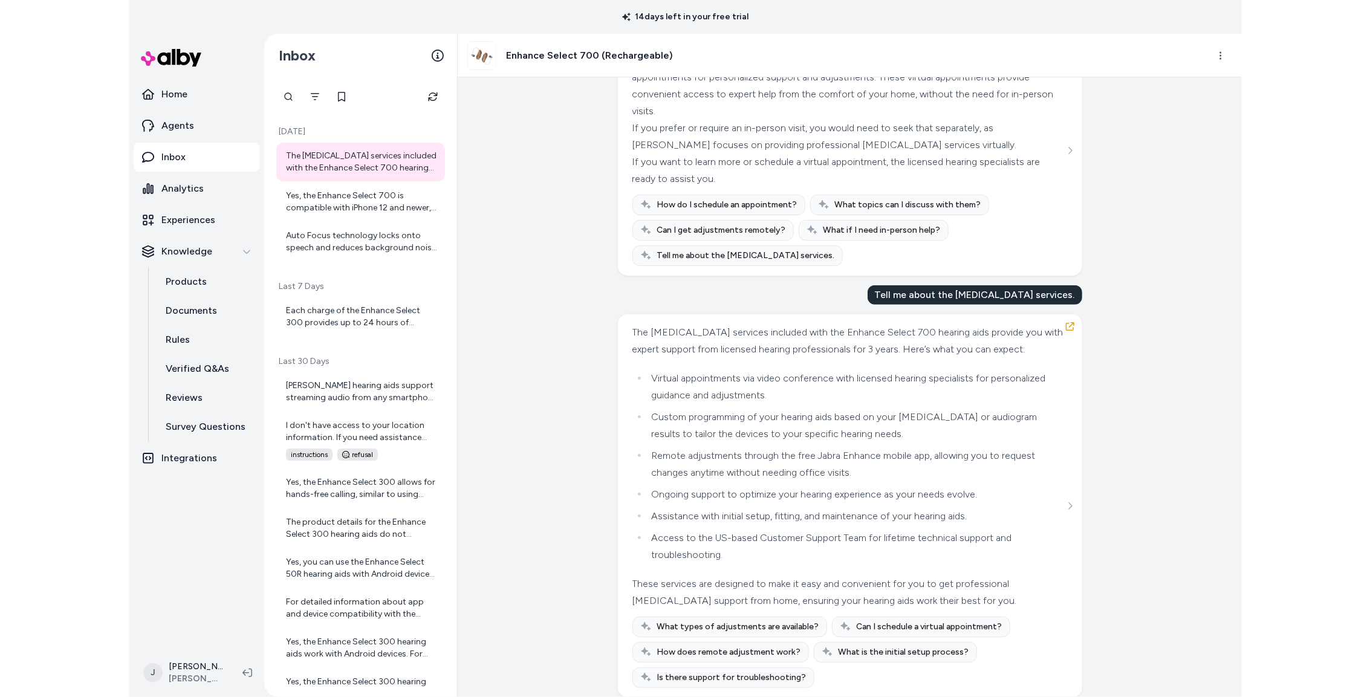
scroll to position [299, 0]
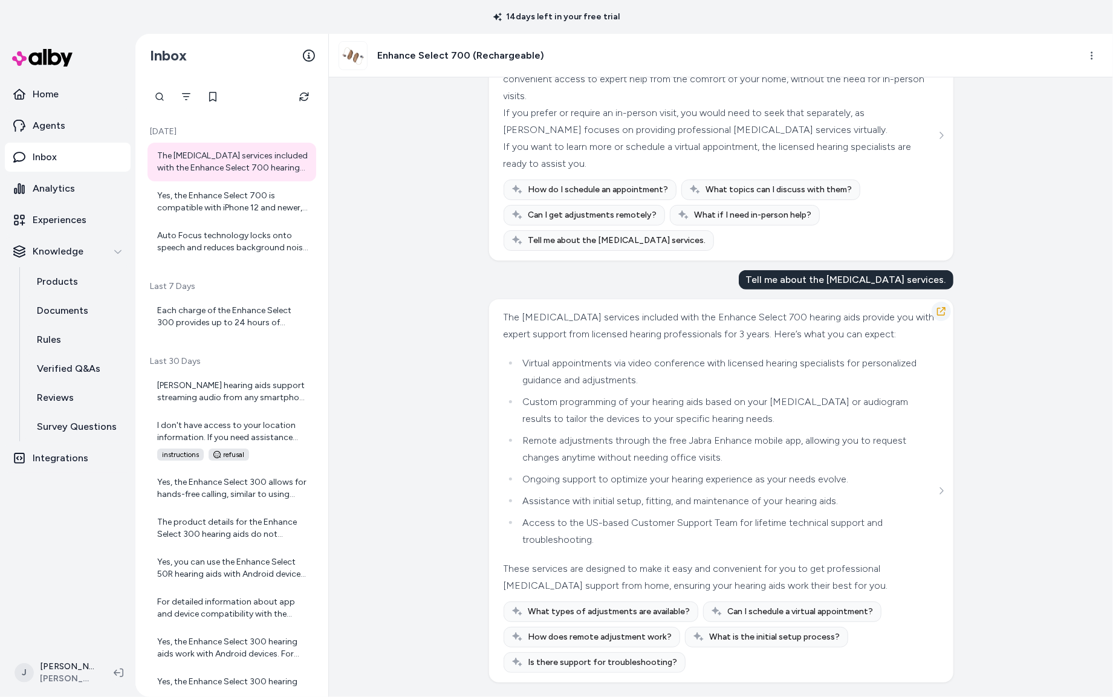
click at [944, 312] on icon "button" at bounding box center [941, 311] width 8 height 8
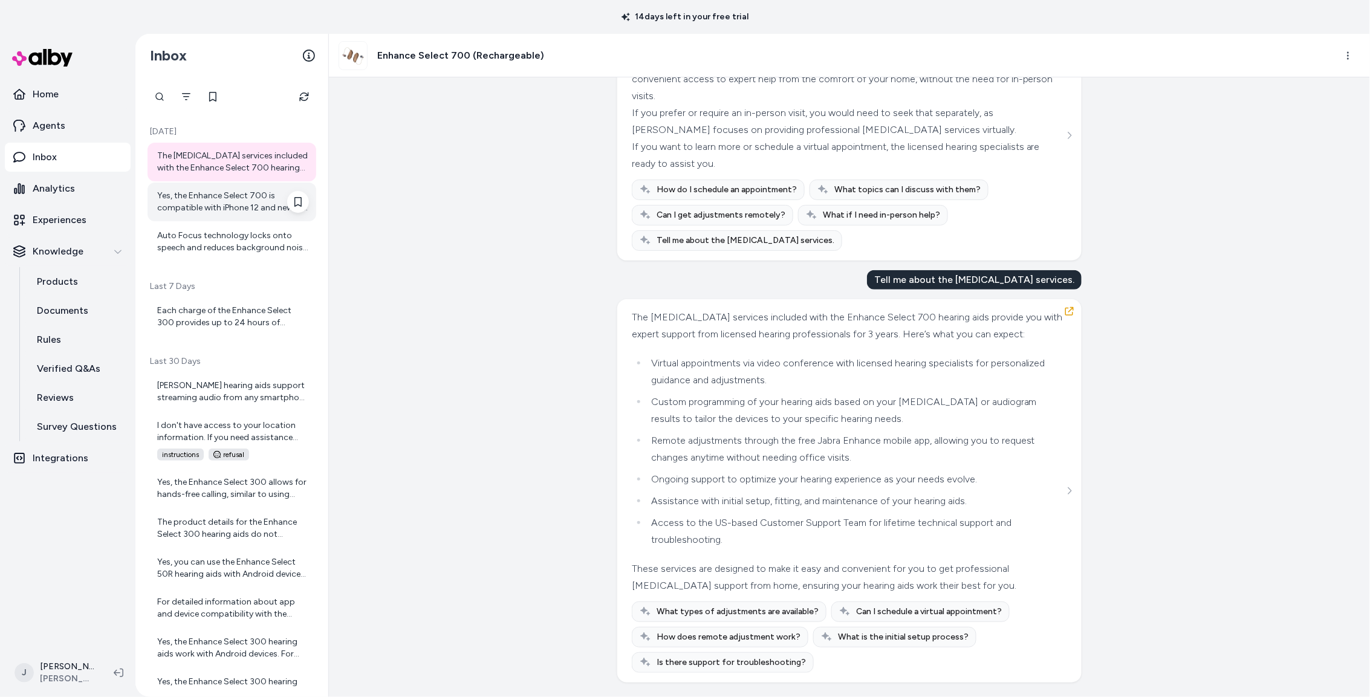
click at [207, 205] on div "Yes, the Enhance Select 700 is compatible with iPhone 12 and newer, as well as …" at bounding box center [233, 202] width 152 height 24
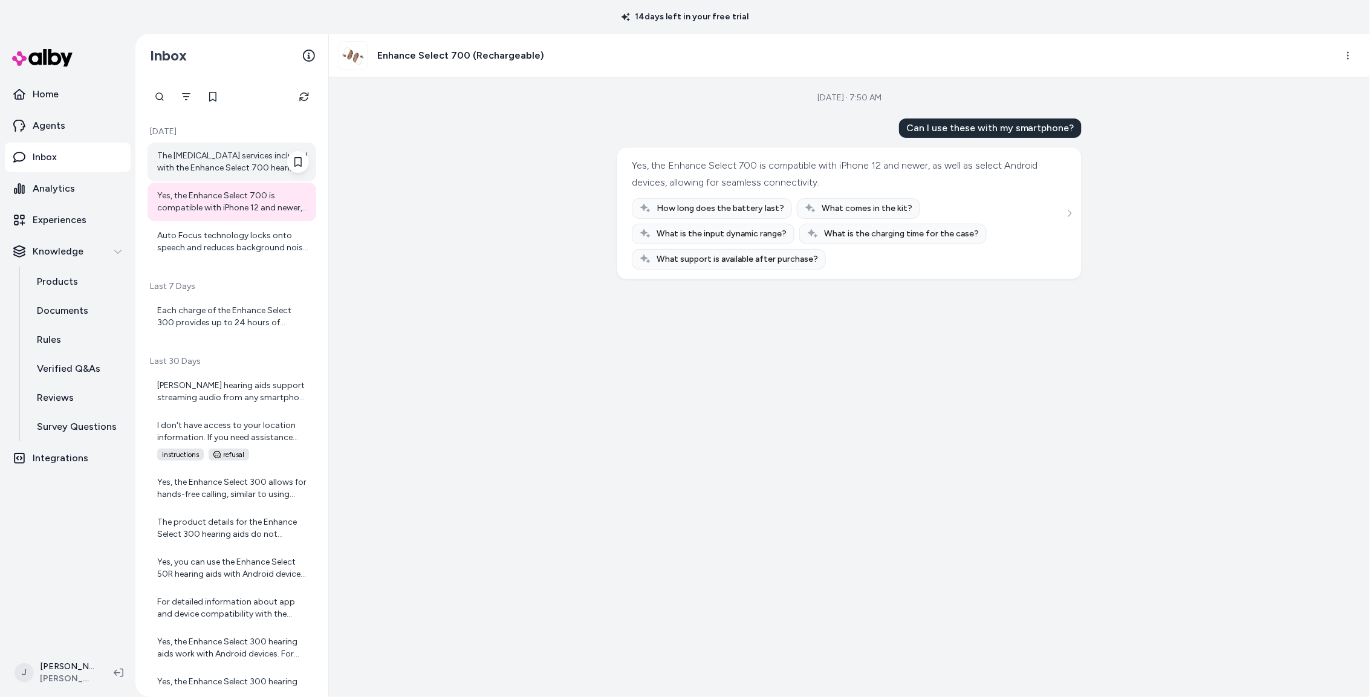
click at [204, 162] on div "The audiology services included with the Enhance Select 700 hearing aids provid…" at bounding box center [233, 162] width 152 height 24
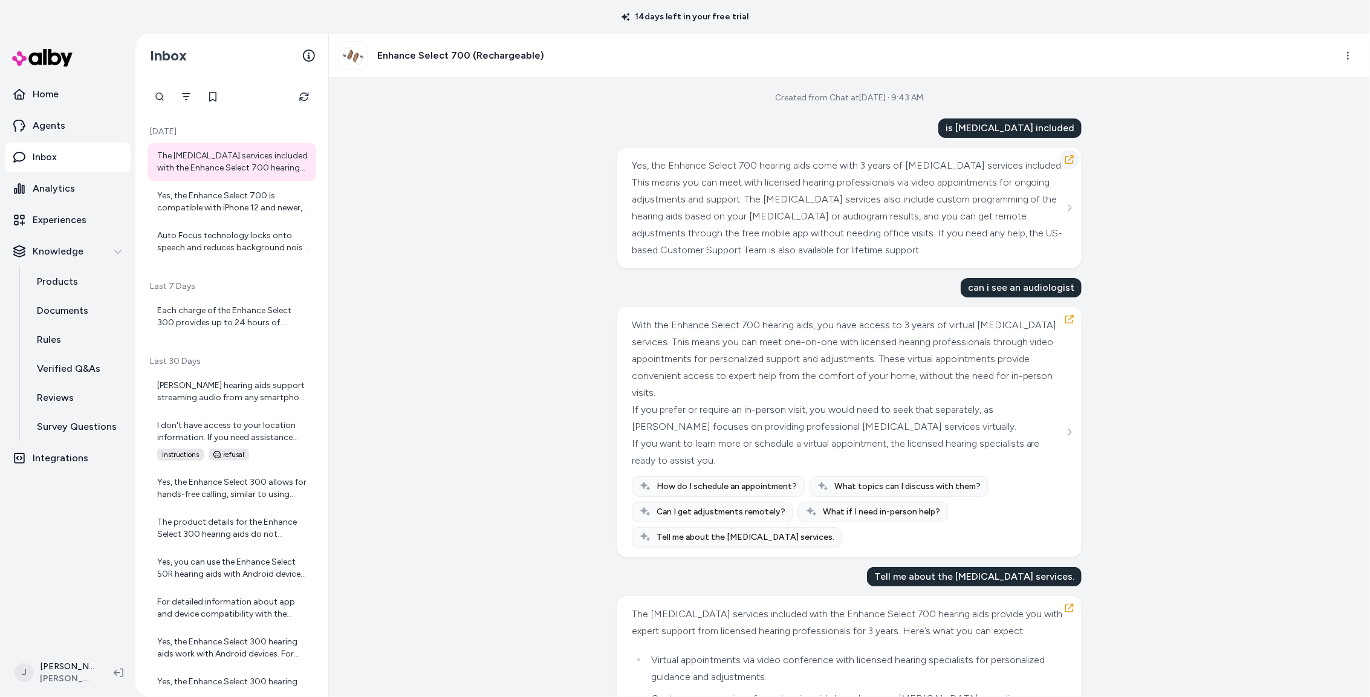
click at [1068, 159] on icon "button" at bounding box center [1070, 160] width 10 height 10
click at [1066, 156] on icon "button" at bounding box center [1069, 159] width 8 height 8
click at [212, 238] on div "Auto Focus technology locks onto speech and reduces background noise automatica…" at bounding box center [233, 242] width 152 height 24
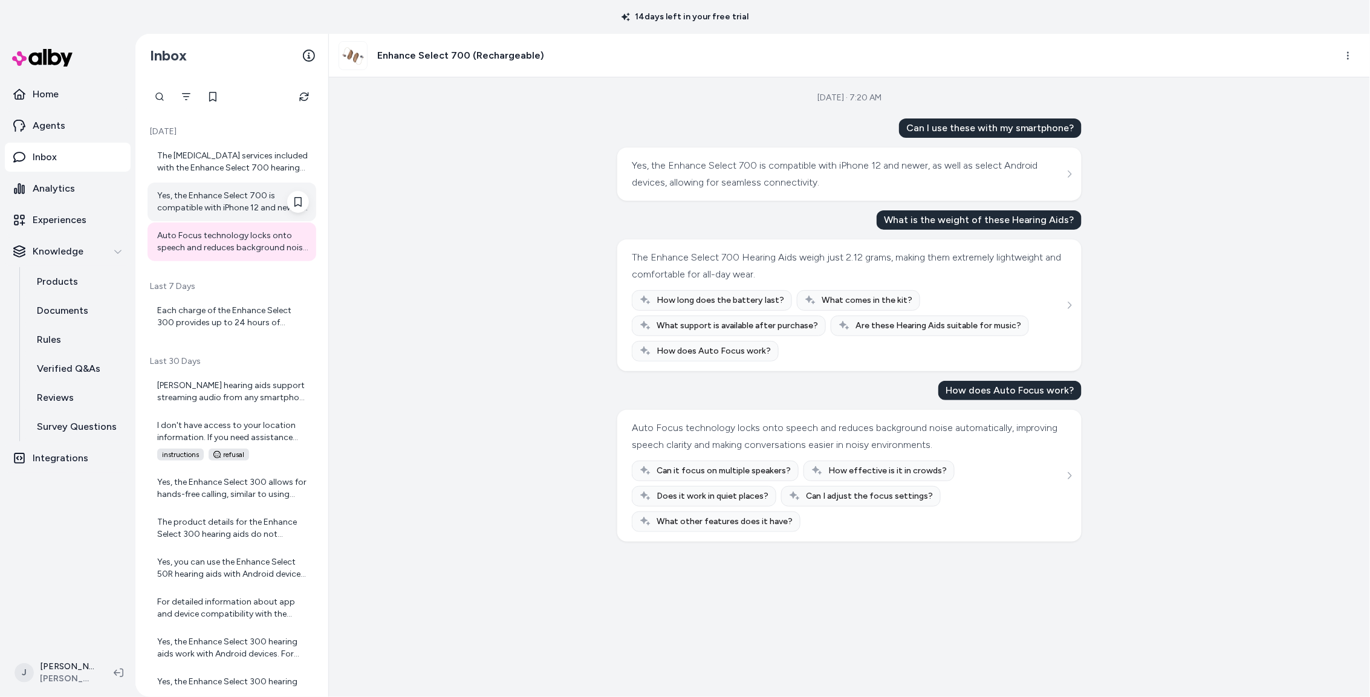
click at [219, 210] on div "Yes, the Enhance Select 700 is compatible with iPhone 12 and newer, as well as …" at bounding box center [233, 202] width 152 height 24
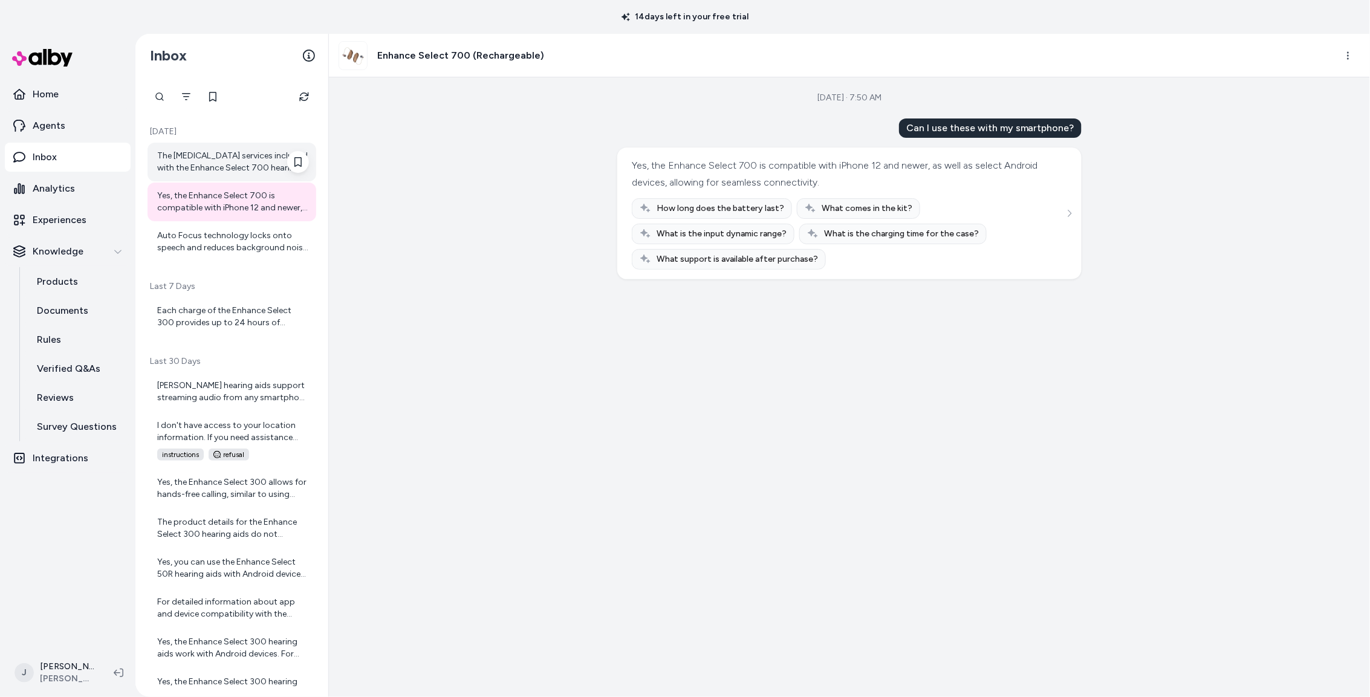
click at [186, 162] on div "The audiology services included with the Enhance Select 700 hearing aids provid…" at bounding box center [233, 162] width 152 height 24
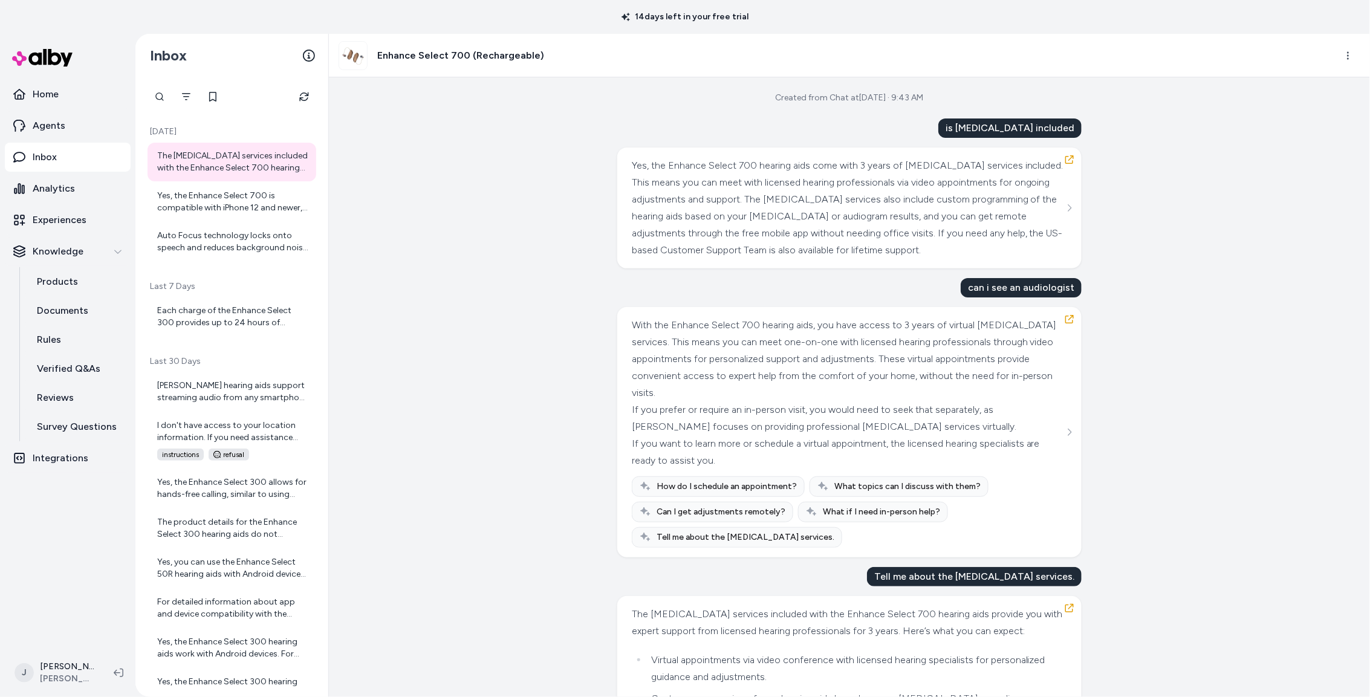
drag, startPoint x: 234, startPoint y: 210, endPoint x: 545, endPoint y: 214, distance: 310.8
click at [235, 209] on div "Yes, the Enhance Select 700 is compatible with iPhone 12 and newer, as well as …" at bounding box center [233, 202] width 152 height 24
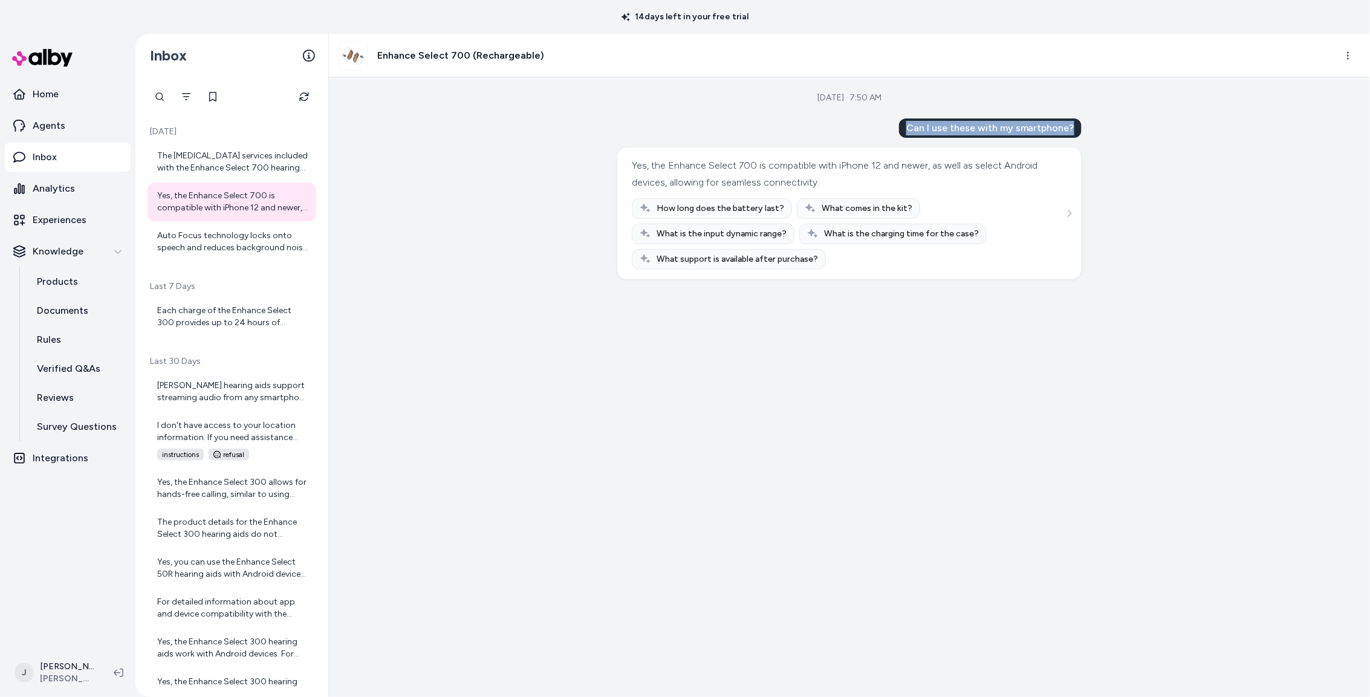
drag, startPoint x: 1062, startPoint y: 128, endPoint x: 906, endPoint y: 129, distance: 156.0
click at [908, 129] on div "Can I use these with my smartphone?" at bounding box center [990, 127] width 183 height 19
copy div "Can I use these with my smartphone?"
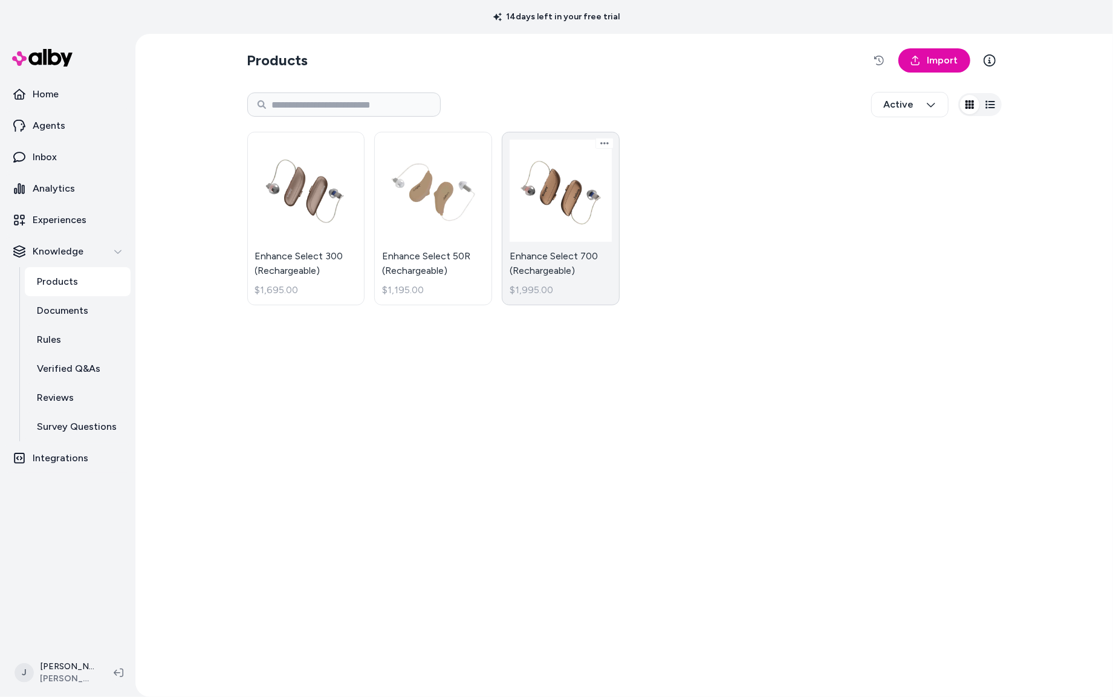
click at [551, 225] on link "Enhance Select 700 (Rechargeable) $1,995.00" at bounding box center [561, 219] width 118 height 174
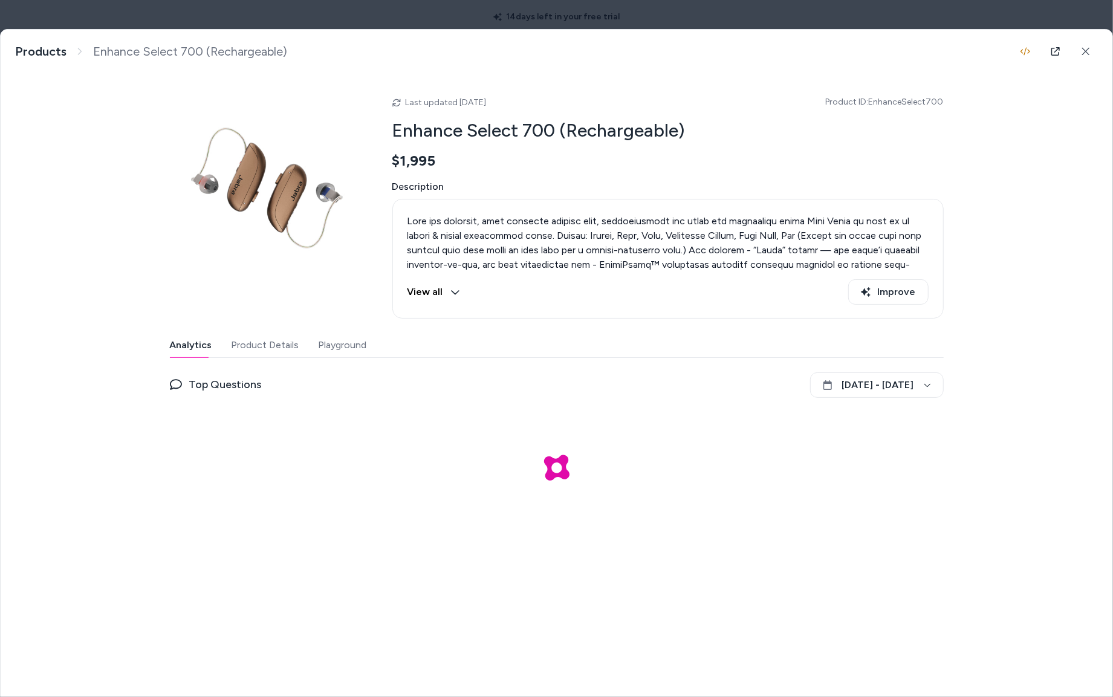
click at [277, 348] on button "Product Details" at bounding box center [266, 345] width 68 height 24
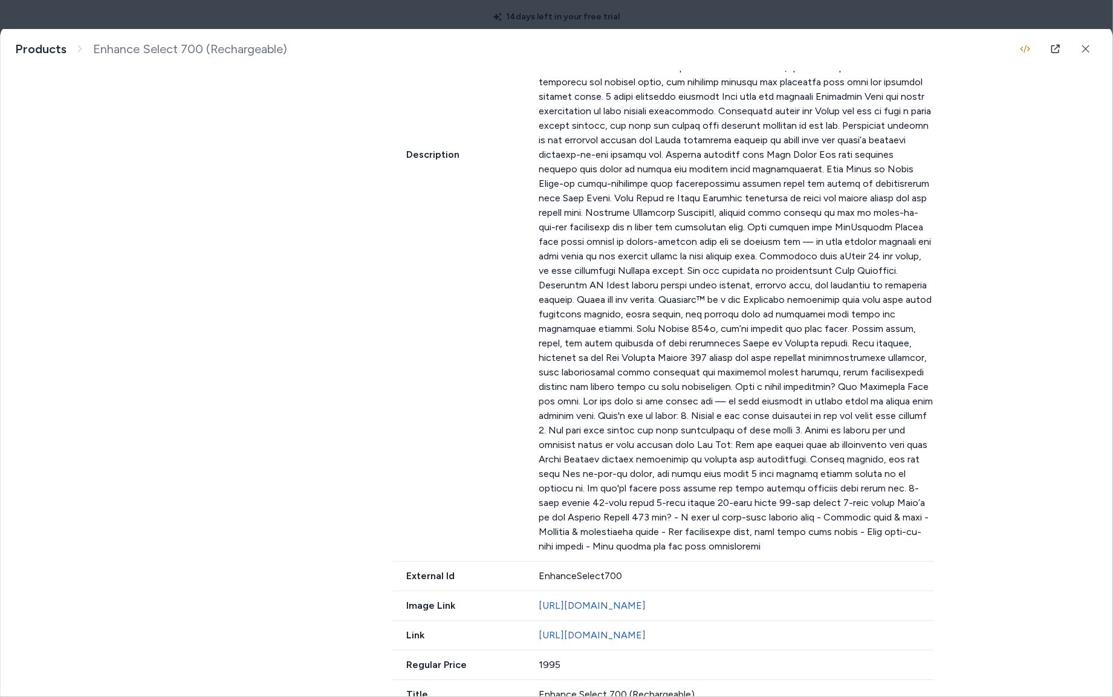
scroll to position [700, 0]
click at [346, 221] on div "1 Variant Enhance Select 700 (Rechargeable) ID: EnhanceSelect700 Availability i…" at bounding box center [557, 192] width 774 height 1040
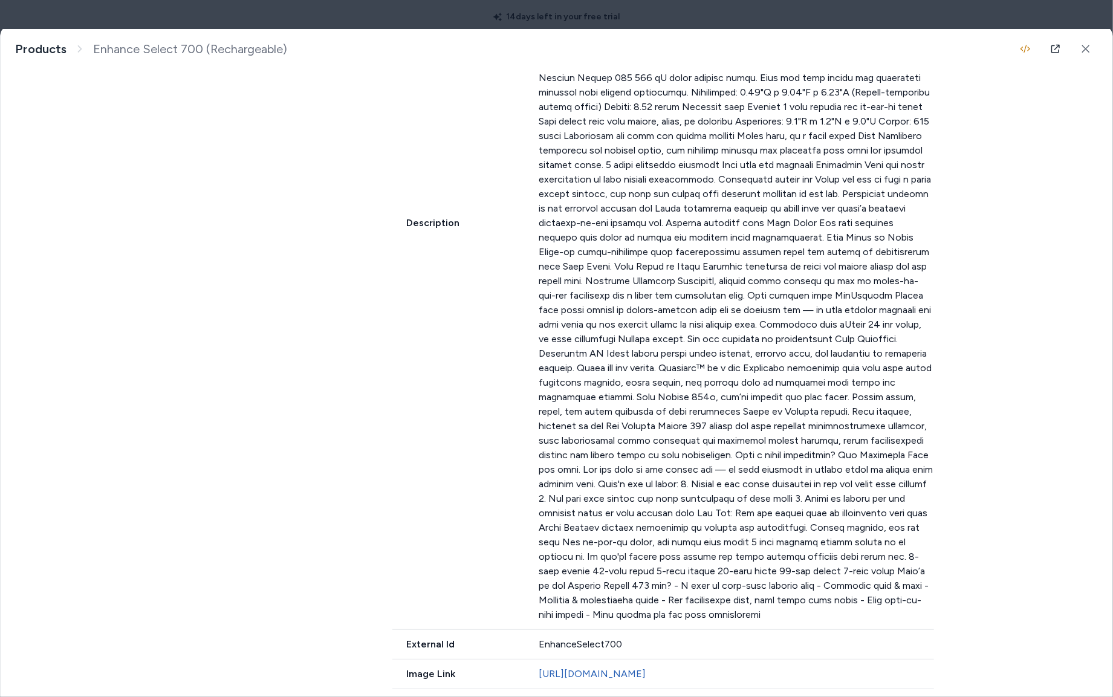
scroll to position [631, 0]
click at [1054, 51] on icon at bounding box center [1056, 49] width 10 height 10
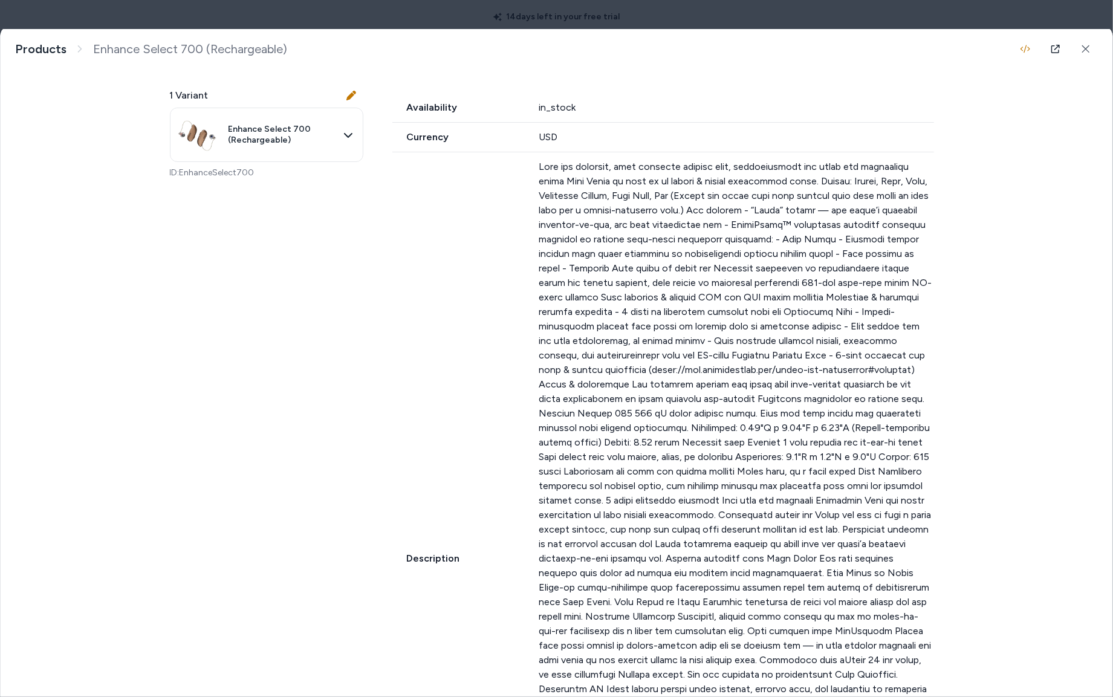
scroll to position [0, 0]
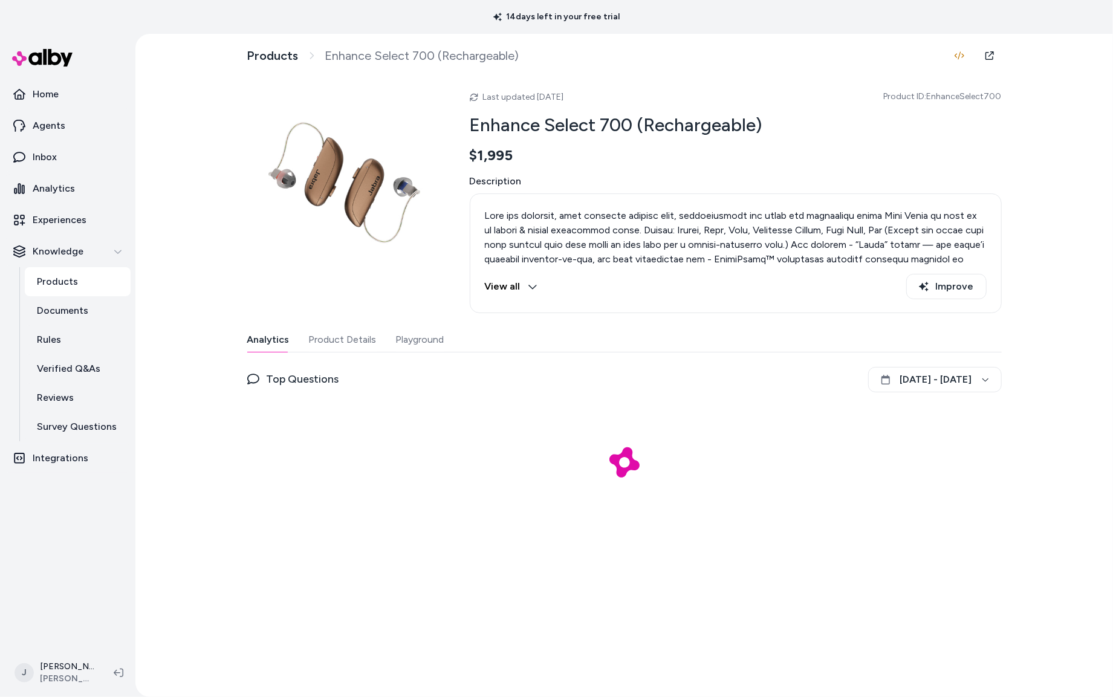
click at [65, 268] on link "Products" at bounding box center [78, 281] width 106 height 29
click at [70, 279] on p "Products" at bounding box center [57, 281] width 41 height 15
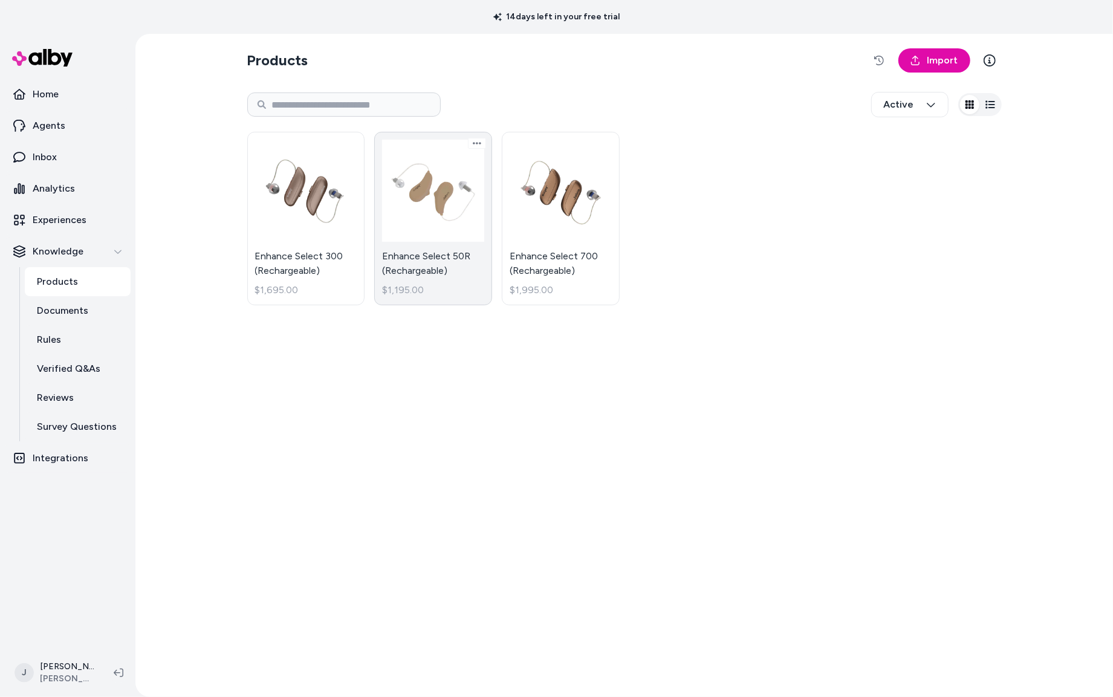
click at [392, 208] on link "Enhance Select 50R (Rechargeable) $1,195.00" at bounding box center [433, 219] width 118 height 174
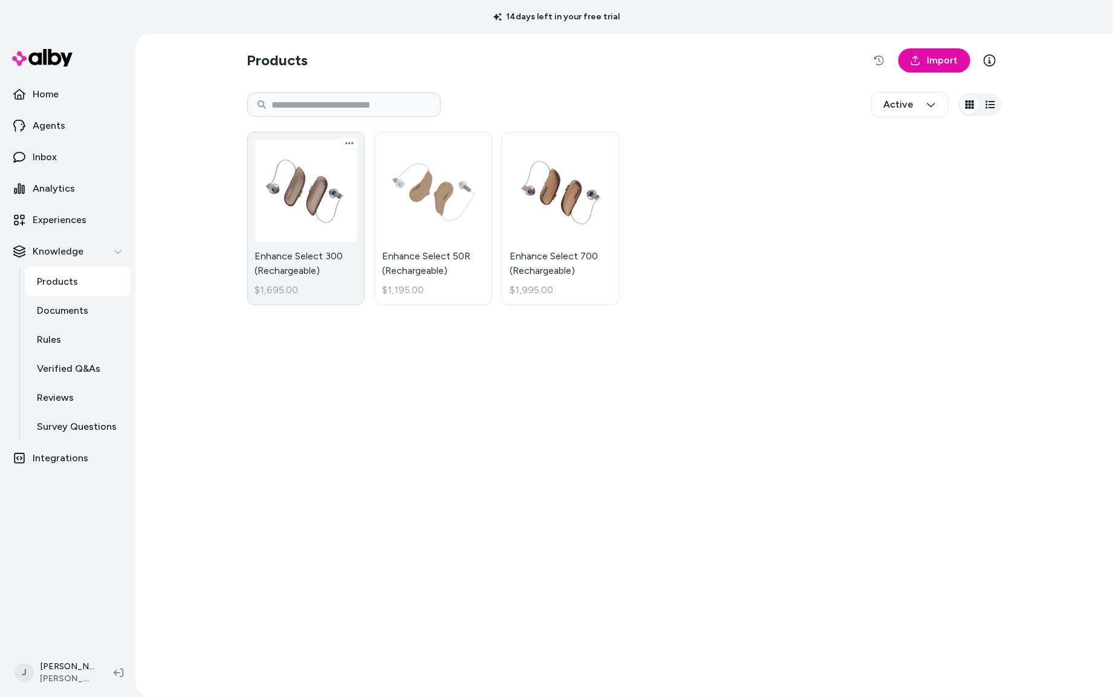
click at [288, 204] on link "Enhance Select 300 (Rechargeable) $1,695.00" at bounding box center [306, 219] width 118 height 174
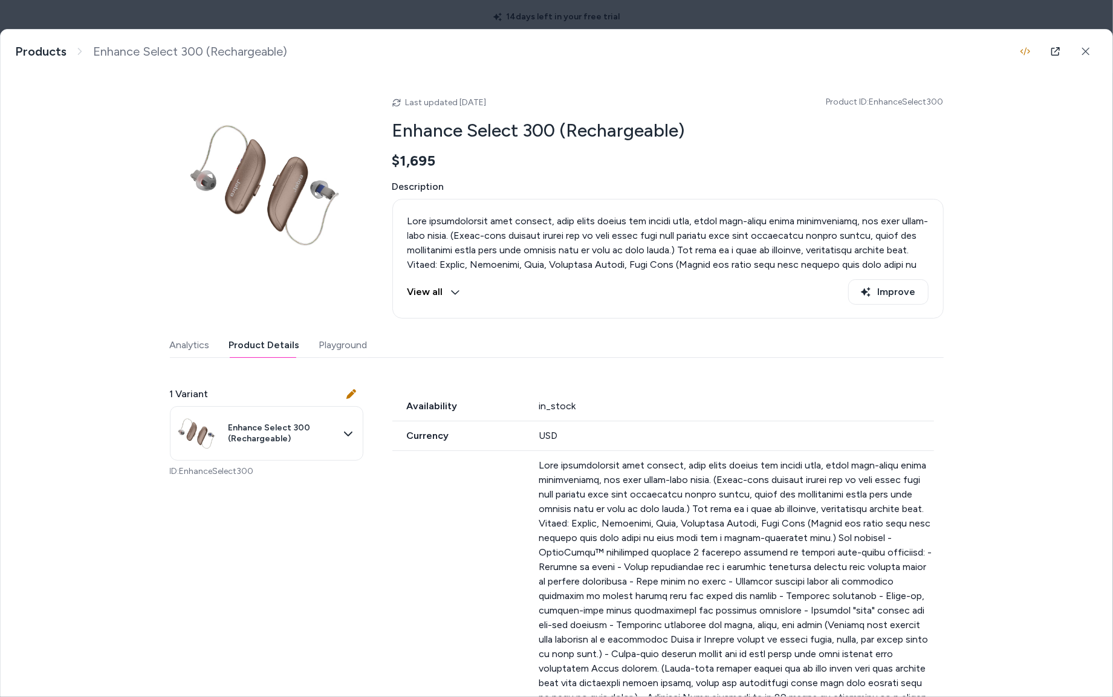
drag, startPoint x: 260, startPoint y: 349, endPoint x: 288, endPoint y: 333, distance: 32.8
click at [259, 349] on button "Product Details" at bounding box center [264, 345] width 71 height 24
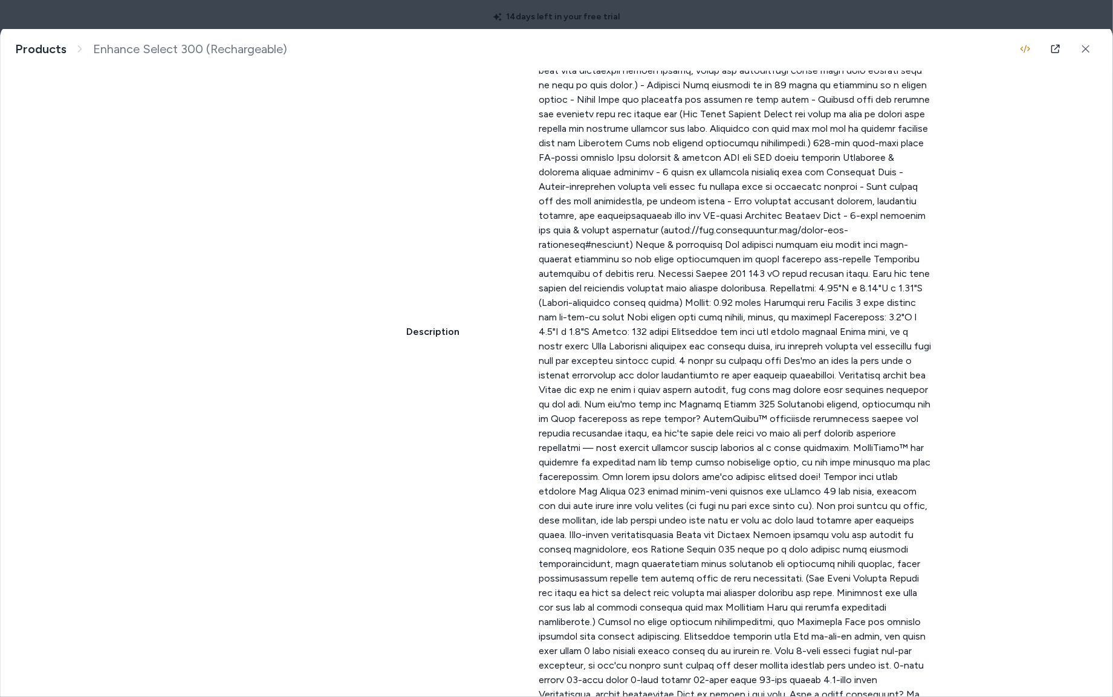
scroll to position [573, 0]
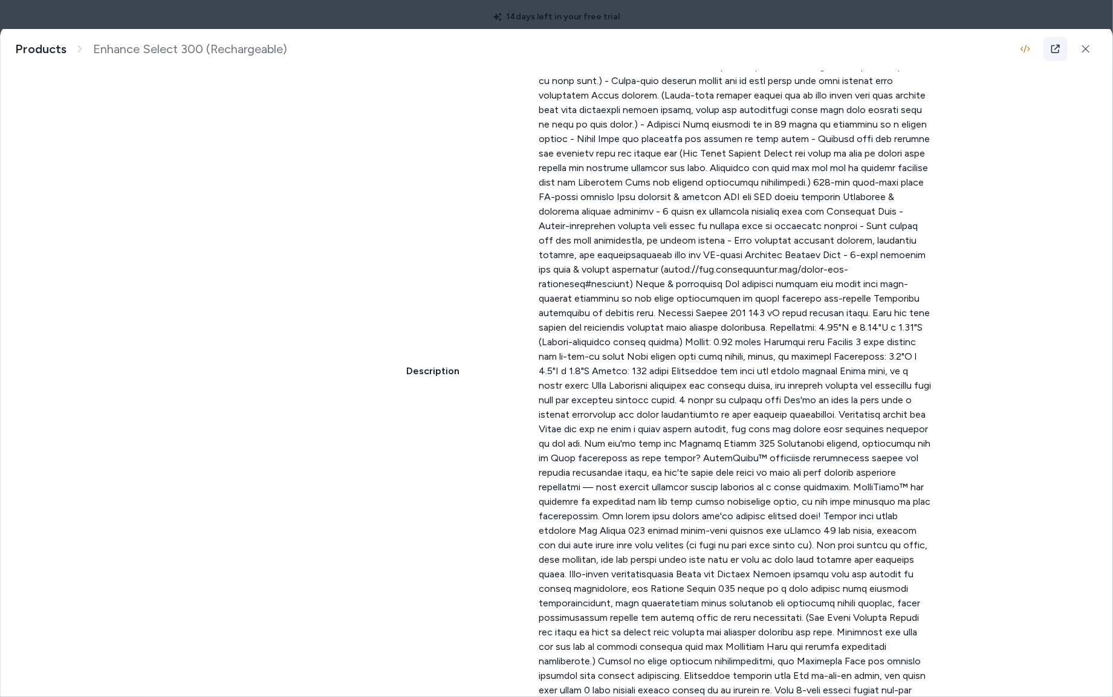
click at [1051, 48] on icon at bounding box center [1055, 49] width 8 height 8
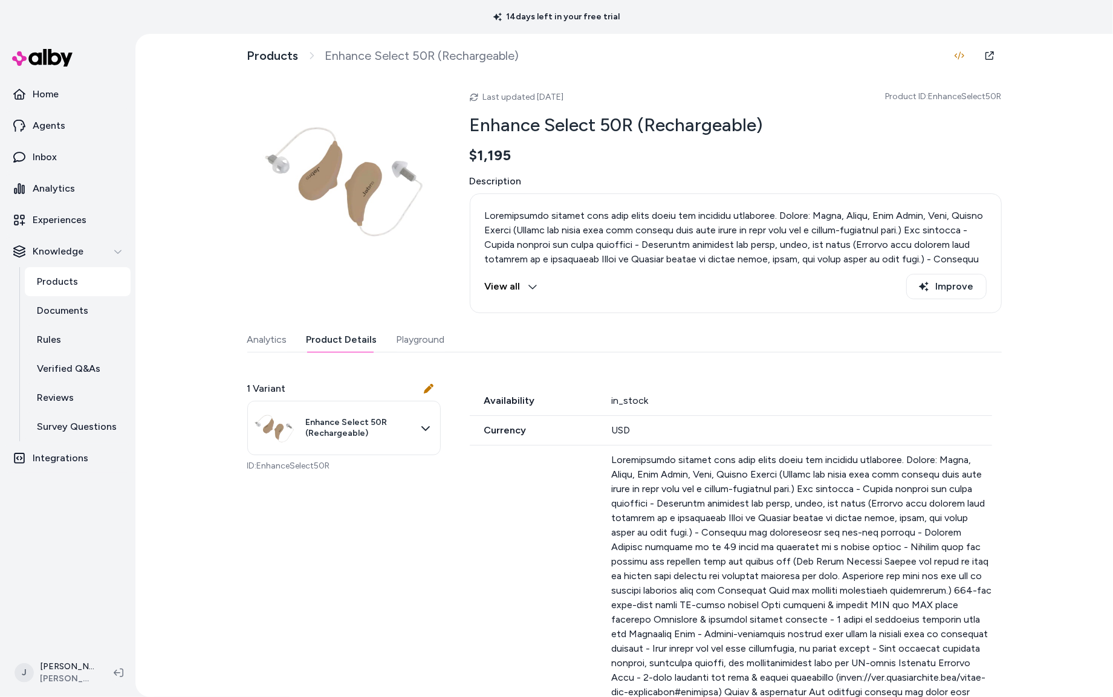
drag, startPoint x: 343, startPoint y: 341, endPoint x: 409, endPoint y: 290, distance: 84.0
click at [344, 341] on button "Product Details" at bounding box center [342, 340] width 71 height 24
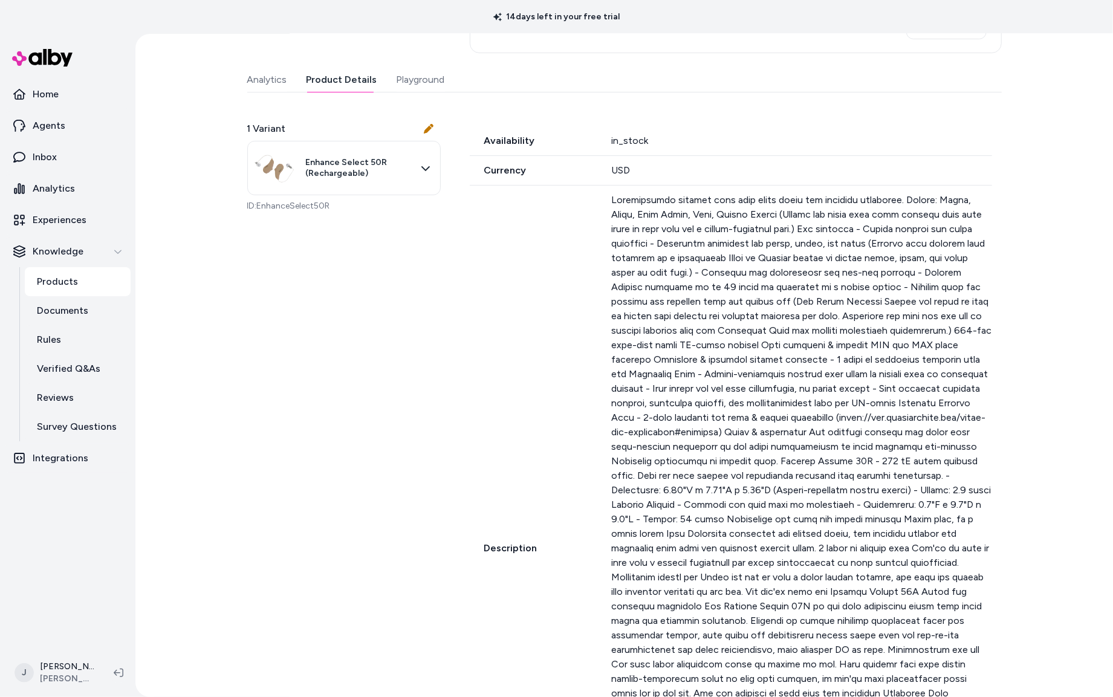
scroll to position [386, 0]
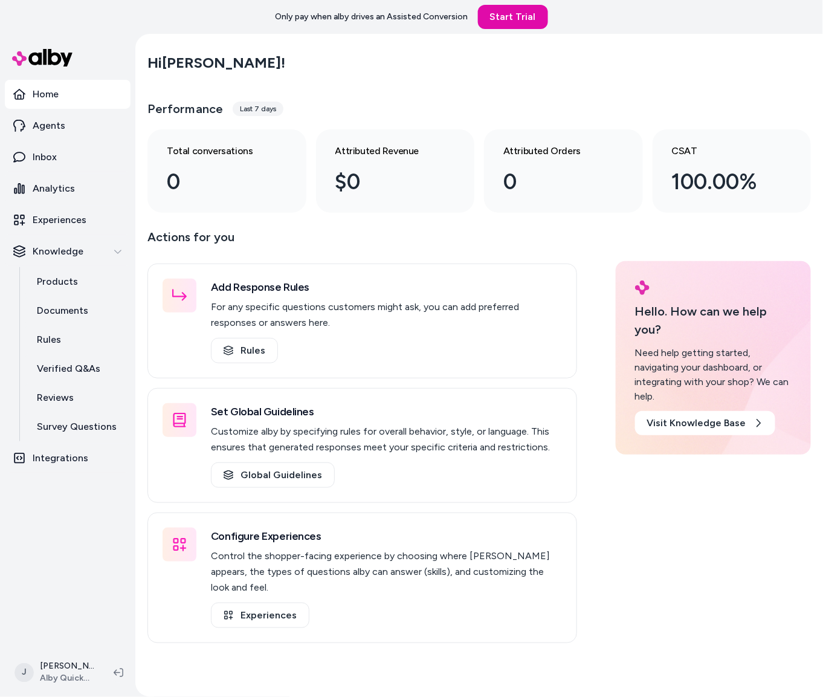
click at [148, 220] on main "Hi [PERSON_NAME] ! Performance Last 7 days Total conversations 0 Attributed Rev…" at bounding box center [479, 382] width 688 height 697
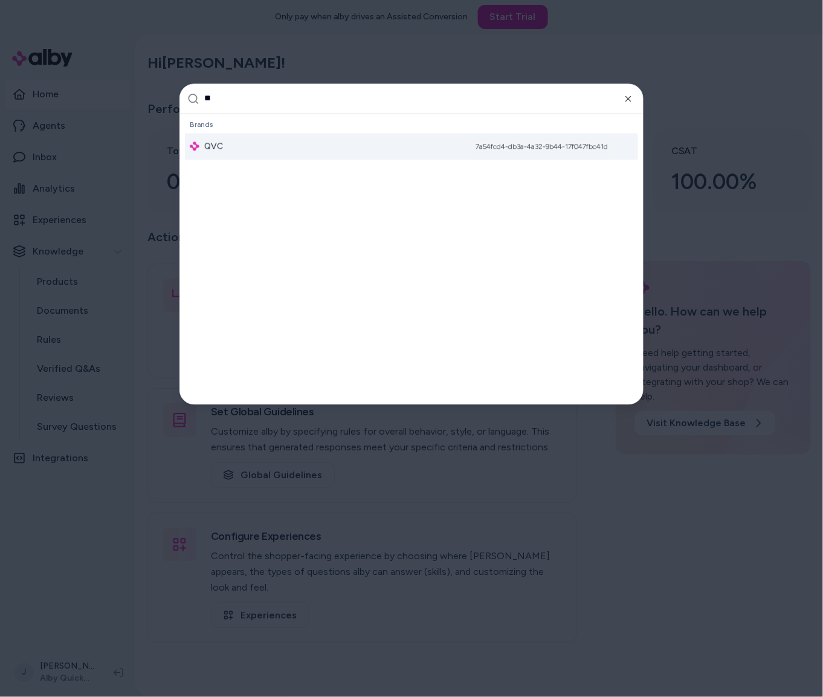
type input "**"
click at [290, 148] on div "QVC 7a54fcd4-db3a-4a32-9b44-17f047fbc41d" at bounding box center [411, 146] width 453 height 27
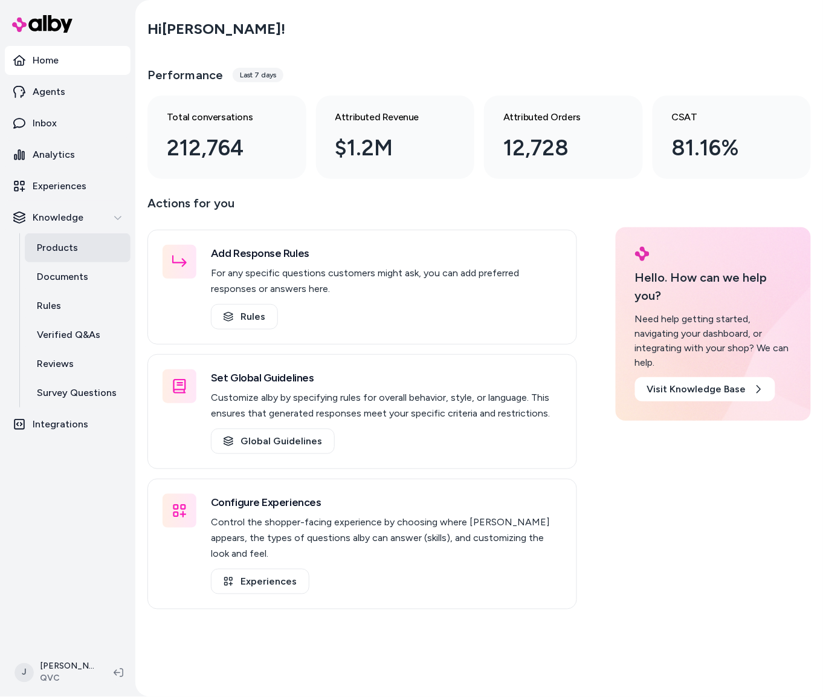
click at [59, 248] on p "Products" at bounding box center [57, 248] width 41 height 15
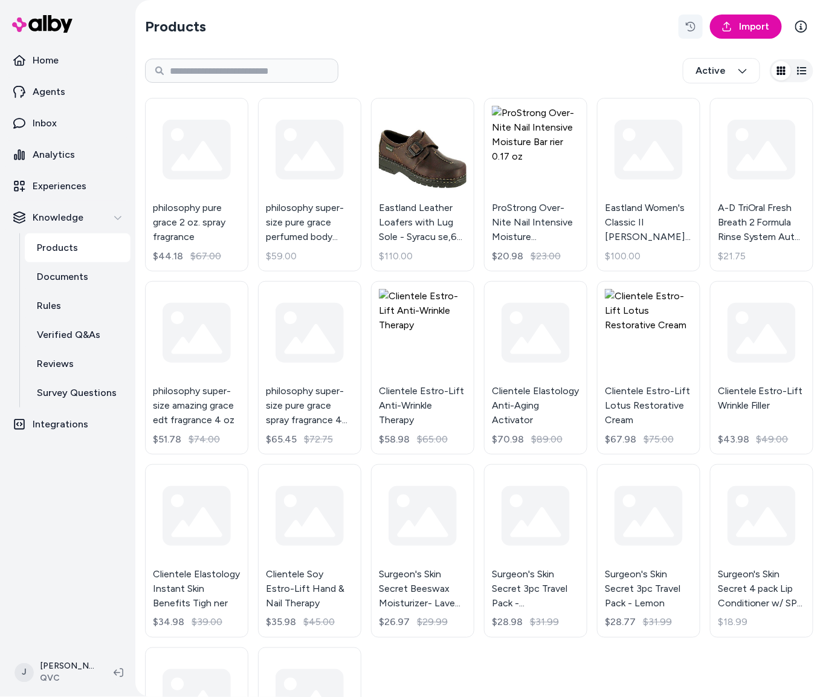
click at [695, 22] on icon "button" at bounding box center [691, 27] width 10 height 10
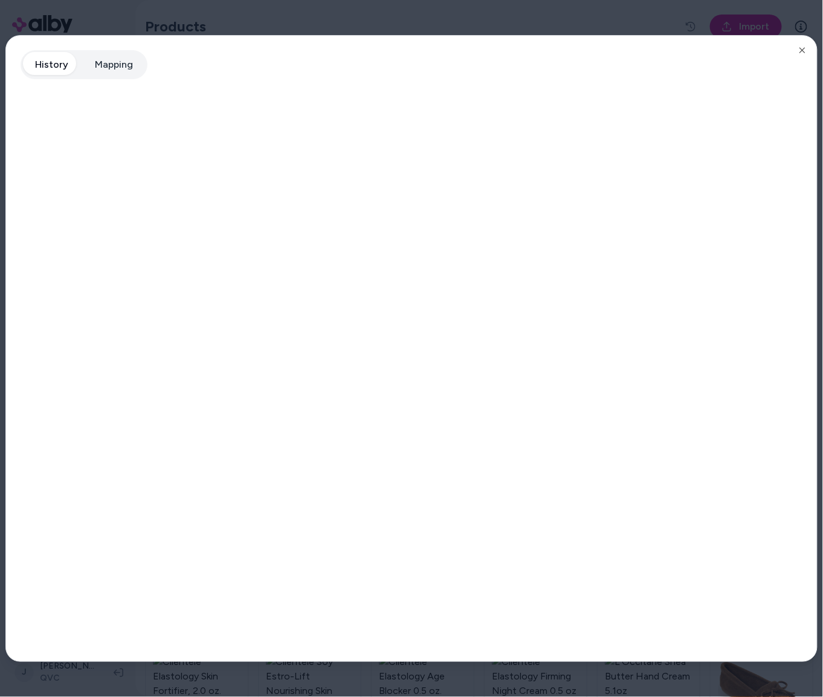
click at [515, 15] on div at bounding box center [411, 348] width 823 height 697
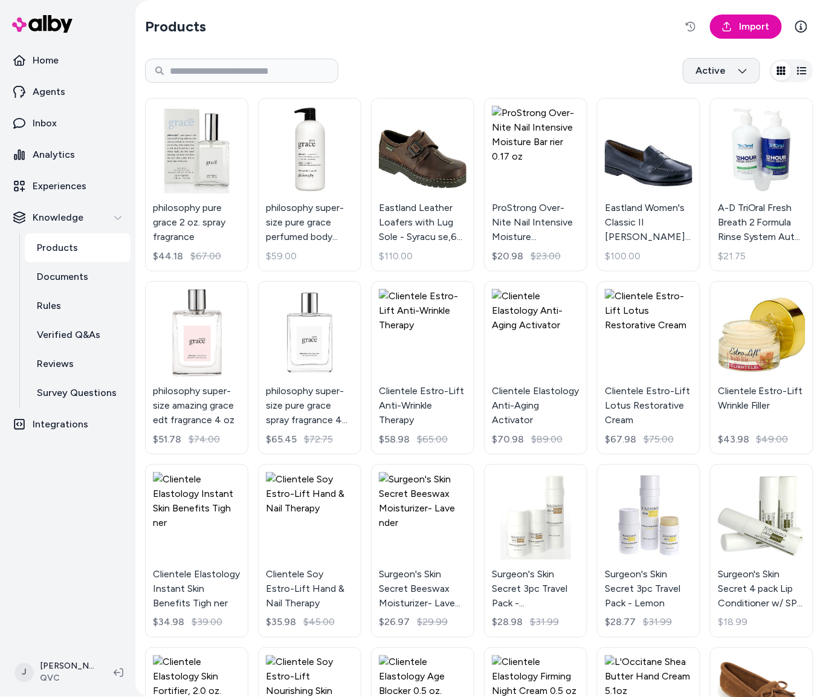
click at [711, 69] on html "Home Agents Inbox Analytics Experiences Knowledge Products Documents Rules Veri…" at bounding box center [411, 348] width 823 height 697
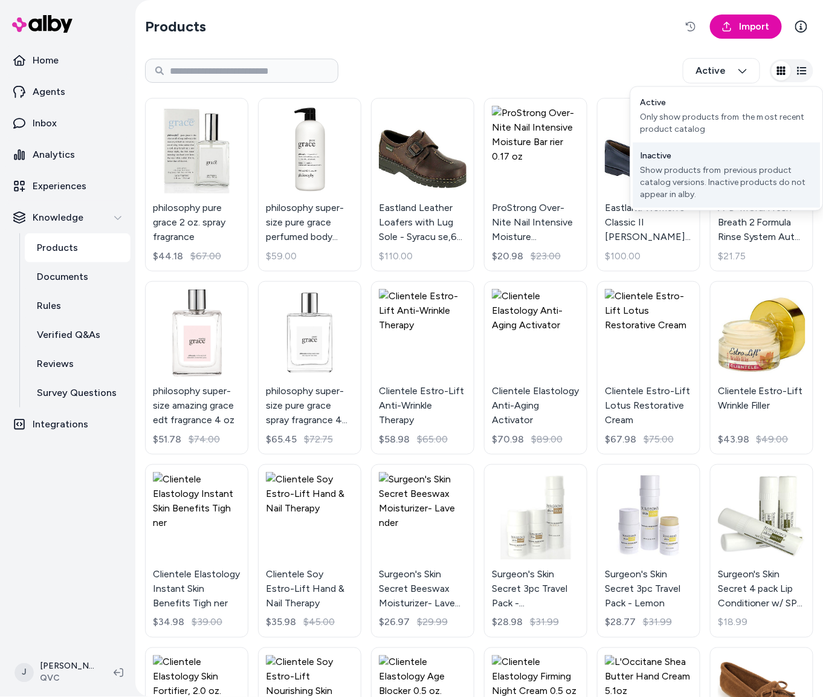
click at [695, 165] on div "Show products from previous product catalog versions. Inactive products do not …" at bounding box center [727, 182] width 173 height 36
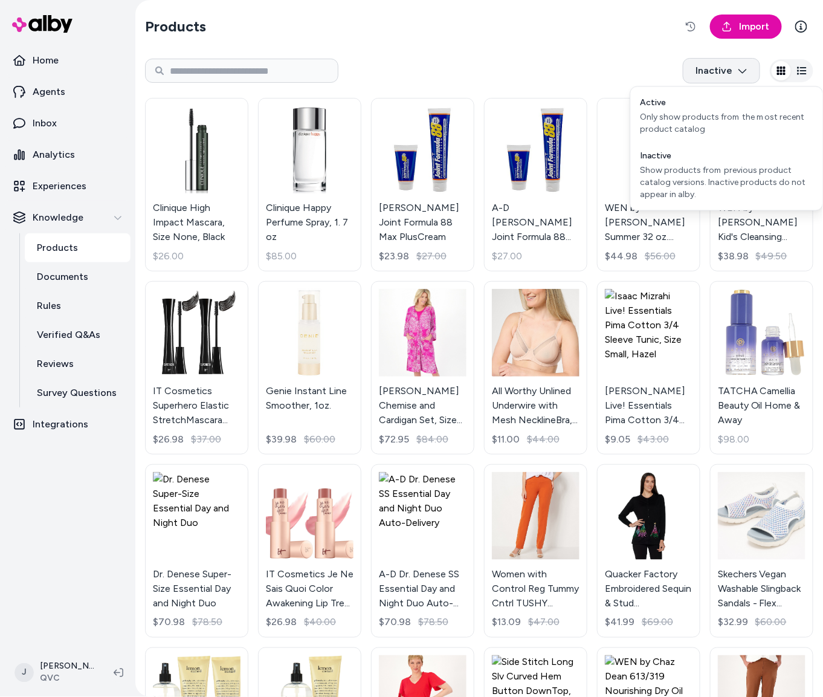
click at [706, 76] on html "Home Agents Inbox Analytics Experiences Knowledge Products Documents Rules Veri…" at bounding box center [411, 348] width 823 height 697
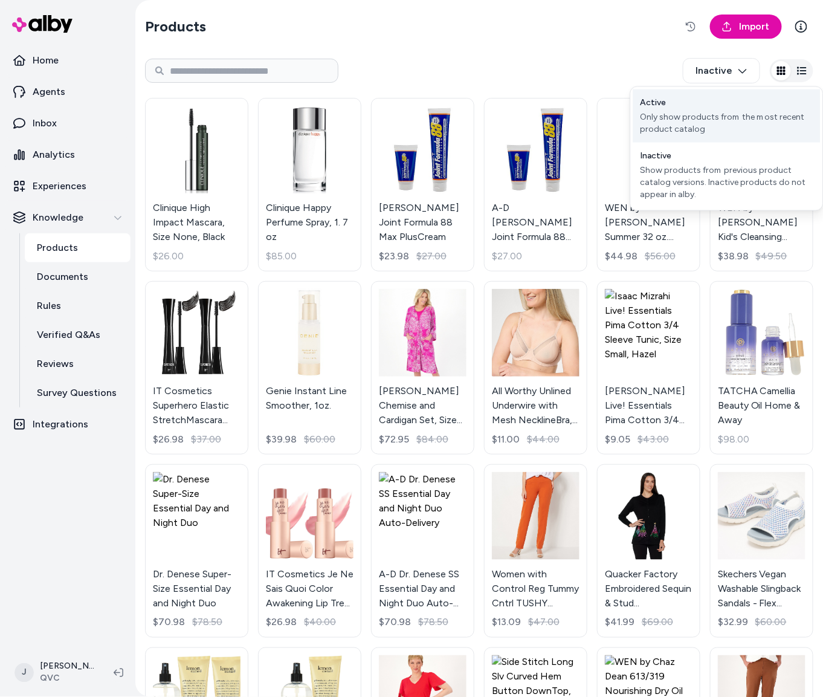
click at [706, 108] on div "Active Only show products from the most recent product catalog" at bounding box center [727, 115] width 187 height 53
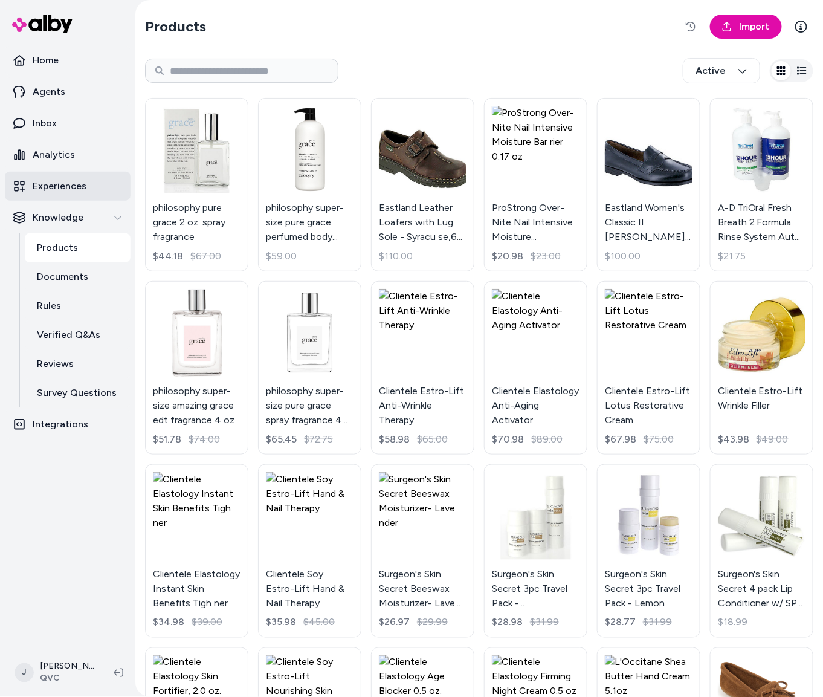
click at [51, 183] on p "Experiences" at bounding box center [60, 186] width 54 height 15
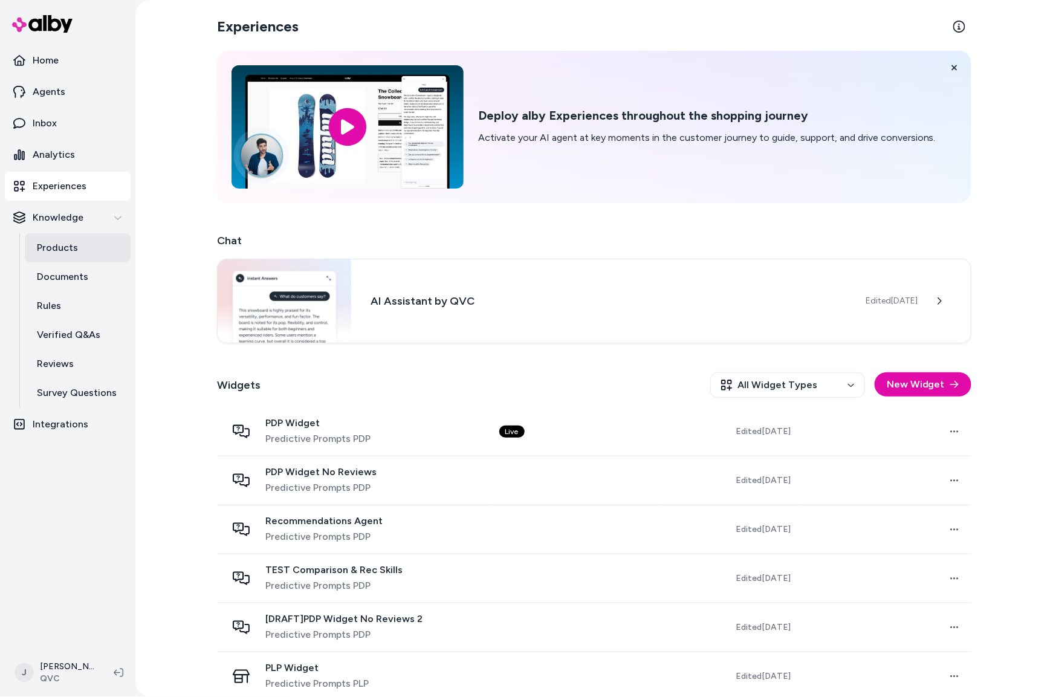
click at [85, 244] on link "Products" at bounding box center [78, 247] width 106 height 29
